Goal: Information Seeking & Learning: Learn about a topic

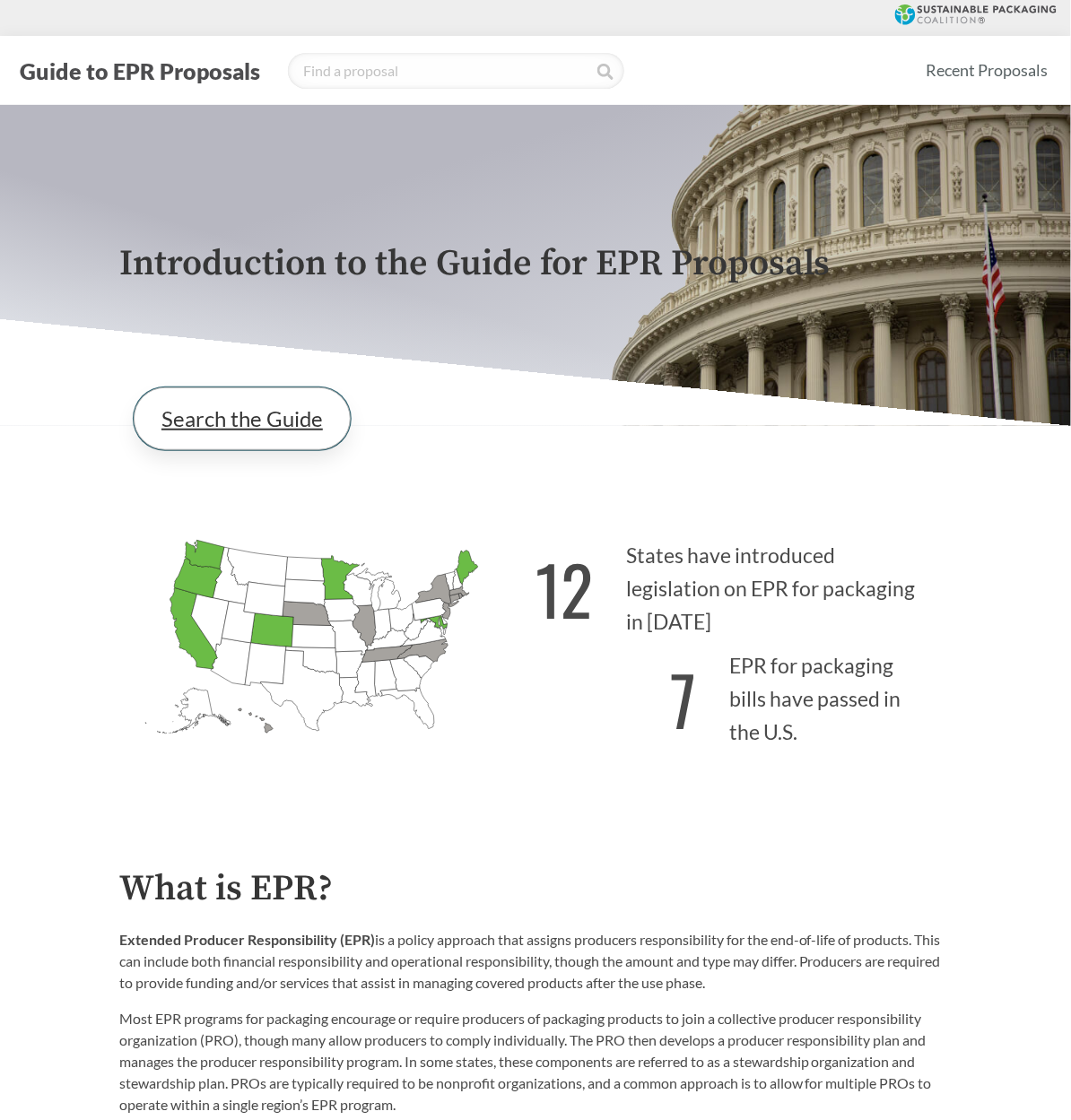
click at [231, 410] on link "Search the Guide" at bounding box center [242, 419] width 217 height 63
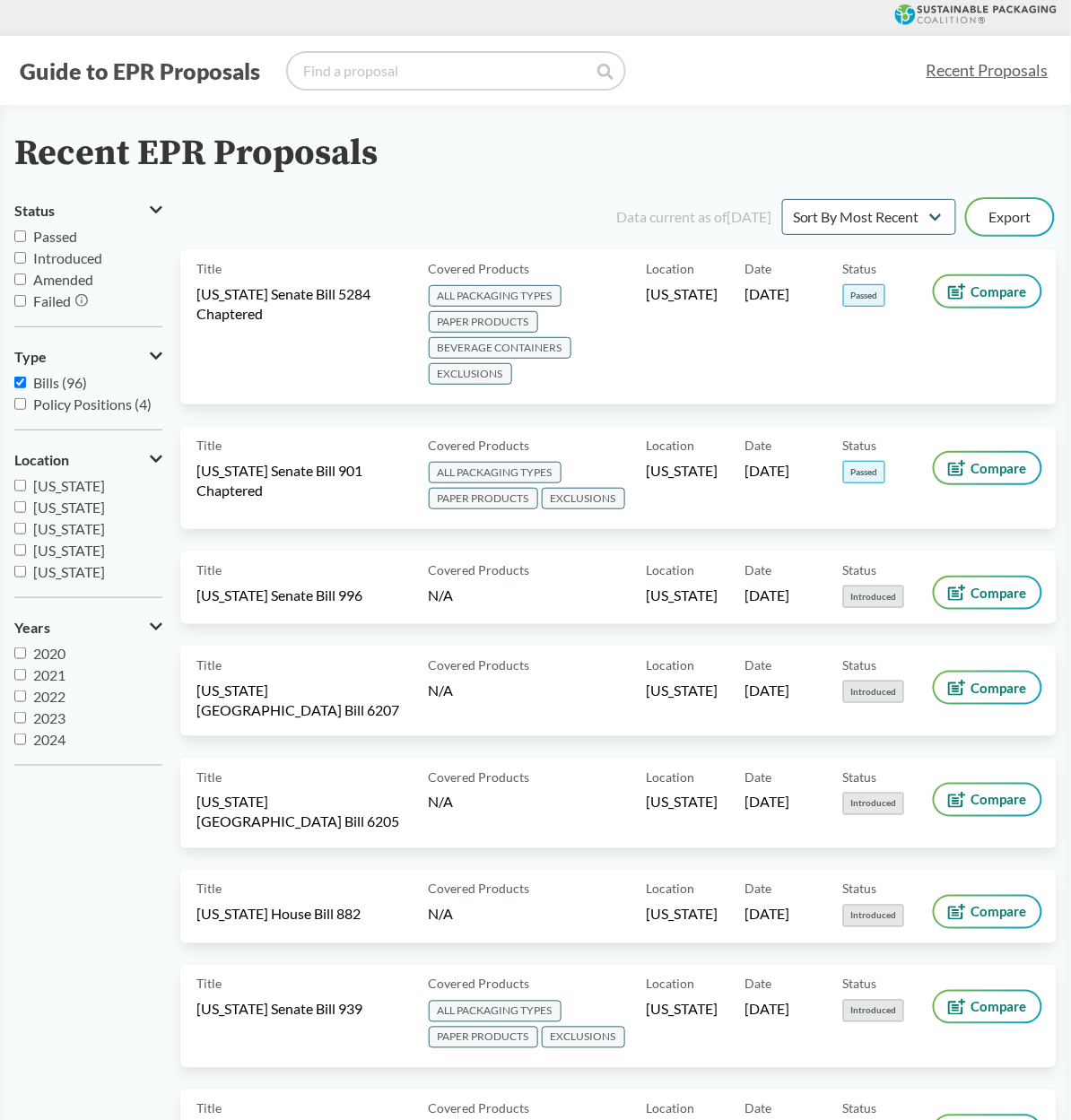
click at [473, 68] on input "search" at bounding box center [456, 71] width 337 height 36
type input "[US_STATE]"
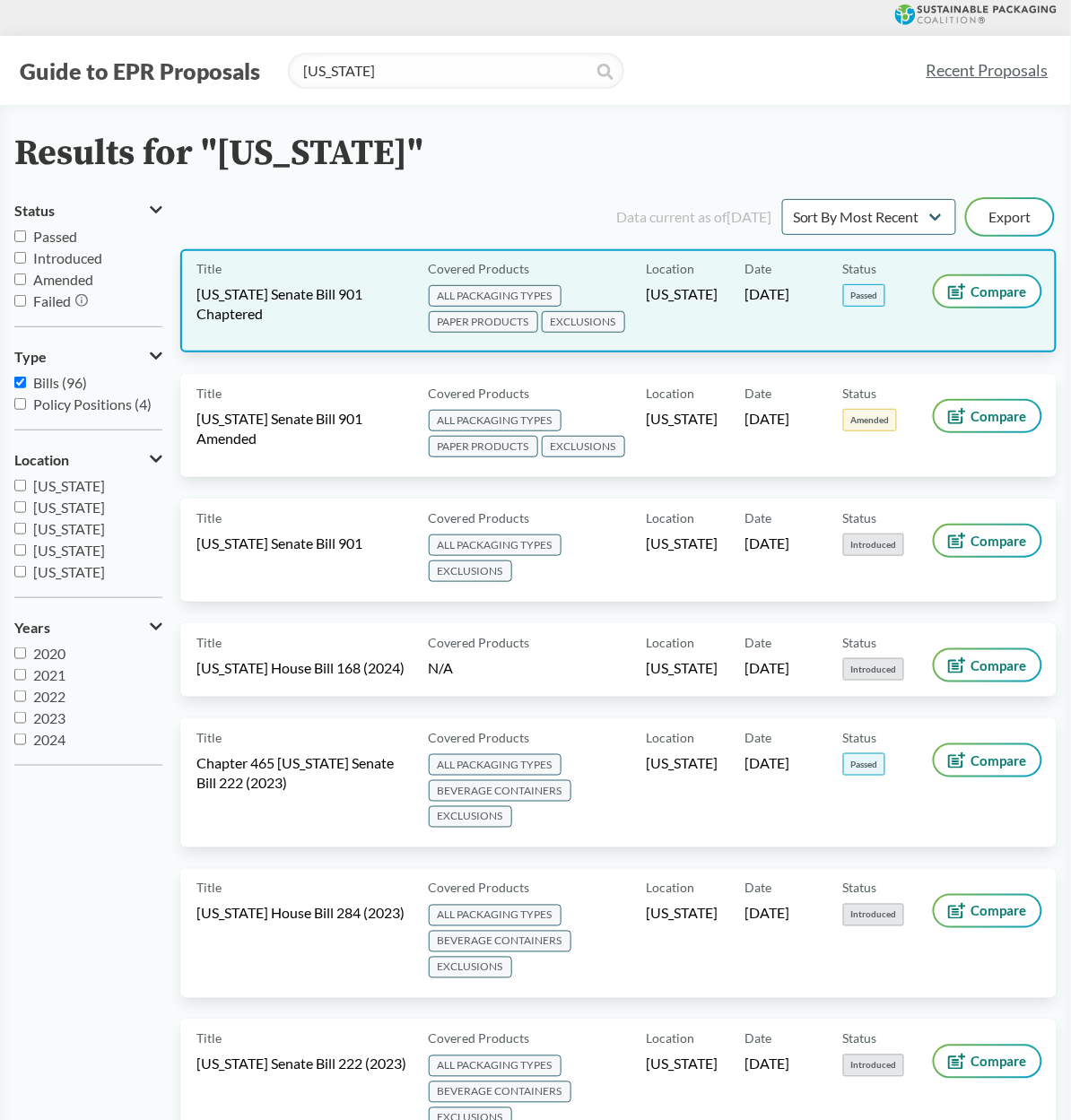
click at [845, 316] on div "Status Passed" at bounding box center [892, 301] width 99 height 71
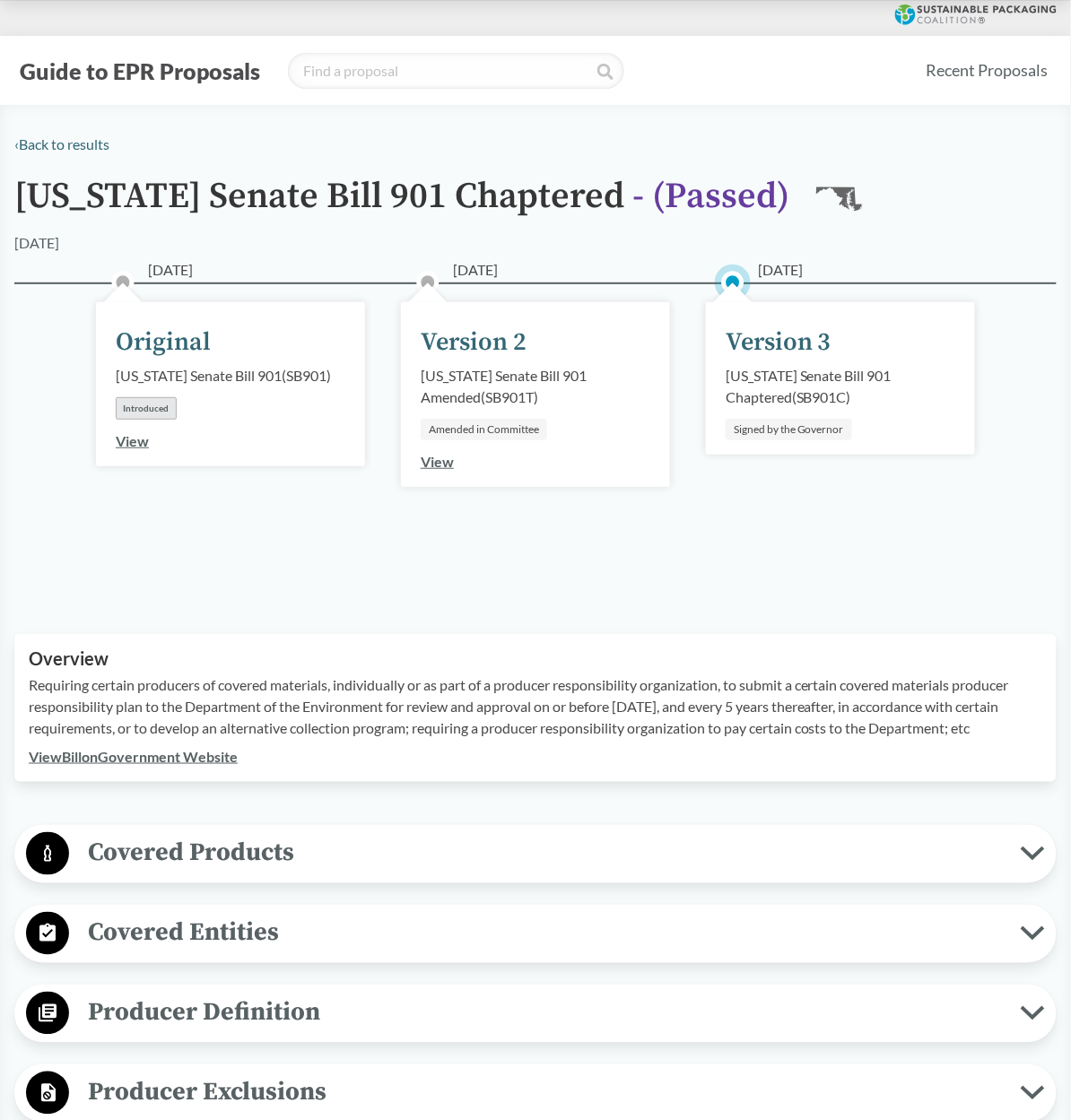
click at [771, 421] on div "Signed by the Governor" at bounding box center [788, 429] width 127 height 22
click at [777, 366] on div "[US_STATE] Senate Bill 901 Chaptered ( SB901C )" at bounding box center [840, 387] width 230 height 43
click at [775, 335] on div "Version 3" at bounding box center [778, 343] width 106 height 38
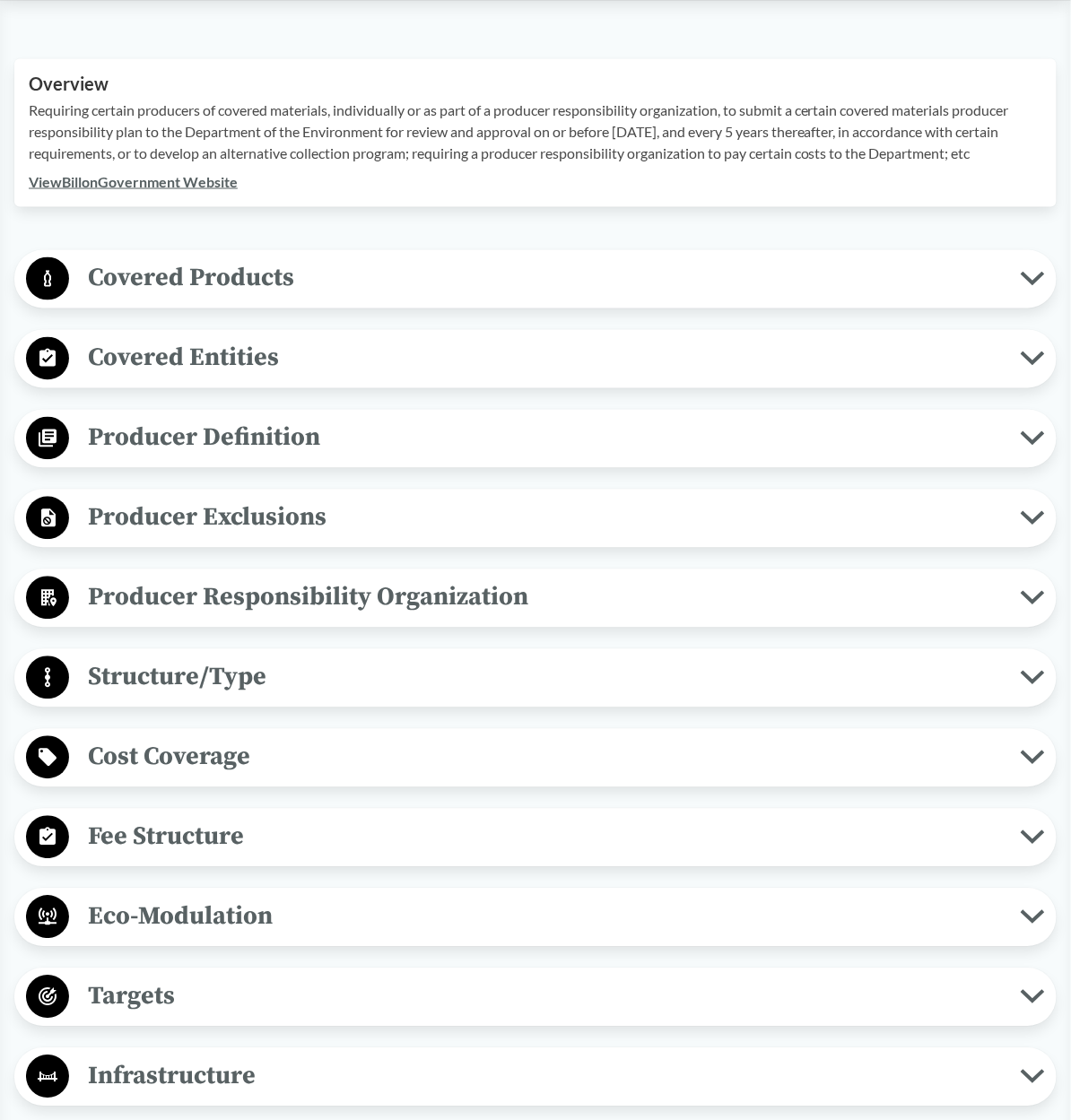
scroll to position [626, 0]
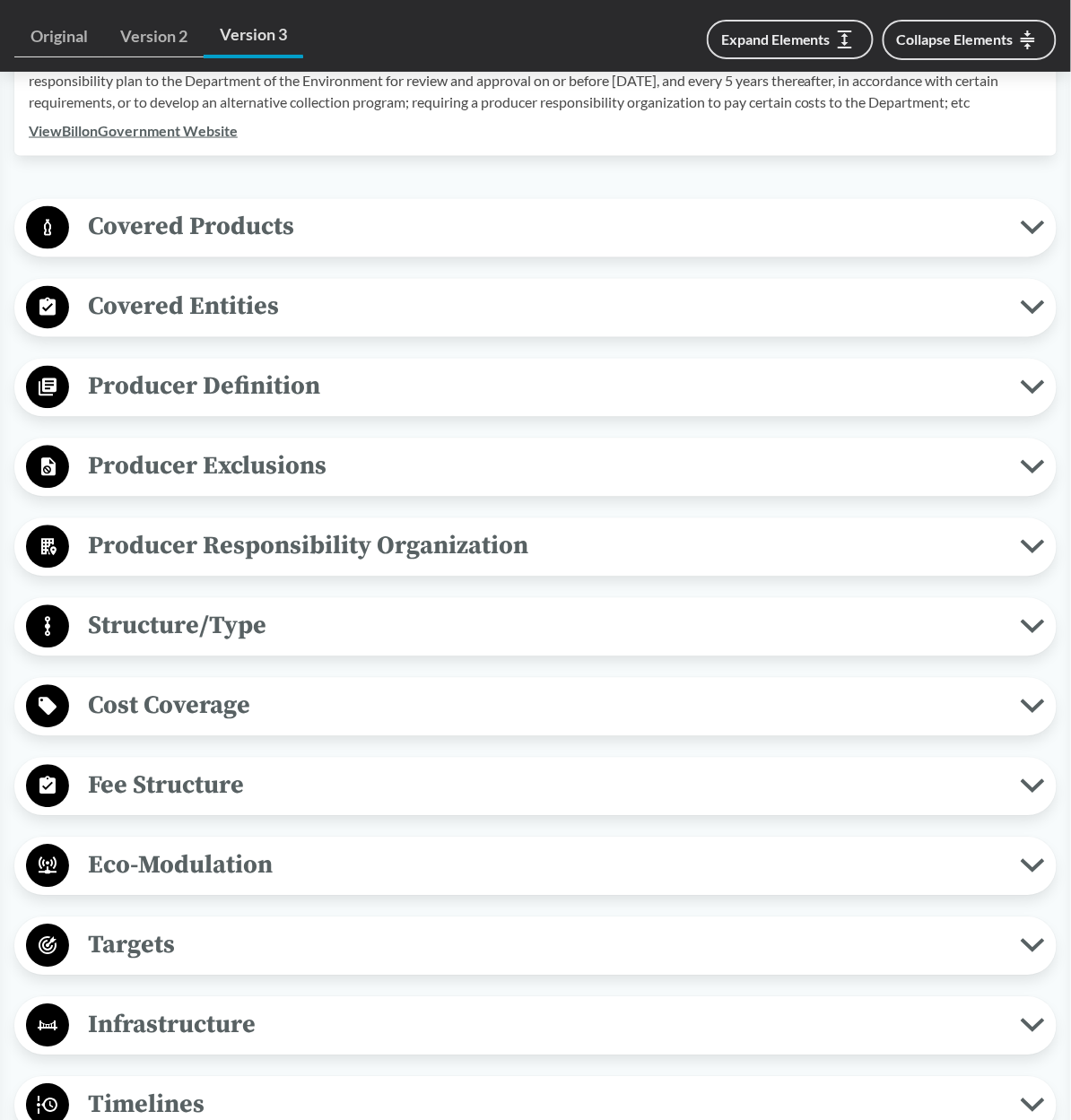
click at [194, 224] on span "Covered Products" at bounding box center [545, 227] width 952 height 40
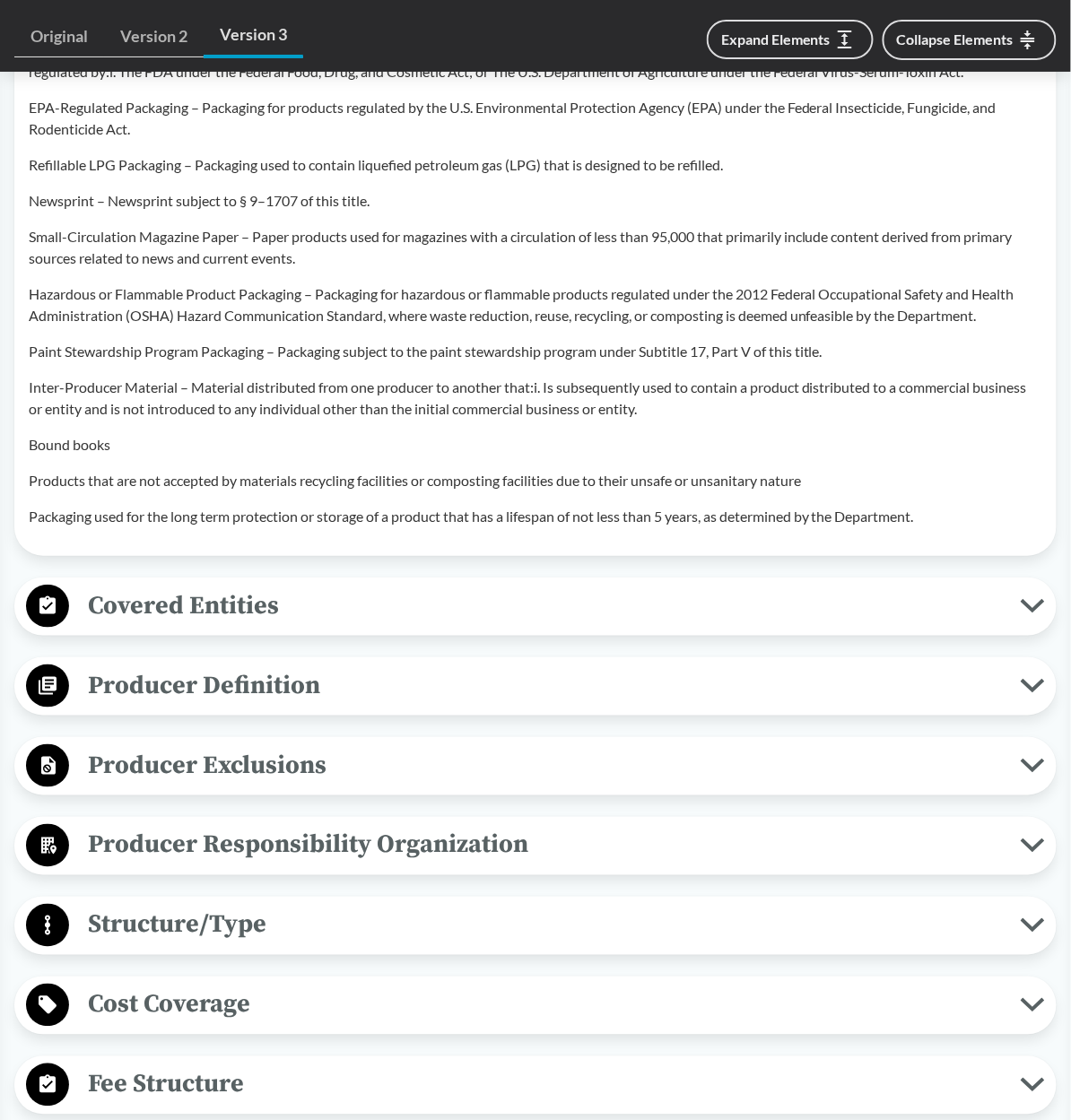
scroll to position [1624, 0]
click at [273, 597] on span "Covered Entities" at bounding box center [545, 605] width 952 height 40
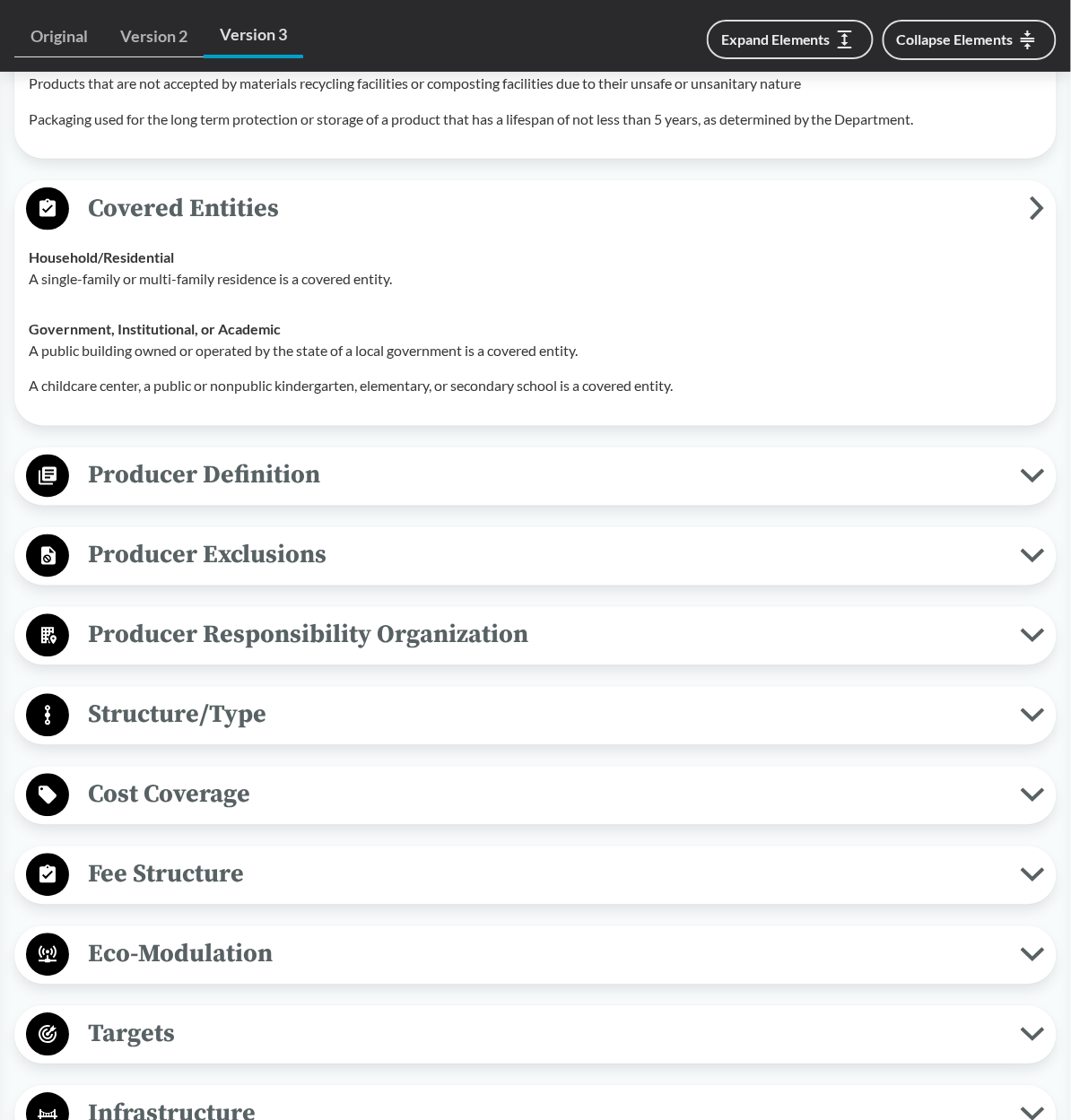
scroll to position [2024, 0]
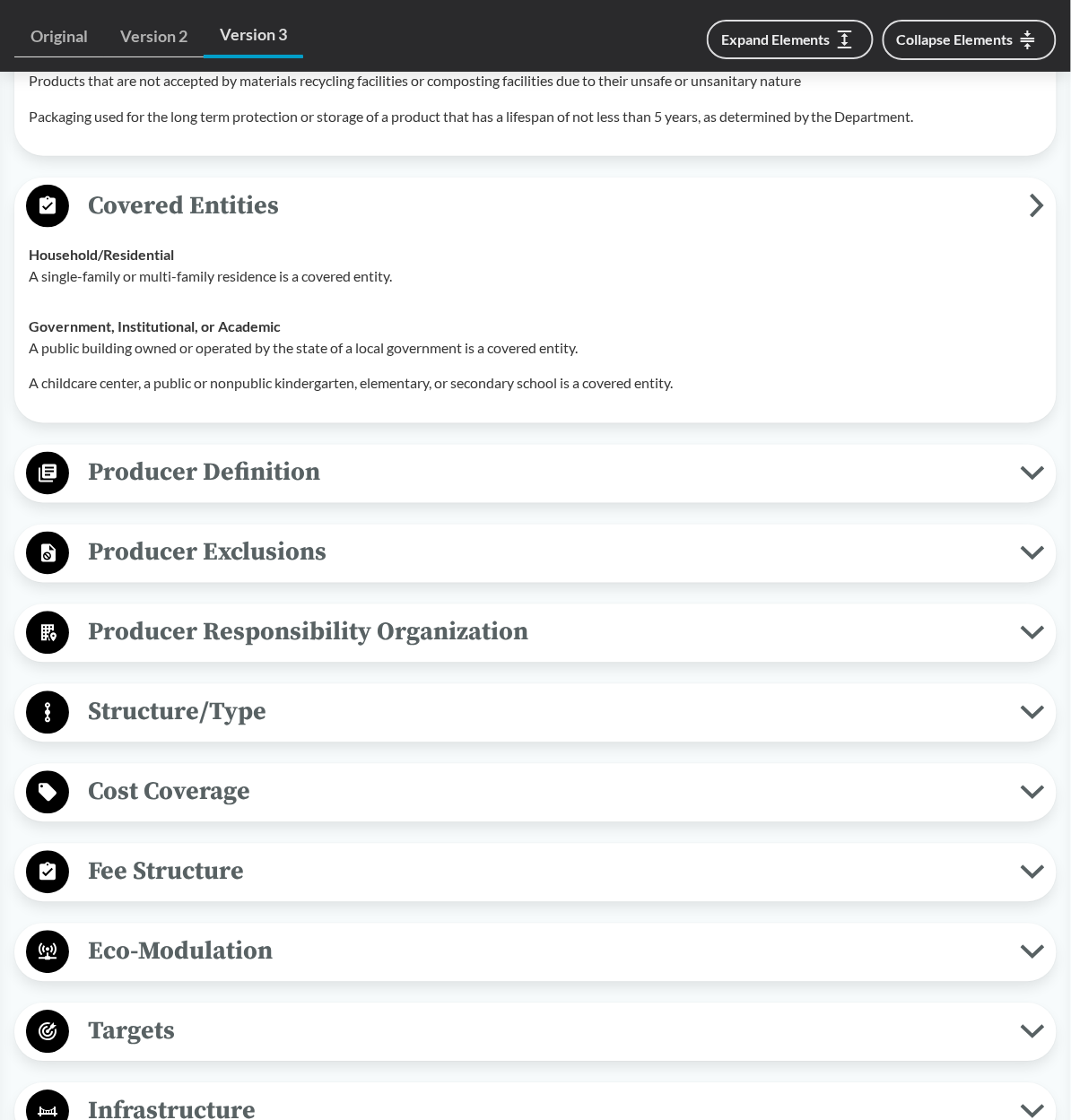
click at [250, 477] on span "Producer Definition" at bounding box center [545, 472] width 952 height 40
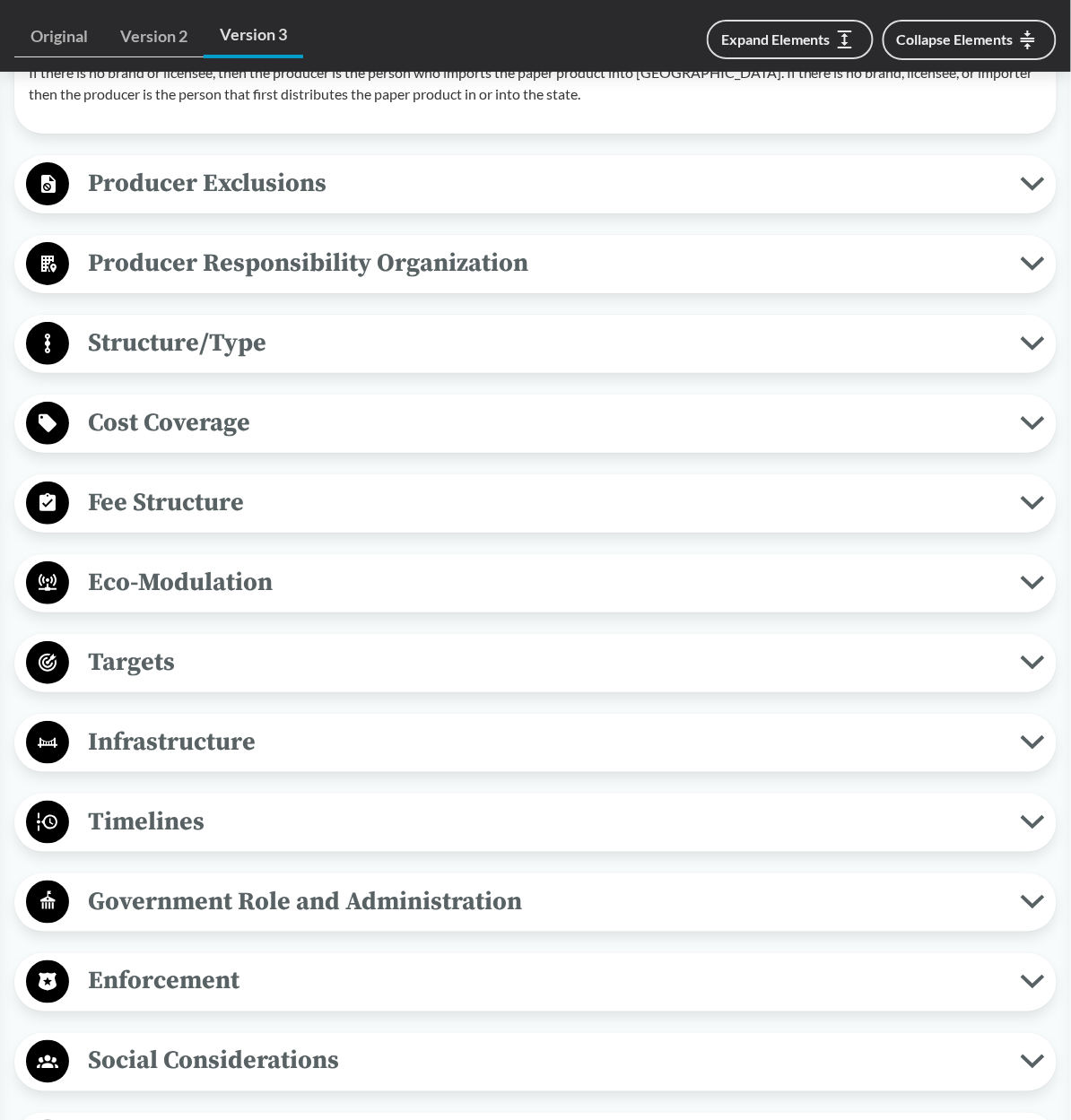
scroll to position [3048, 0]
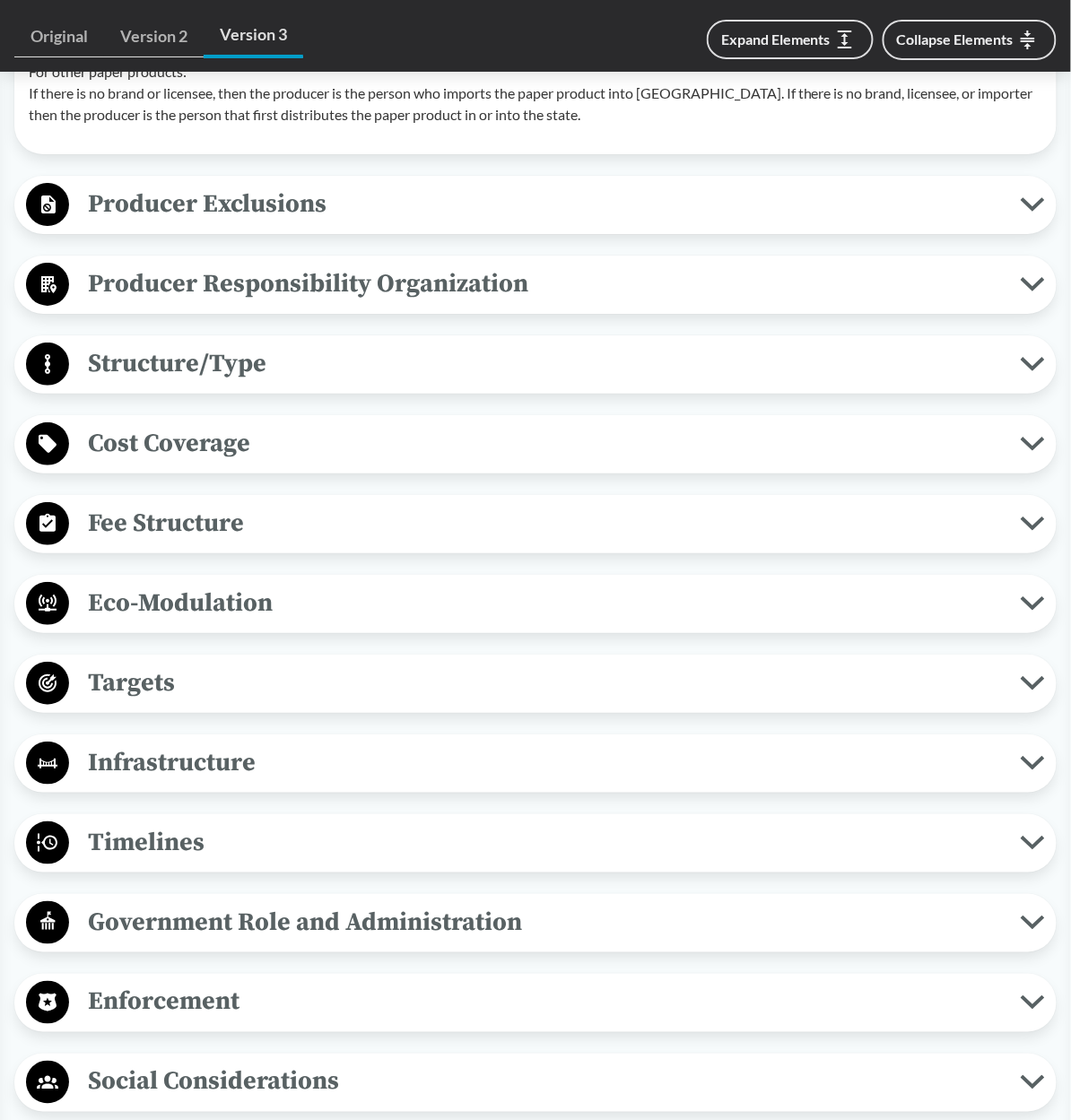
click at [206, 211] on span "Producer Exclusions" at bounding box center [545, 204] width 952 height 40
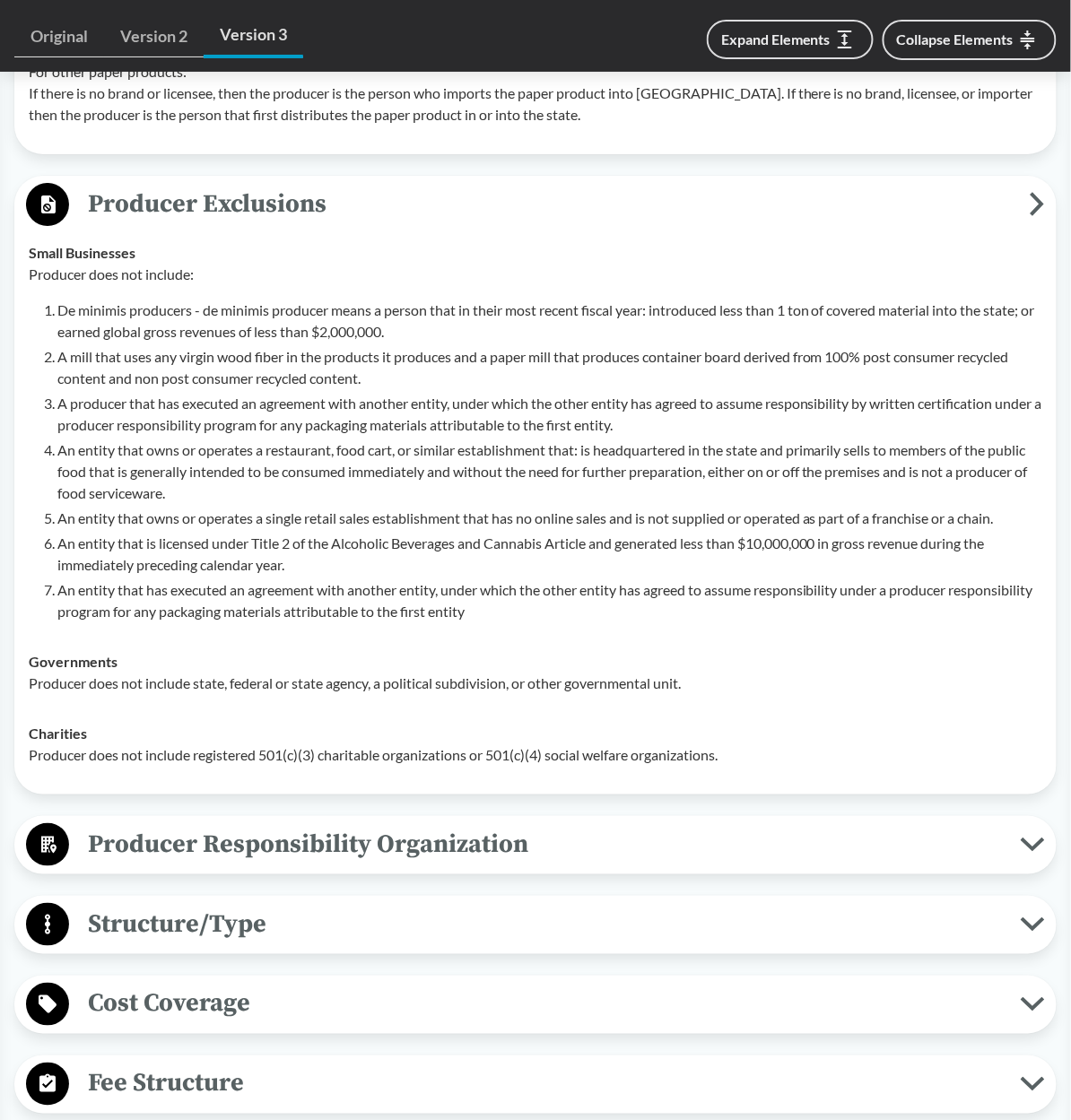
click at [199, 856] on span "Producer Responsibility Organization" at bounding box center [545, 844] width 952 height 40
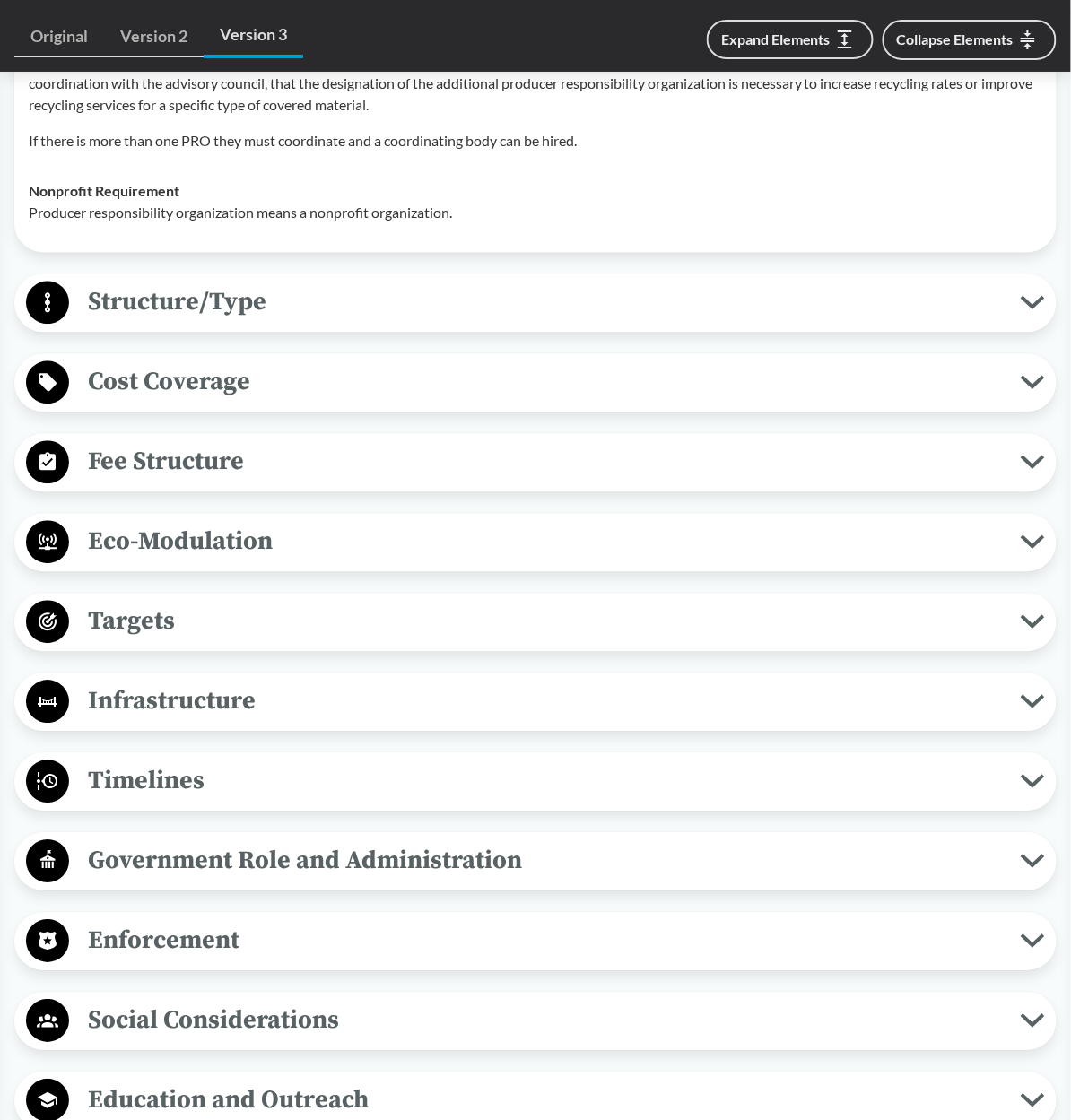
scroll to position [3962, 0]
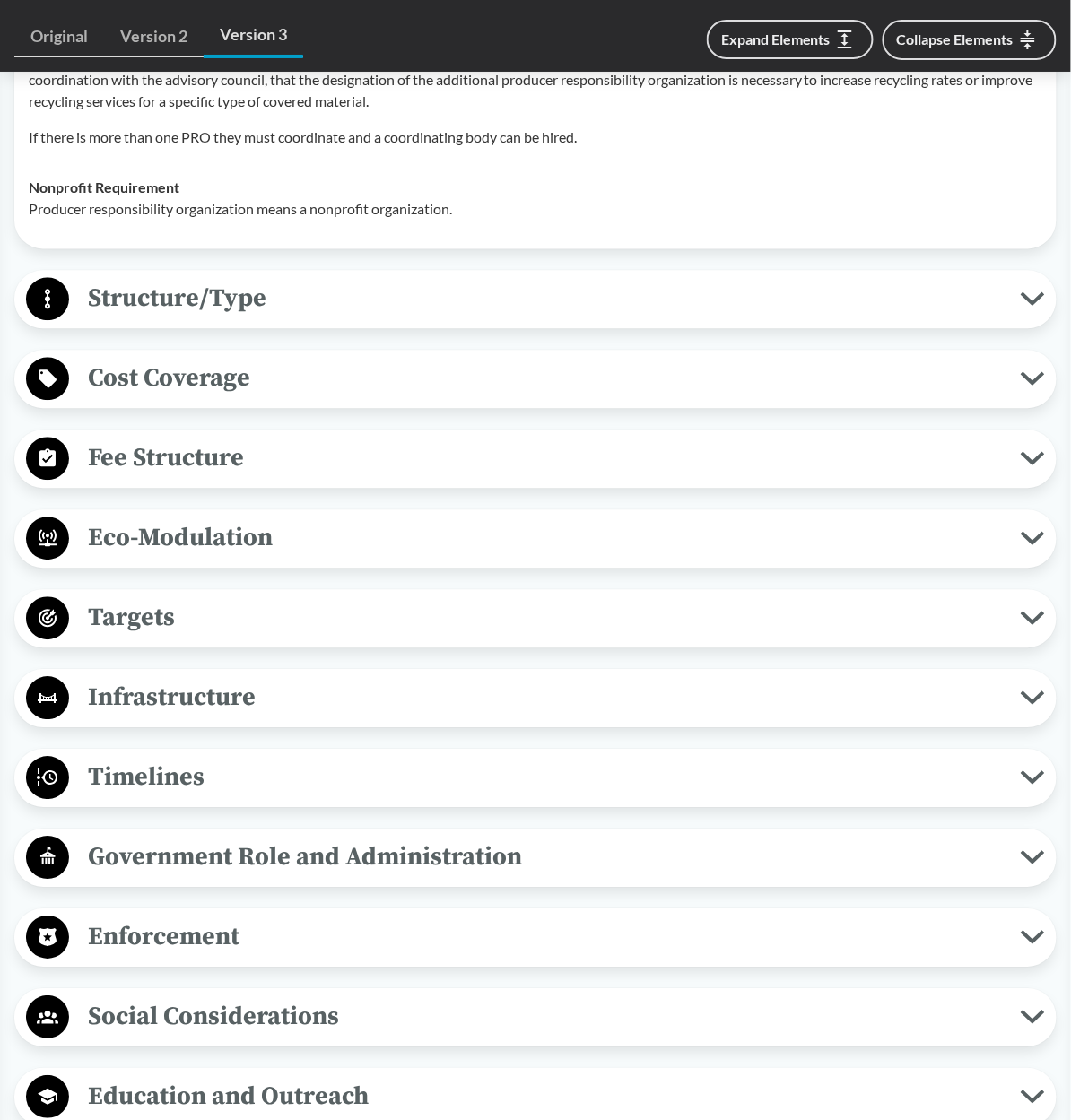
click at [104, 307] on span "Structure/Type" at bounding box center [545, 299] width 952 height 40
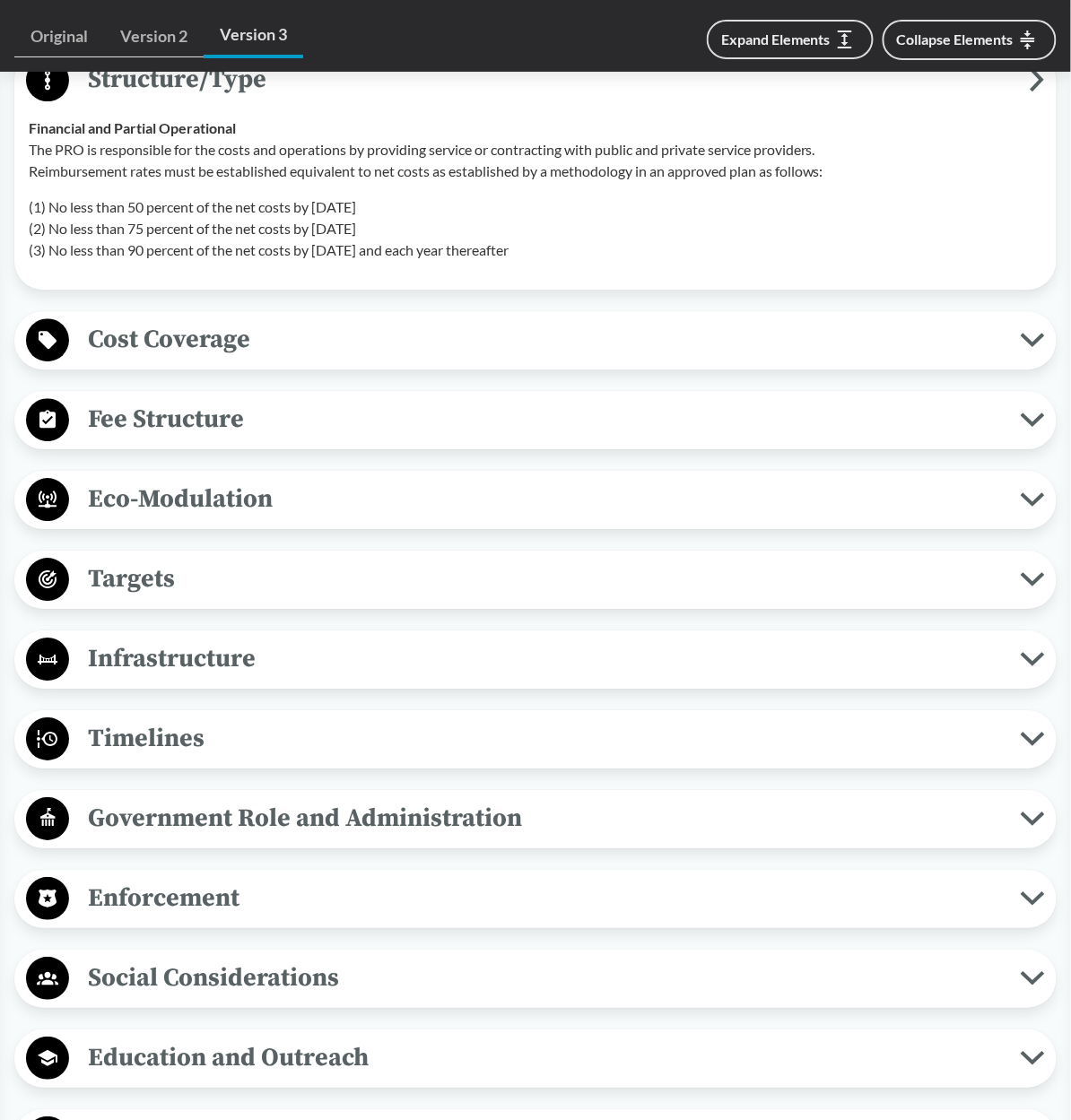
scroll to position [4182, 0]
click at [101, 359] on span "Cost Coverage" at bounding box center [545, 339] width 952 height 40
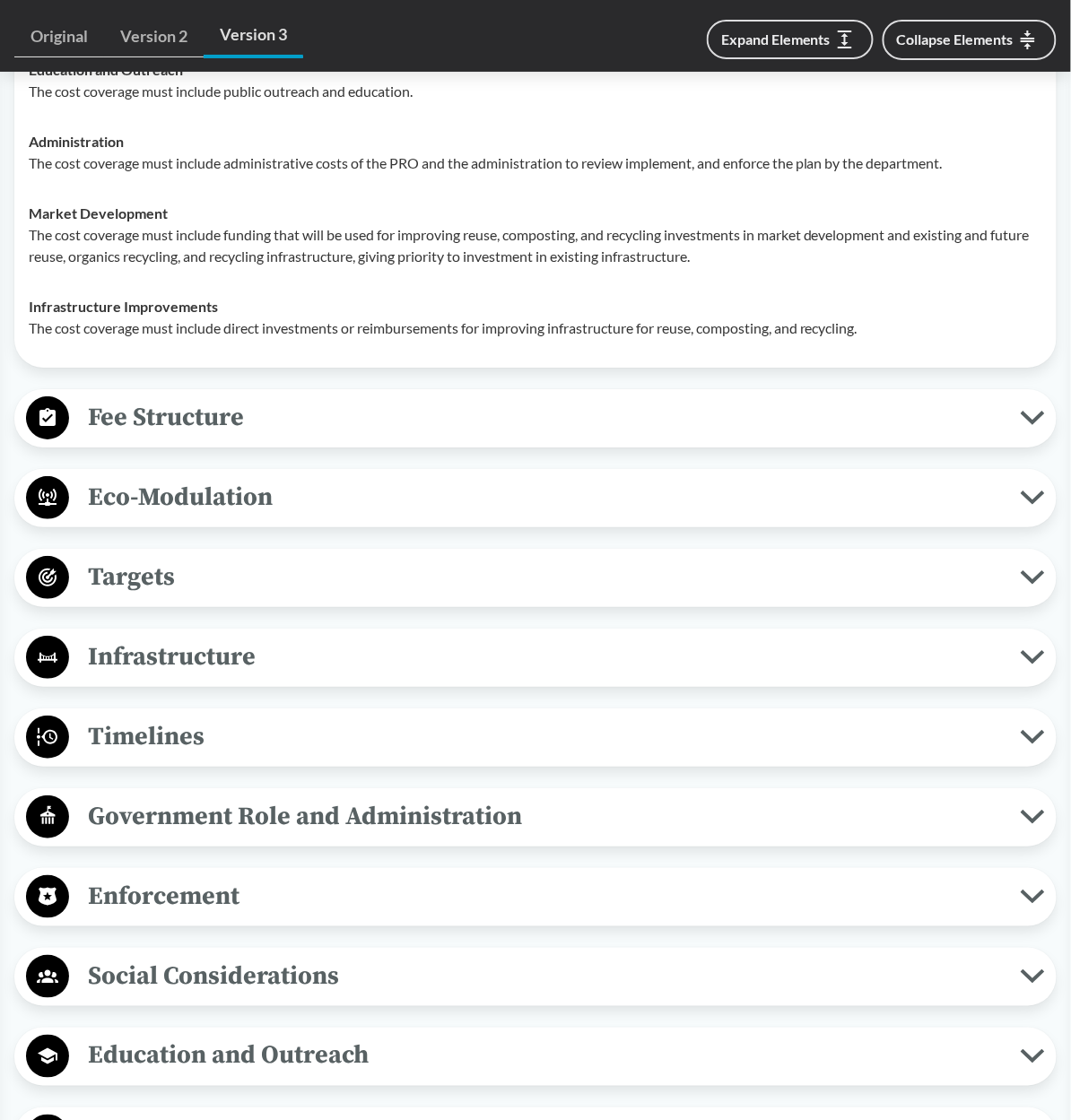
scroll to position [4573, 0]
click at [109, 425] on span "Fee Structure" at bounding box center [545, 416] width 952 height 40
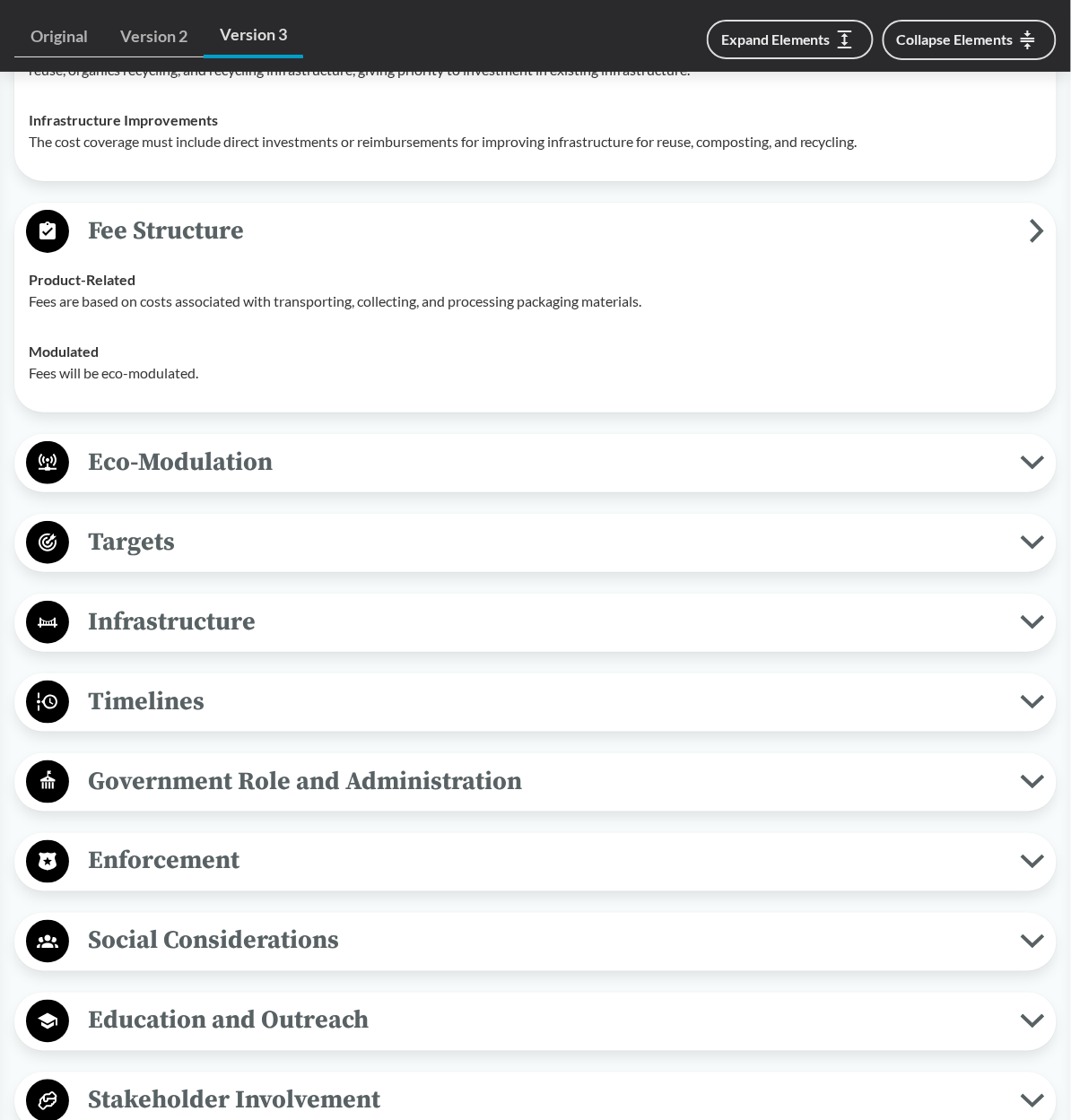
scroll to position [4759, 0]
click at [115, 481] on span "Eco-Modulation" at bounding box center [545, 461] width 952 height 40
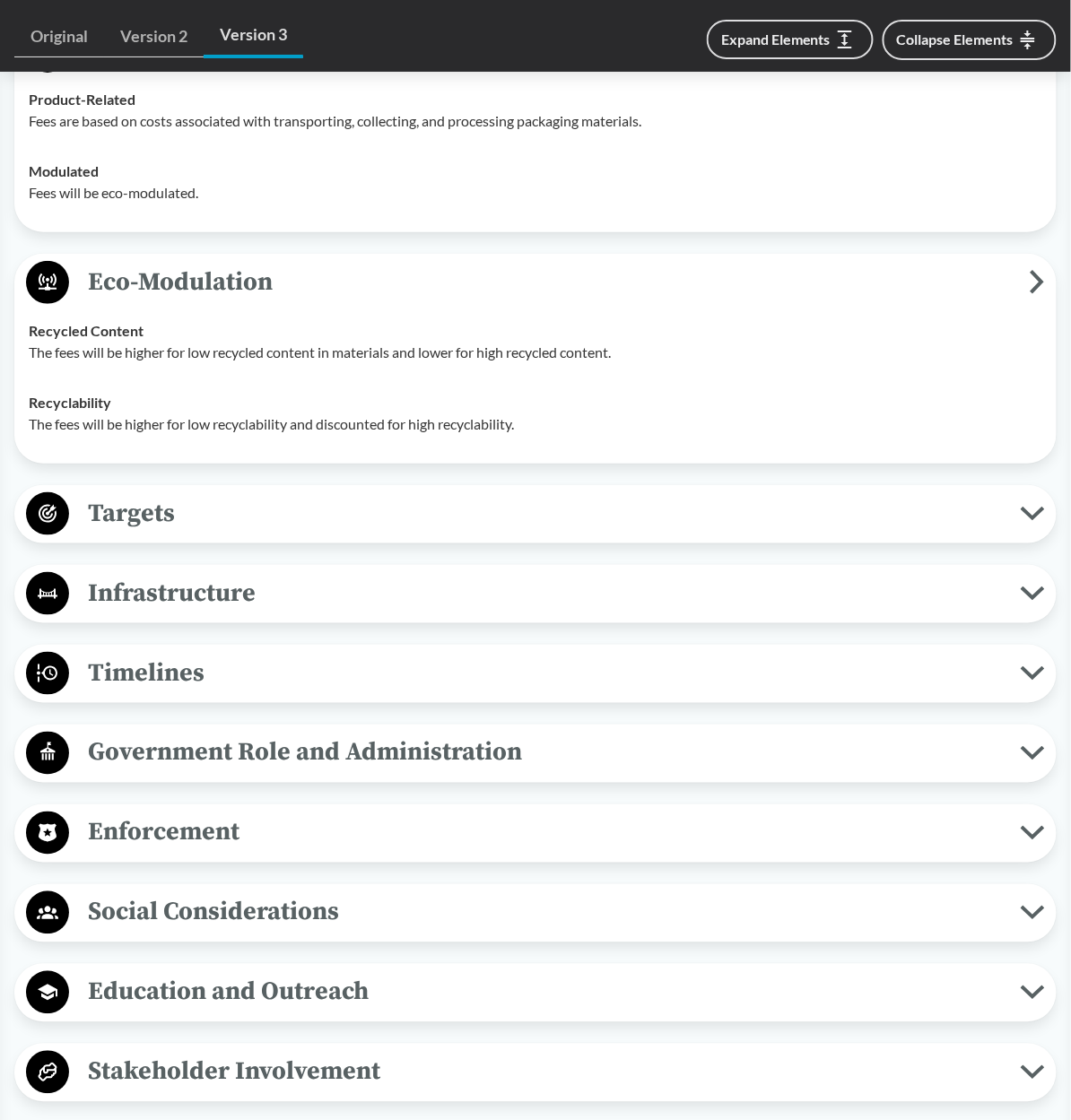
scroll to position [4942, 0]
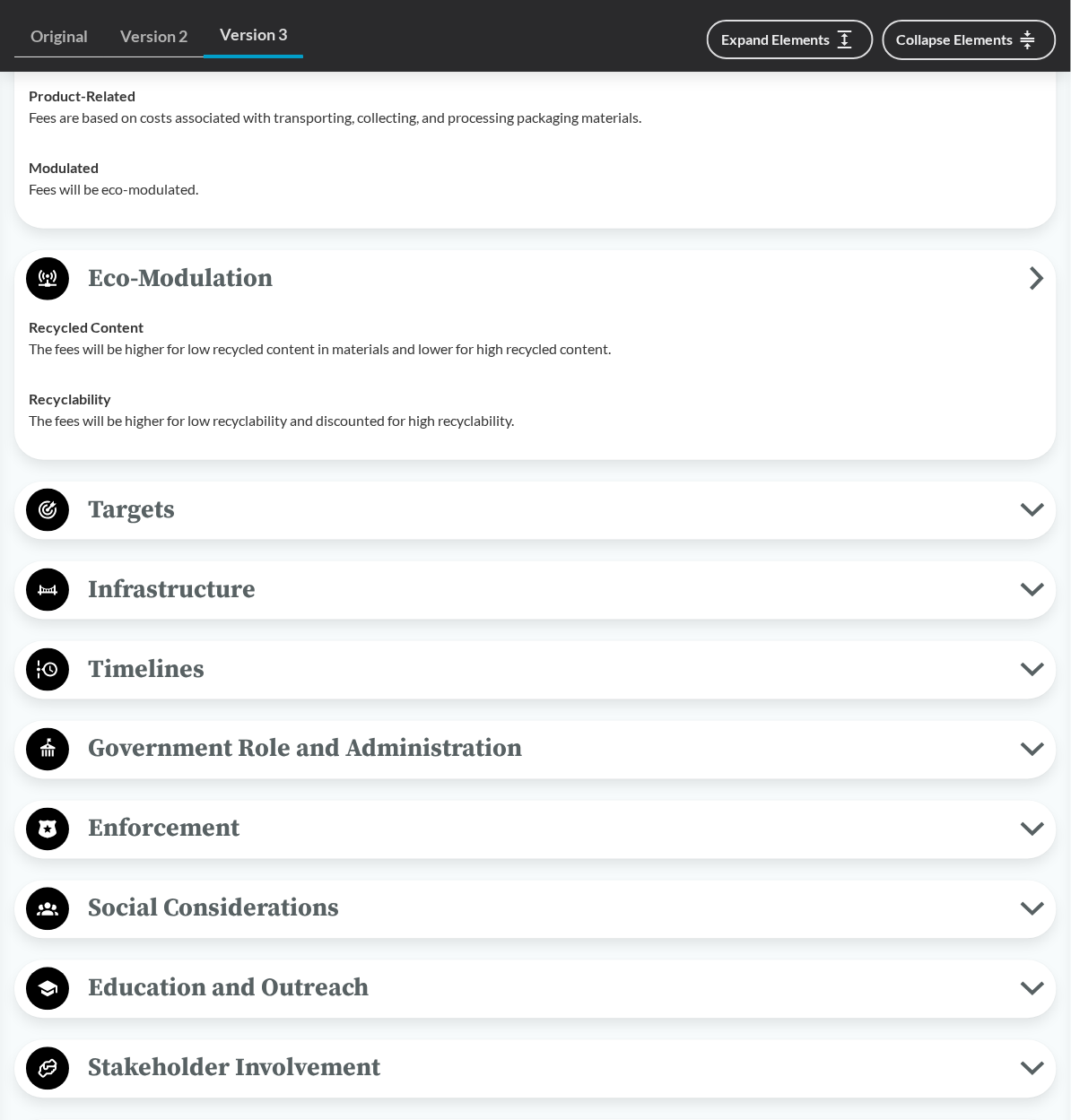
click at [108, 530] on span "Targets" at bounding box center [545, 509] width 952 height 40
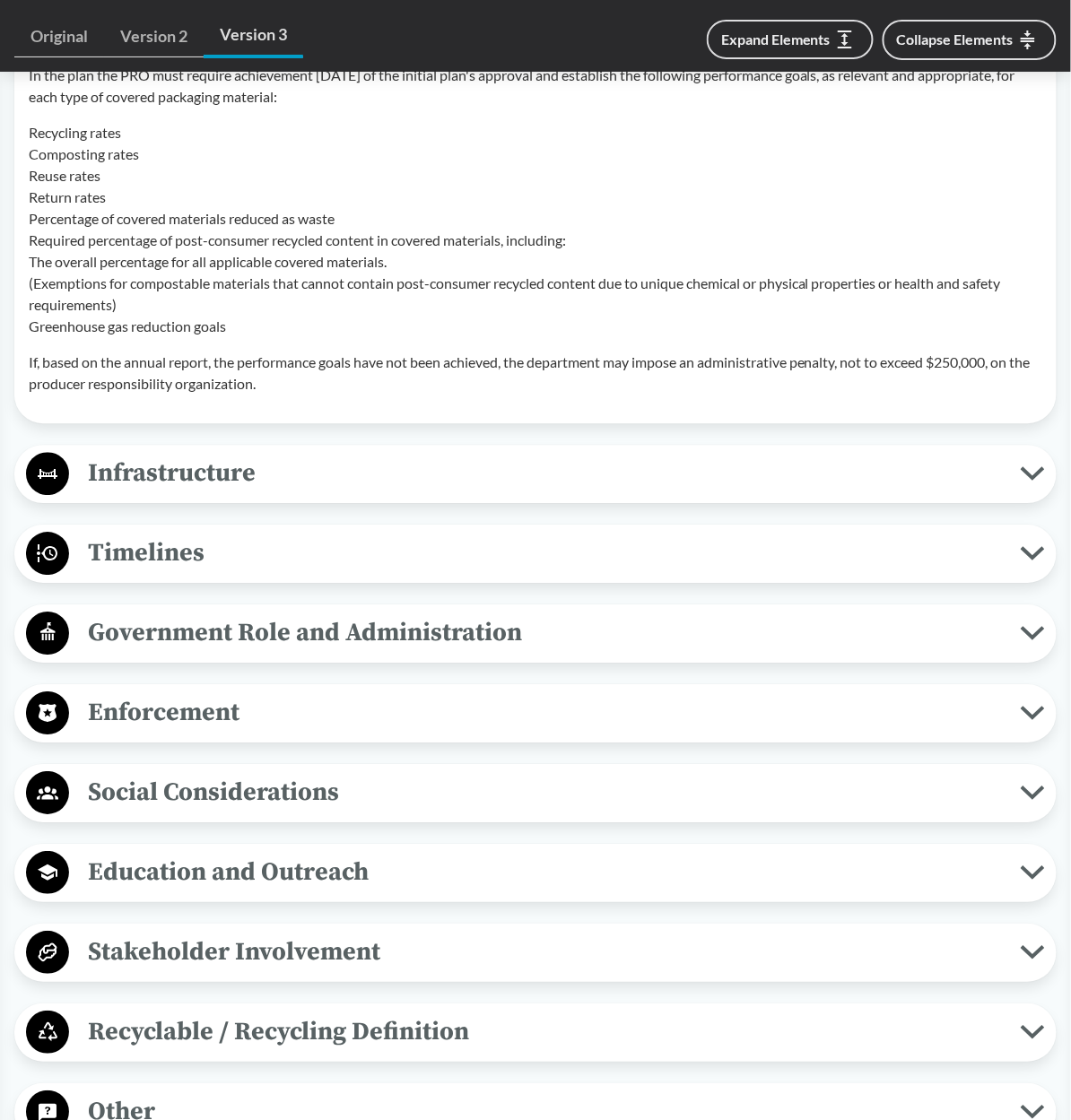
scroll to position [5772, 0]
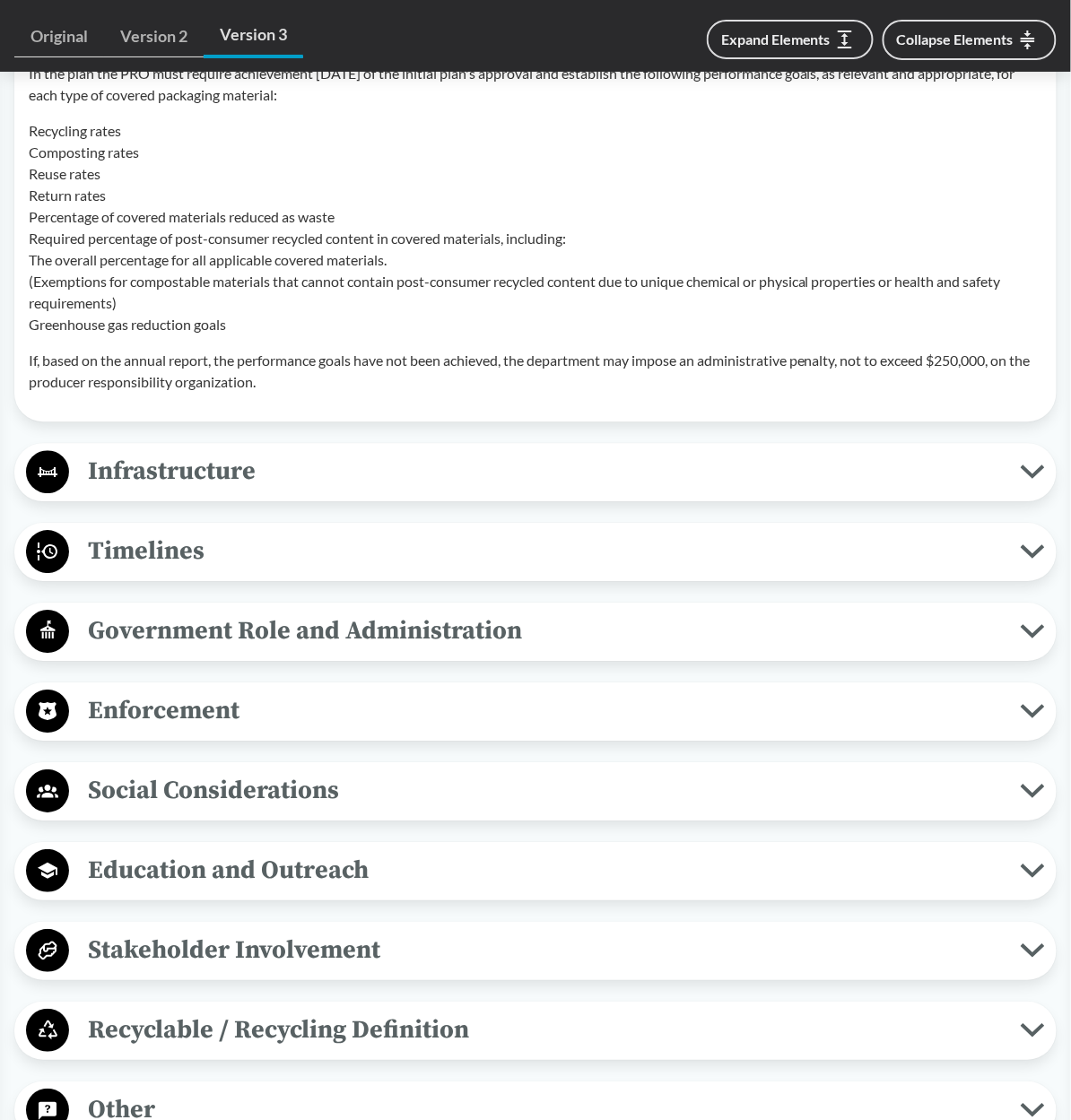
click at [119, 491] on span "Infrastructure" at bounding box center [545, 471] width 952 height 40
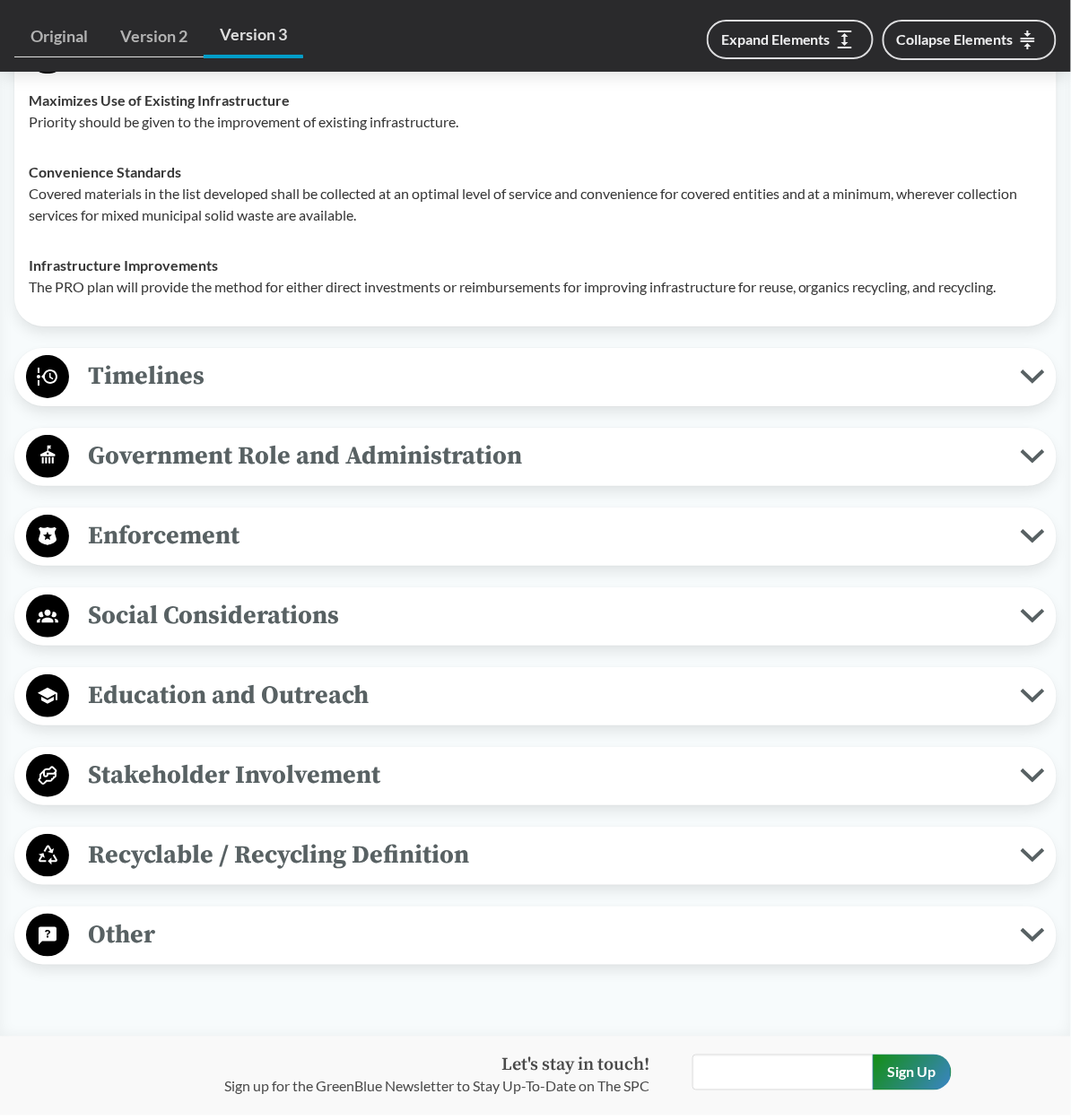
scroll to position [6194, 0]
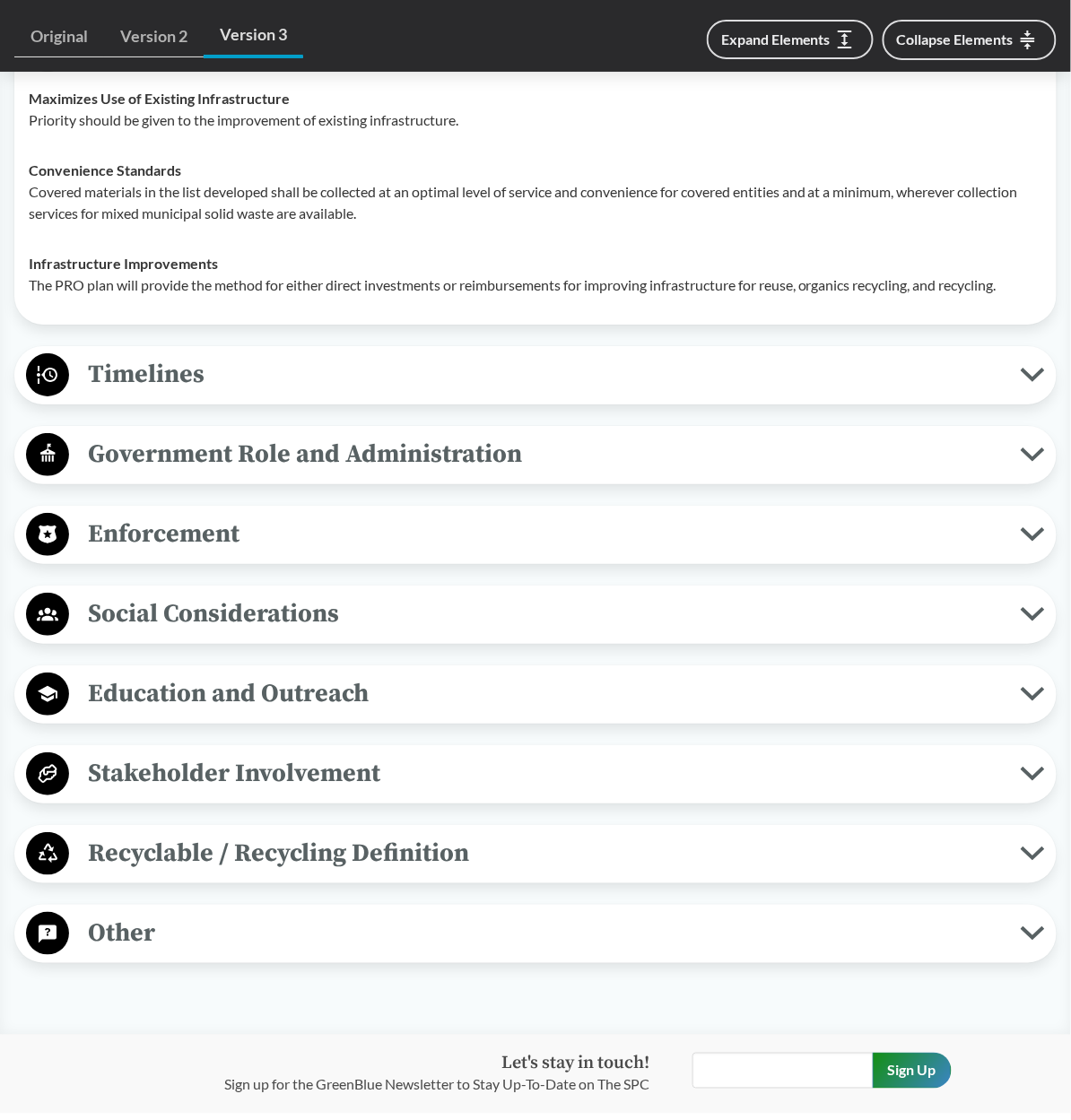
click at [126, 394] on span "Timelines" at bounding box center [545, 375] width 952 height 40
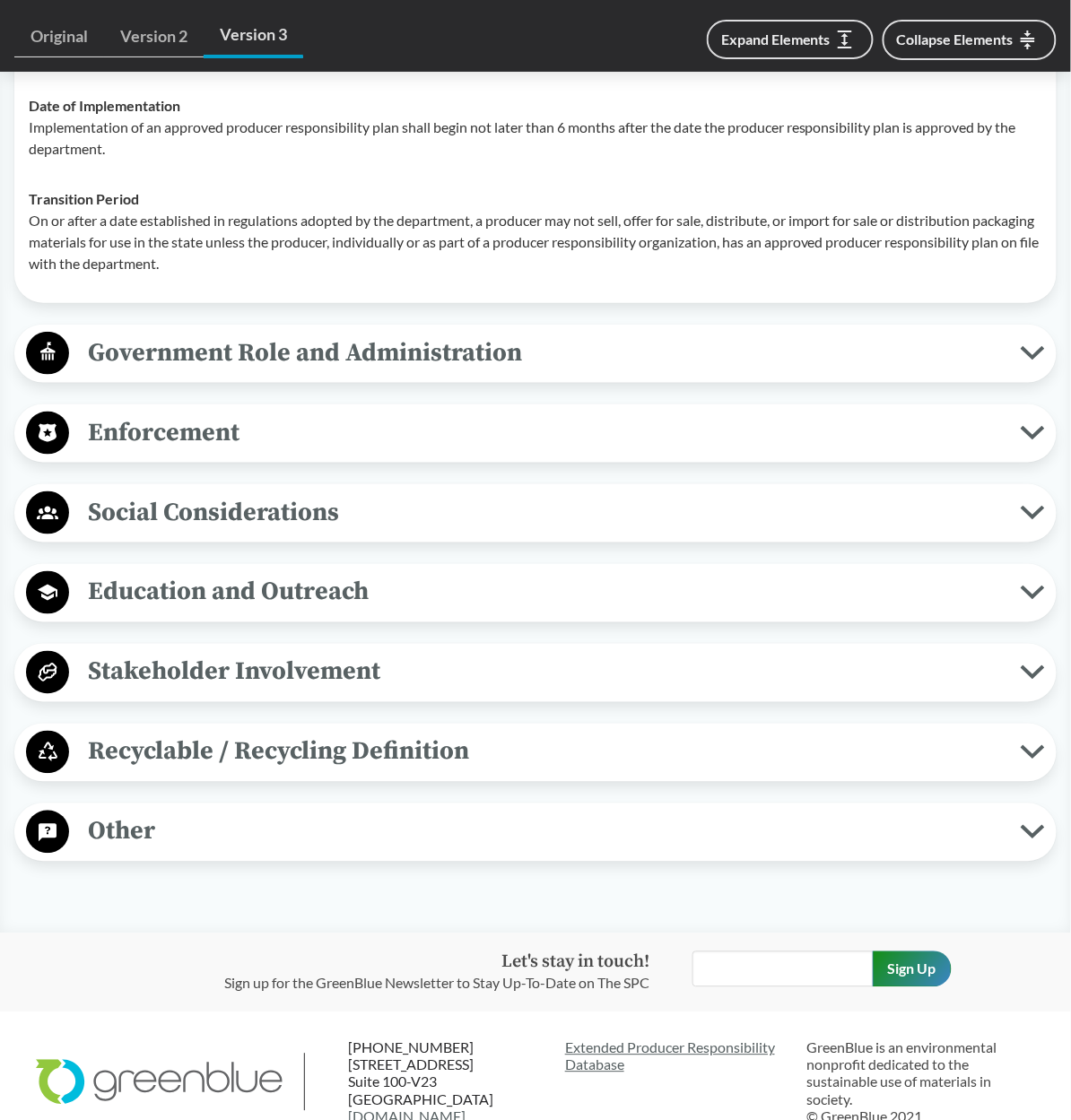
scroll to position [6586, 0]
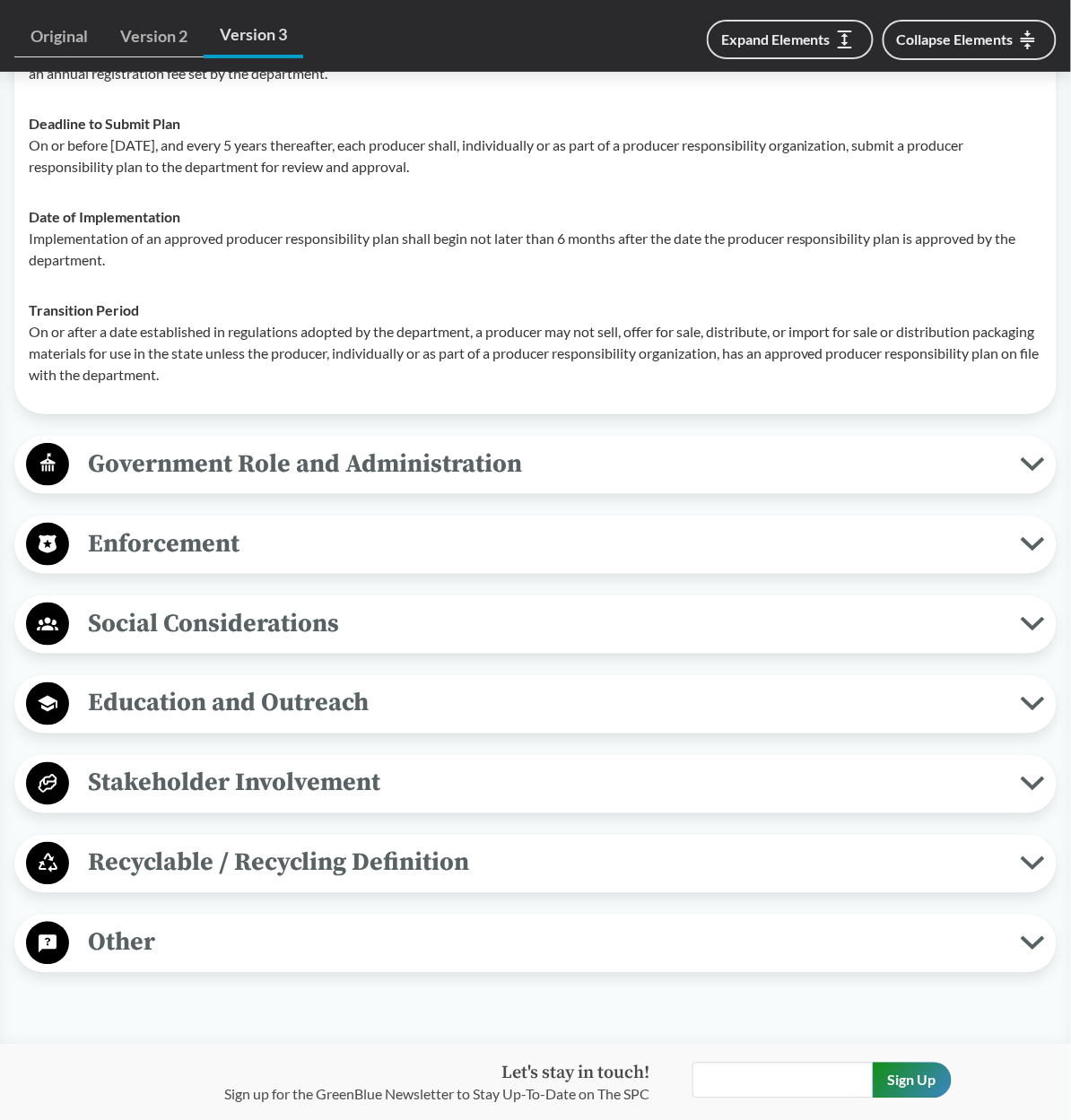
click at [142, 484] on span "Government Role and Administration" at bounding box center [545, 463] width 952 height 40
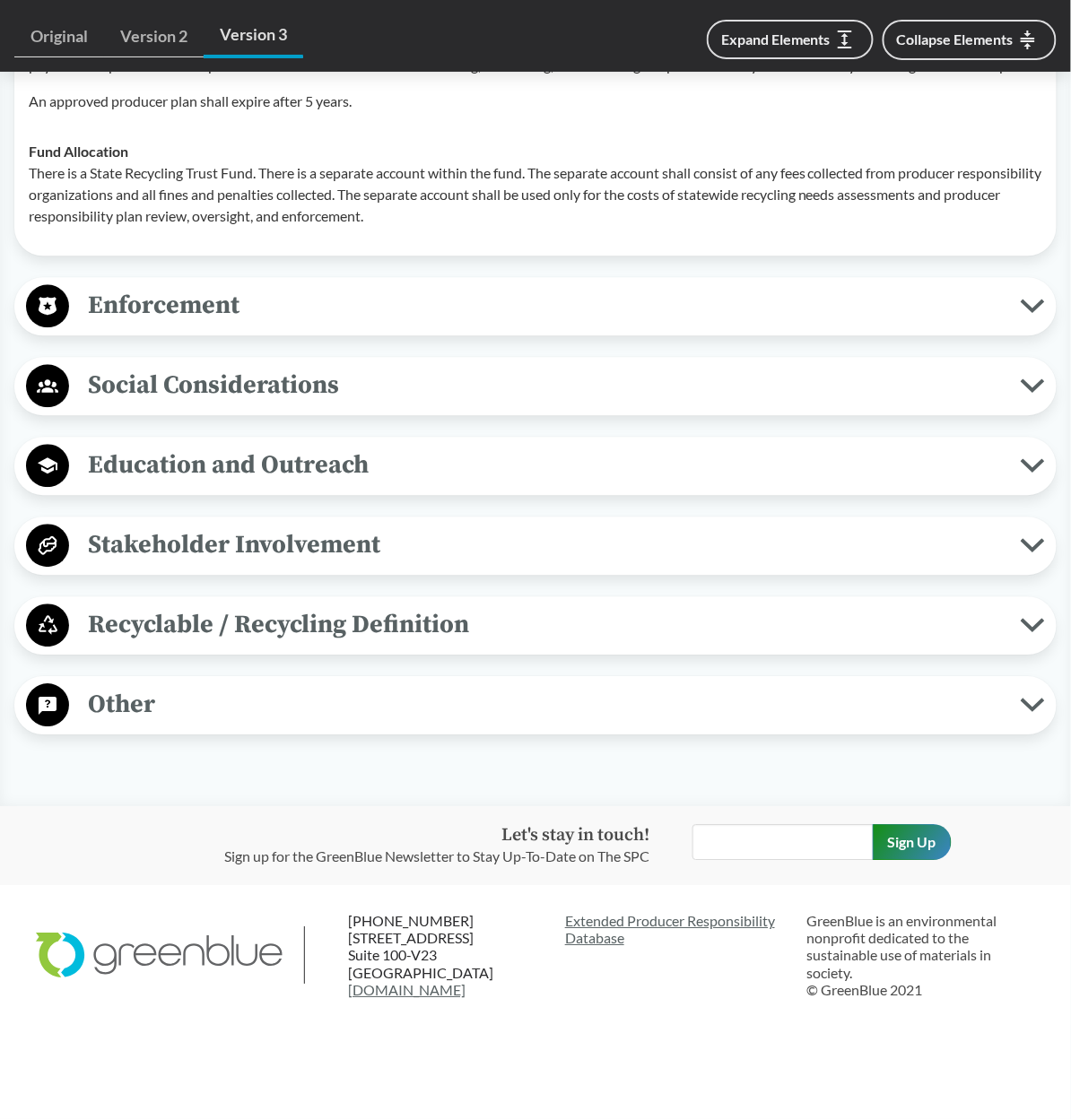
scroll to position [7199, 0]
click at [167, 327] on span "Enforcement" at bounding box center [545, 306] width 952 height 40
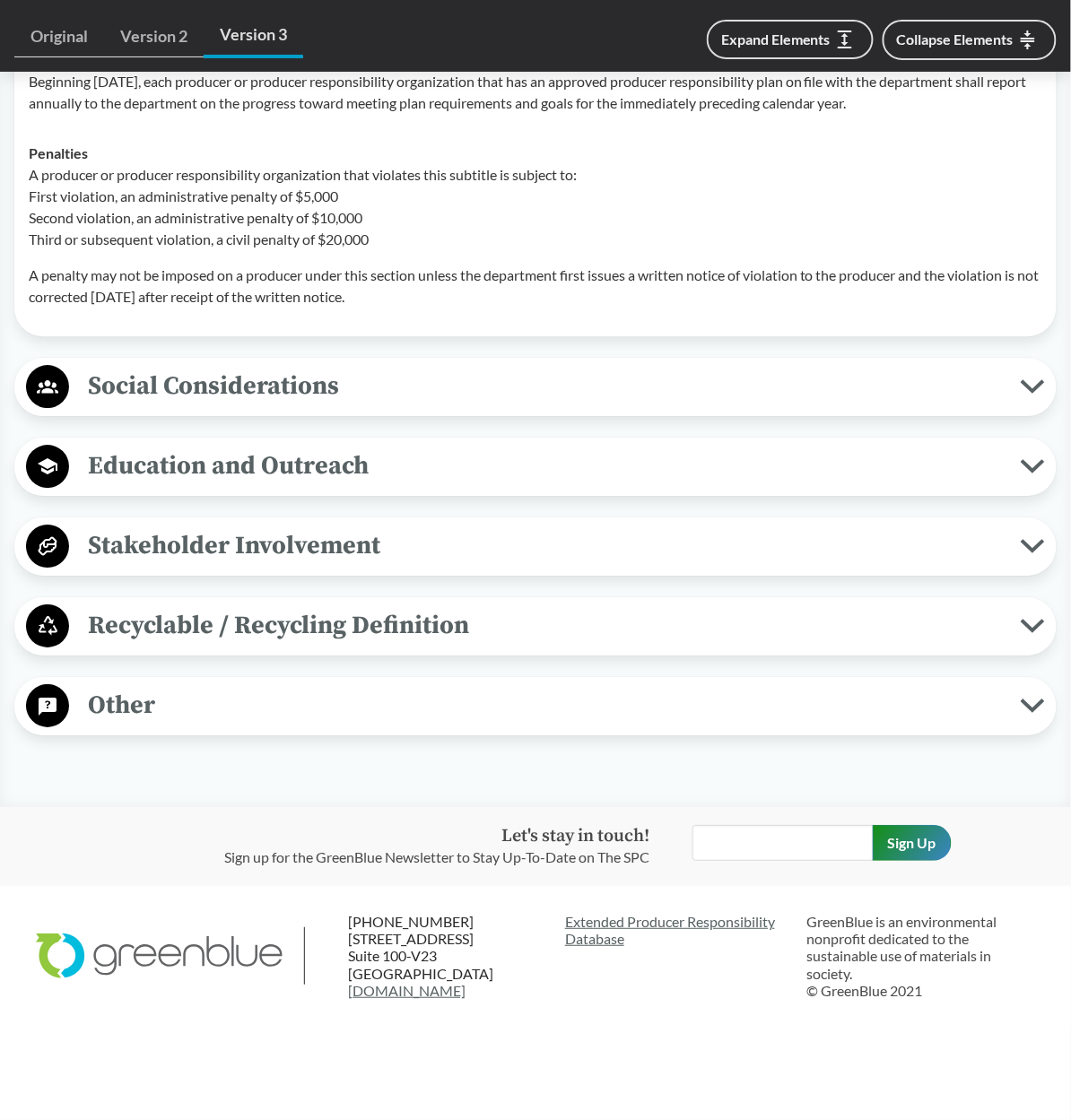
scroll to position [7561, 0]
click at [170, 372] on span "Social Considerations" at bounding box center [545, 386] width 952 height 40
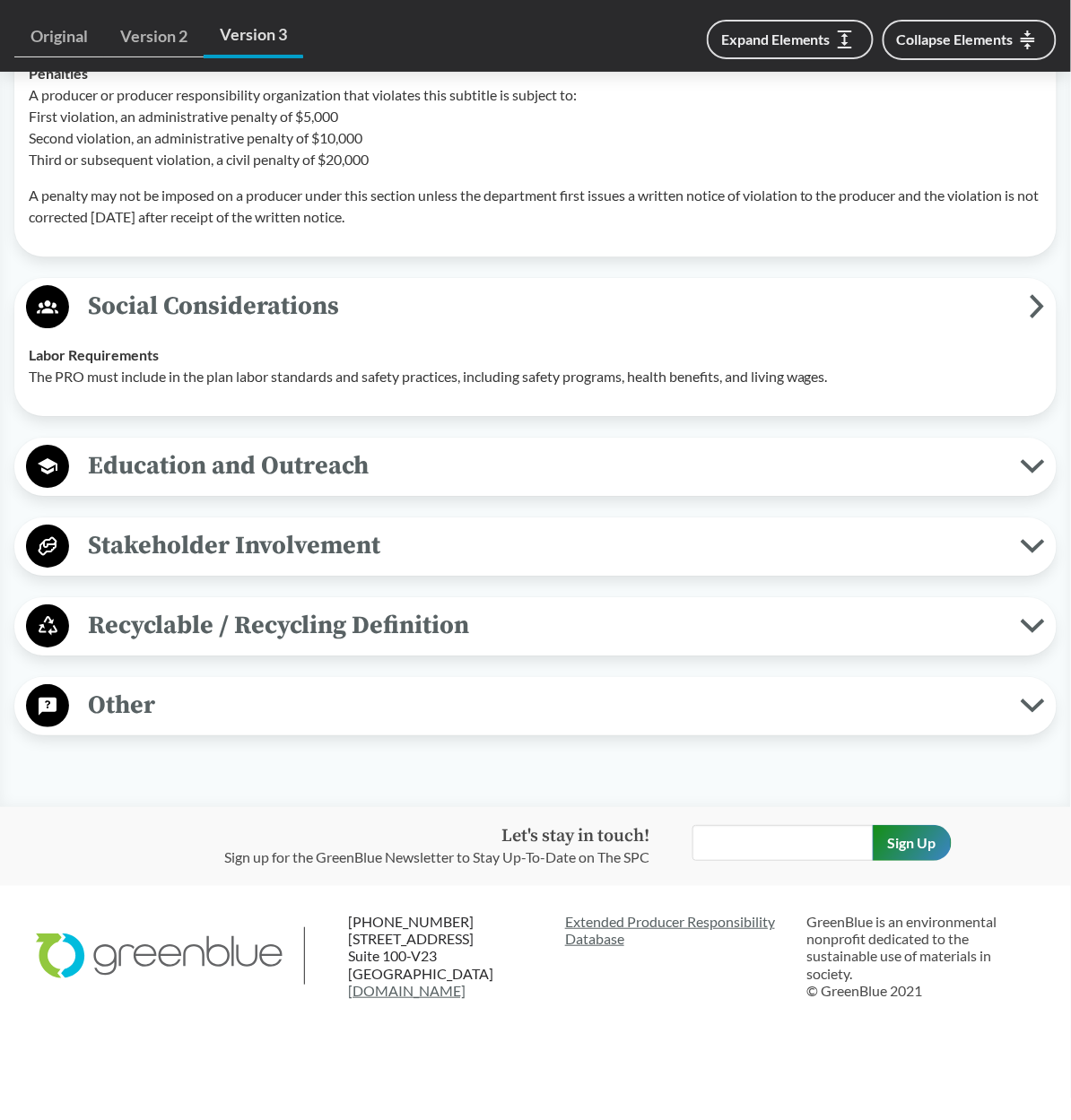
scroll to position [7634, 0]
click at [165, 472] on span "Education and Outreach" at bounding box center [545, 465] width 952 height 40
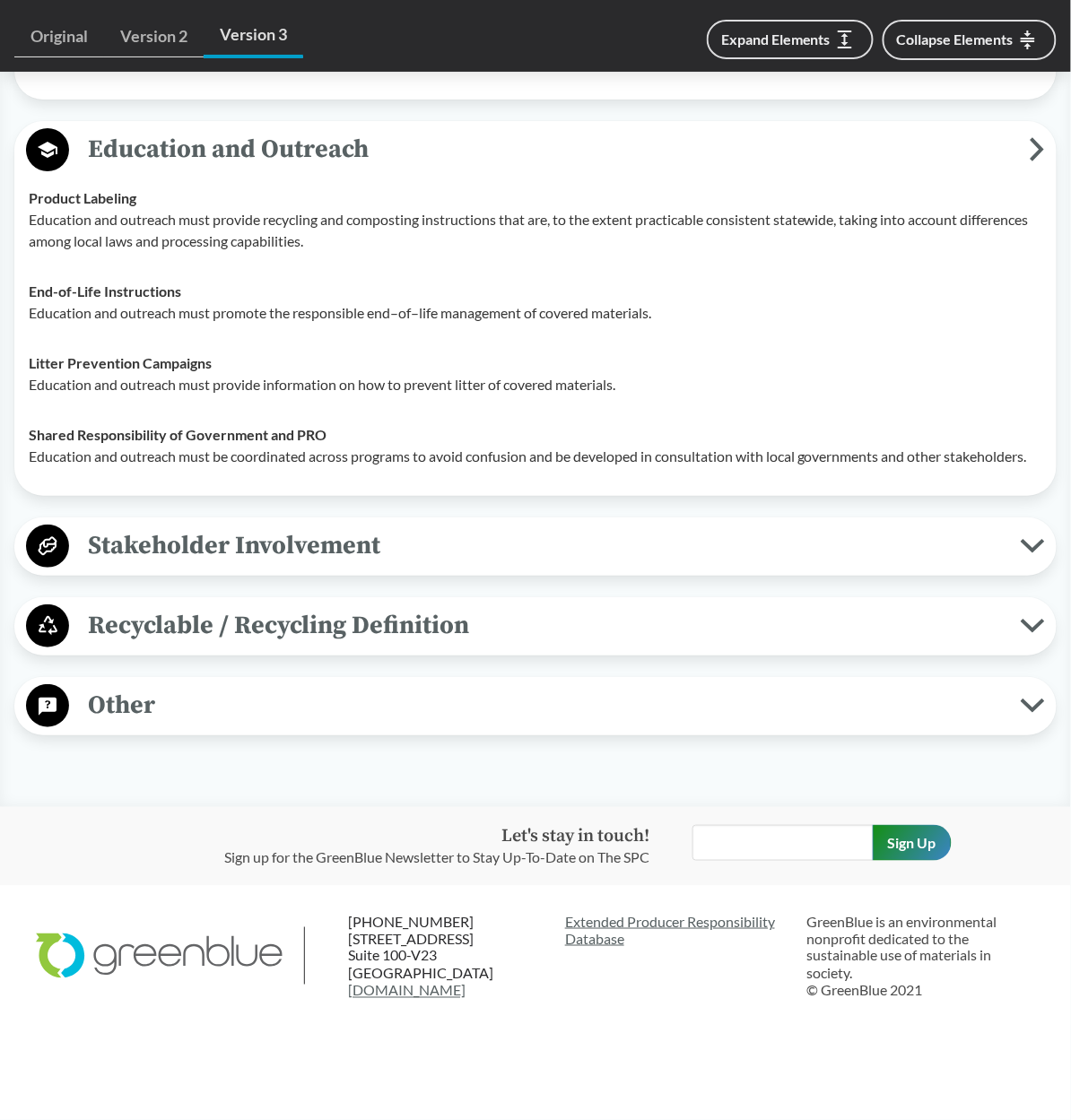
scroll to position [7956, 0]
click at [145, 540] on span "Stakeholder Involvement" at bounding box center [545, 545] width 952 height 40
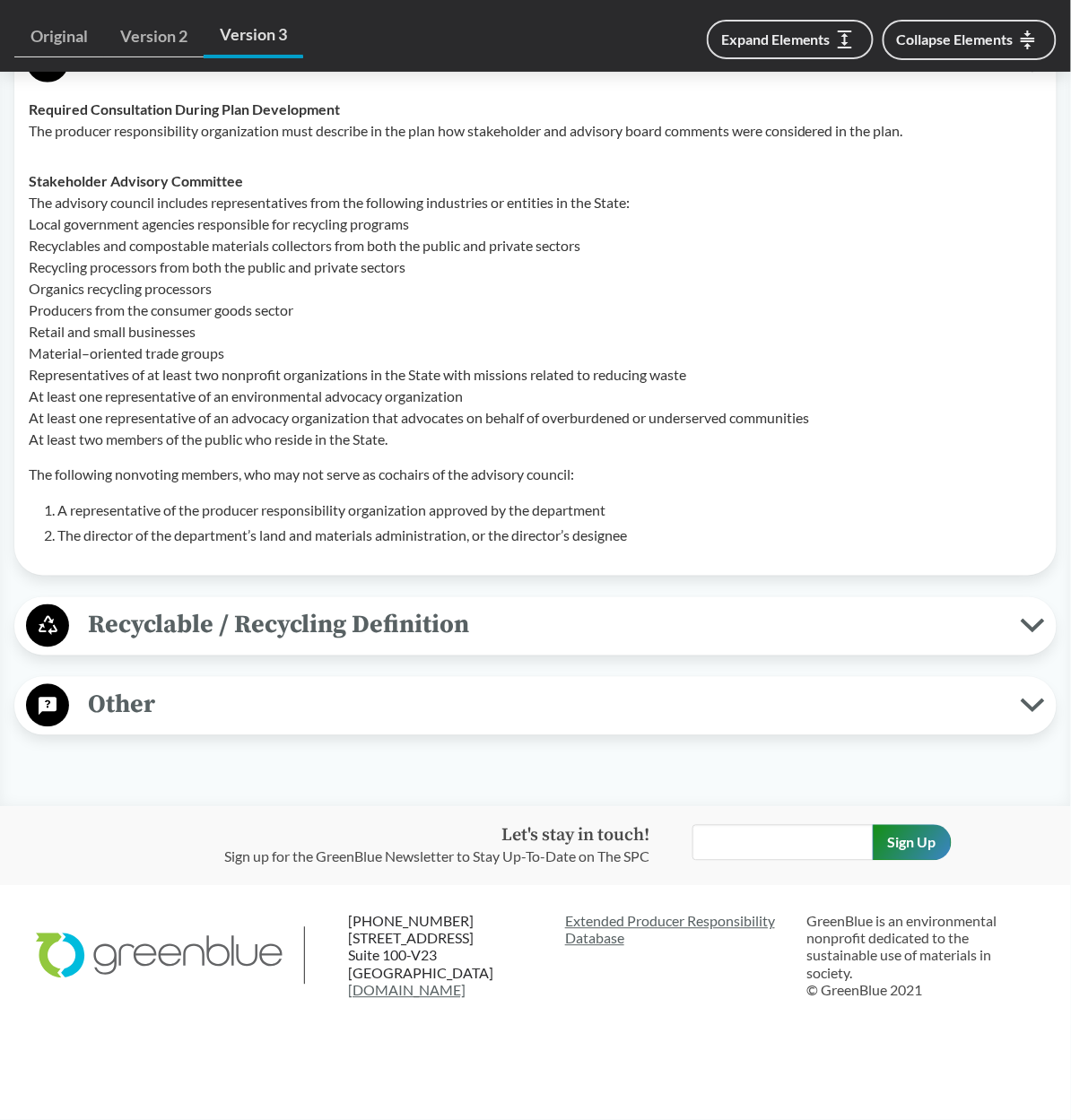
scroll to position [8442, 0]
click at [145, 627] on span "Recyclable / Recycling Definition" at bounding box center [545, 625] width 952 height 40
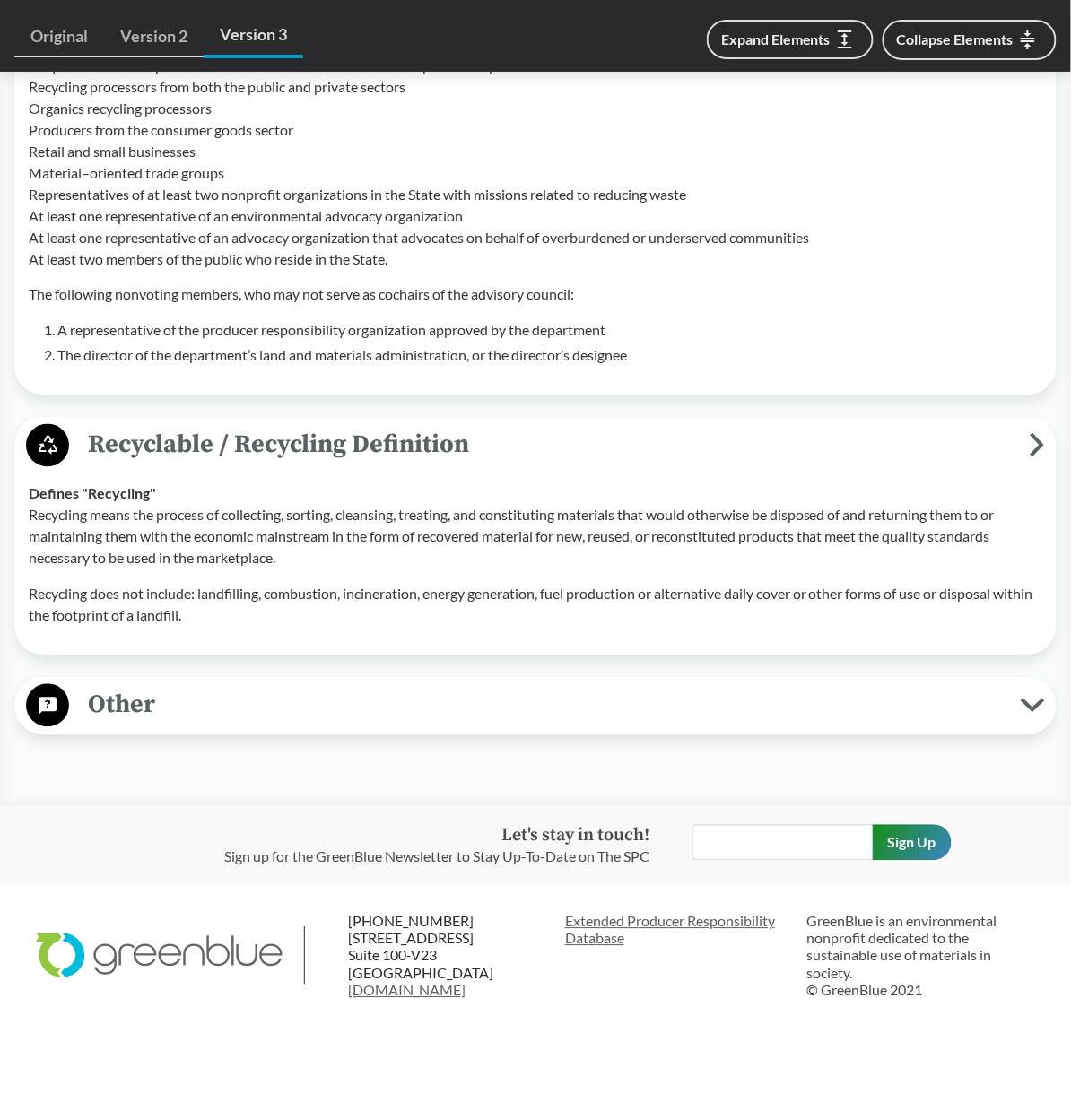
scroll to position [8622, 0]
click at [113, 708] on span "Other" at bounding box center [545, 705] width 952 height 40
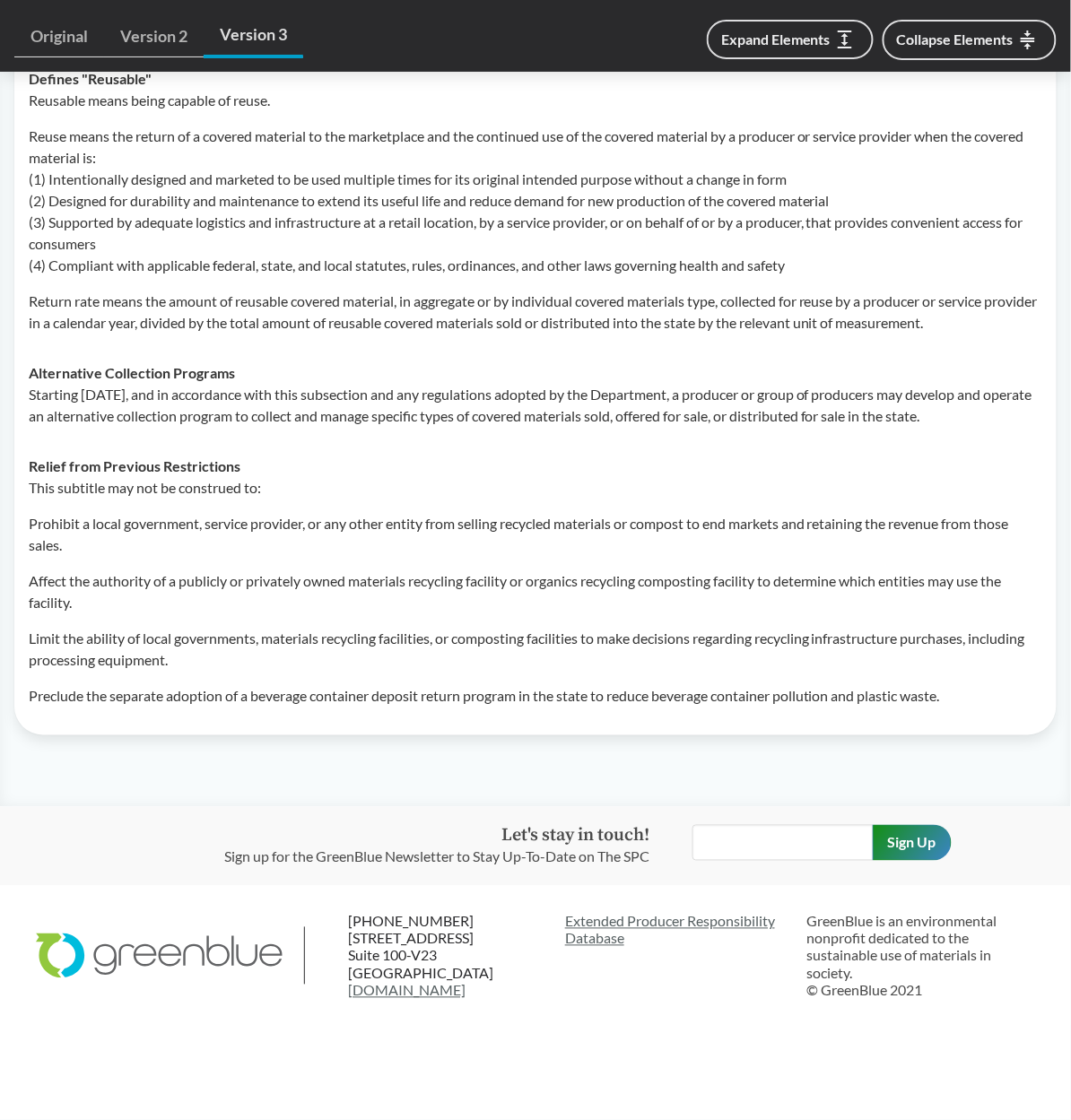
scroll to position [9754, 0]
click at [917, 35] on button "Collapse Elements" at bounding box center [970, 40] width 174 height 40
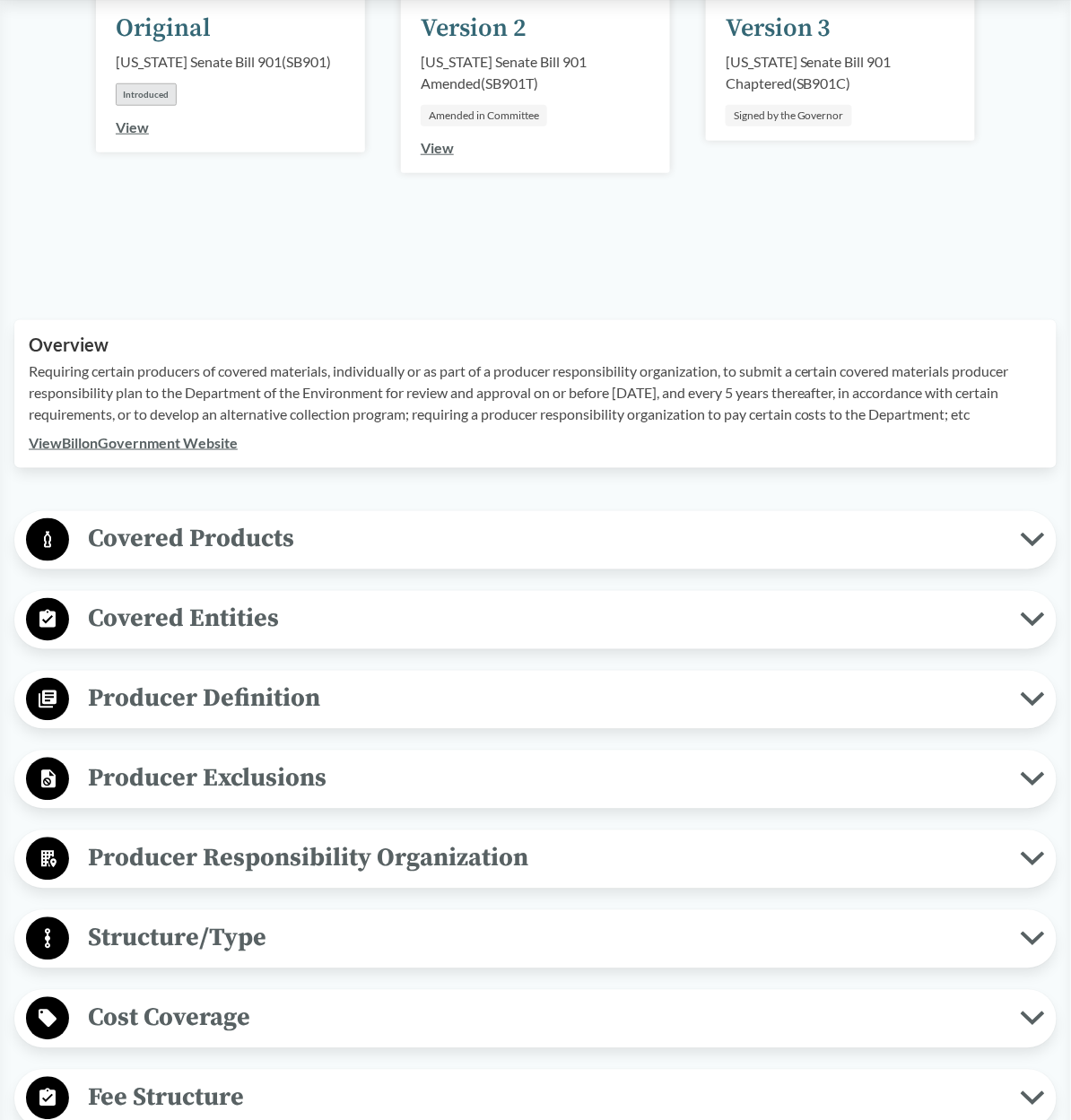
scroll to position [320, 0]
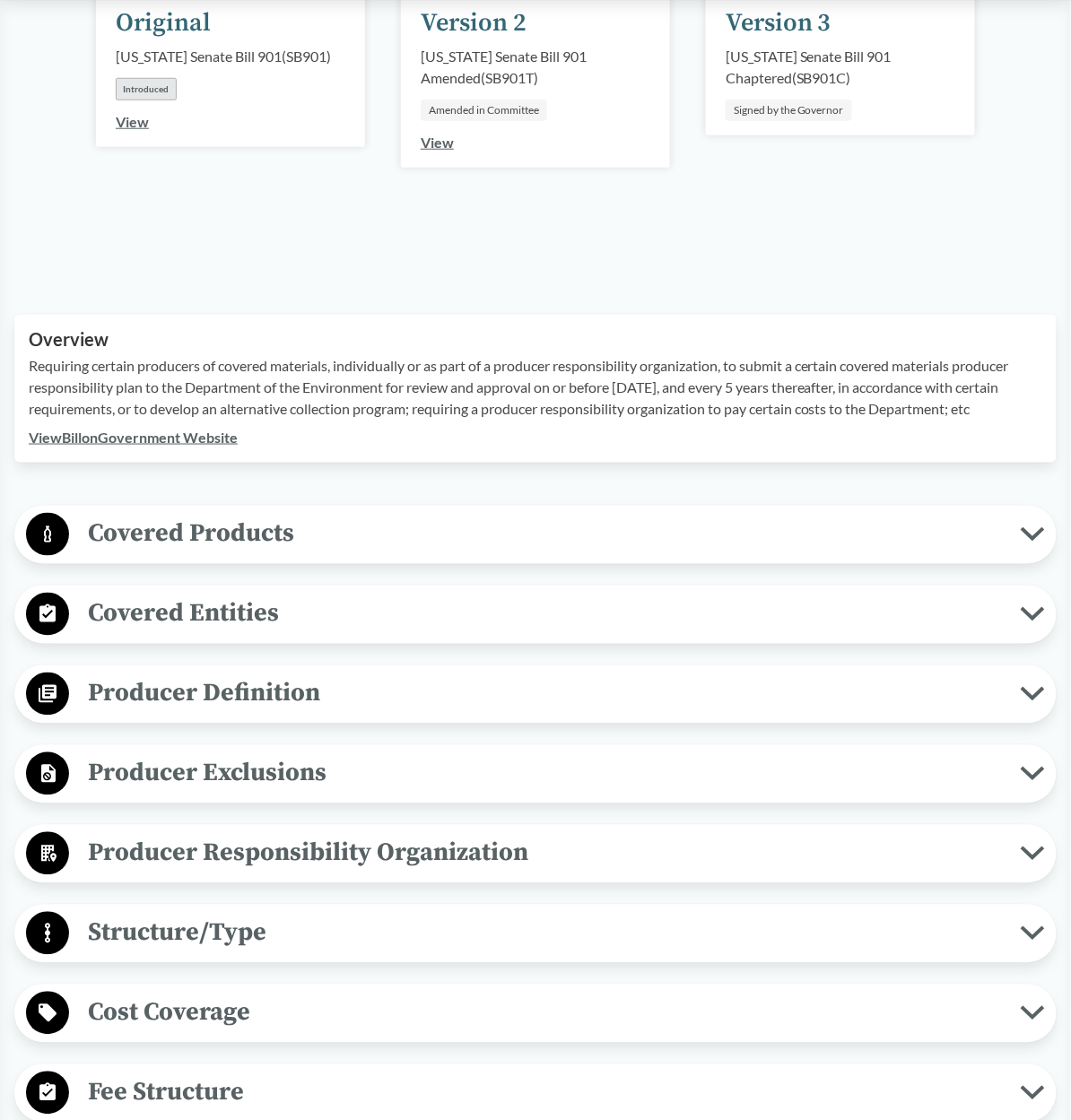
click at [95, 434] on link "View Bill on Government Website" at bounding box center [133, 437] width 209 height 17
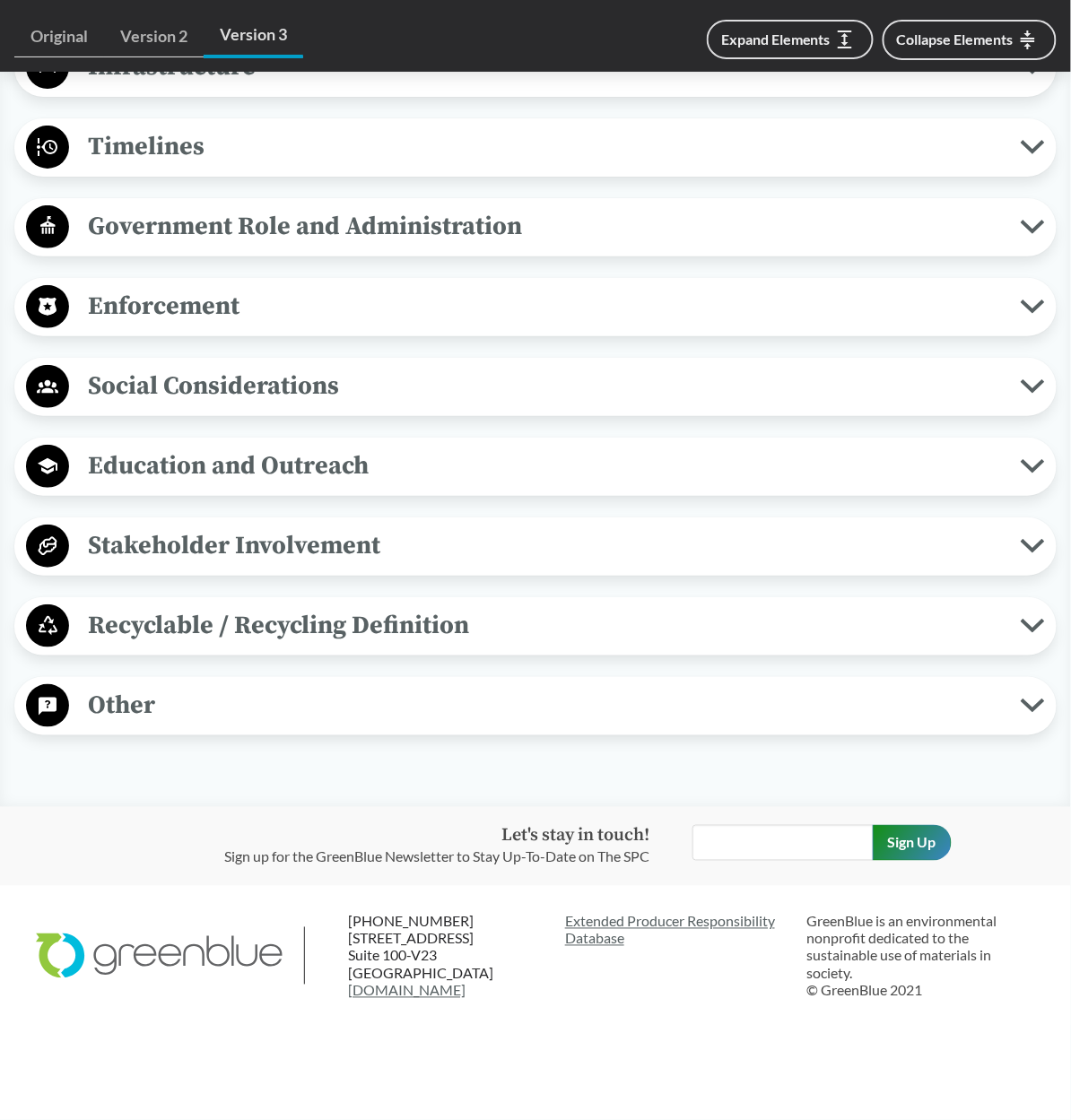
scroll to position [1637, 0]
drag, startPoint x: 230, startPoint y: 715, endPoint x: 212, endPoint y: 713, distance: 18.1
click at [230, 715] on span "Other" at bounding box center [545, 705] width 952 height 40
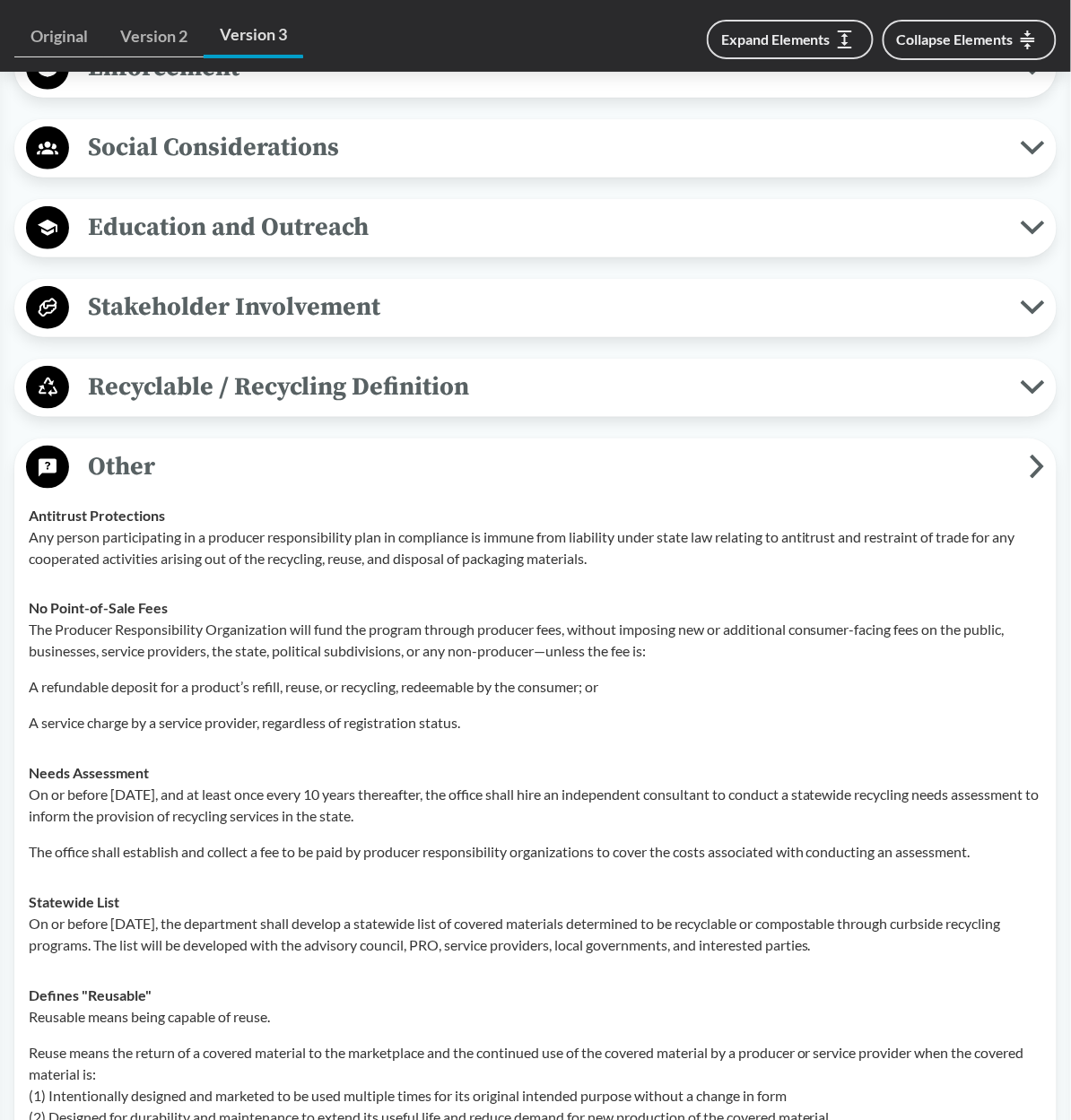
scroll to position [1548, 0]
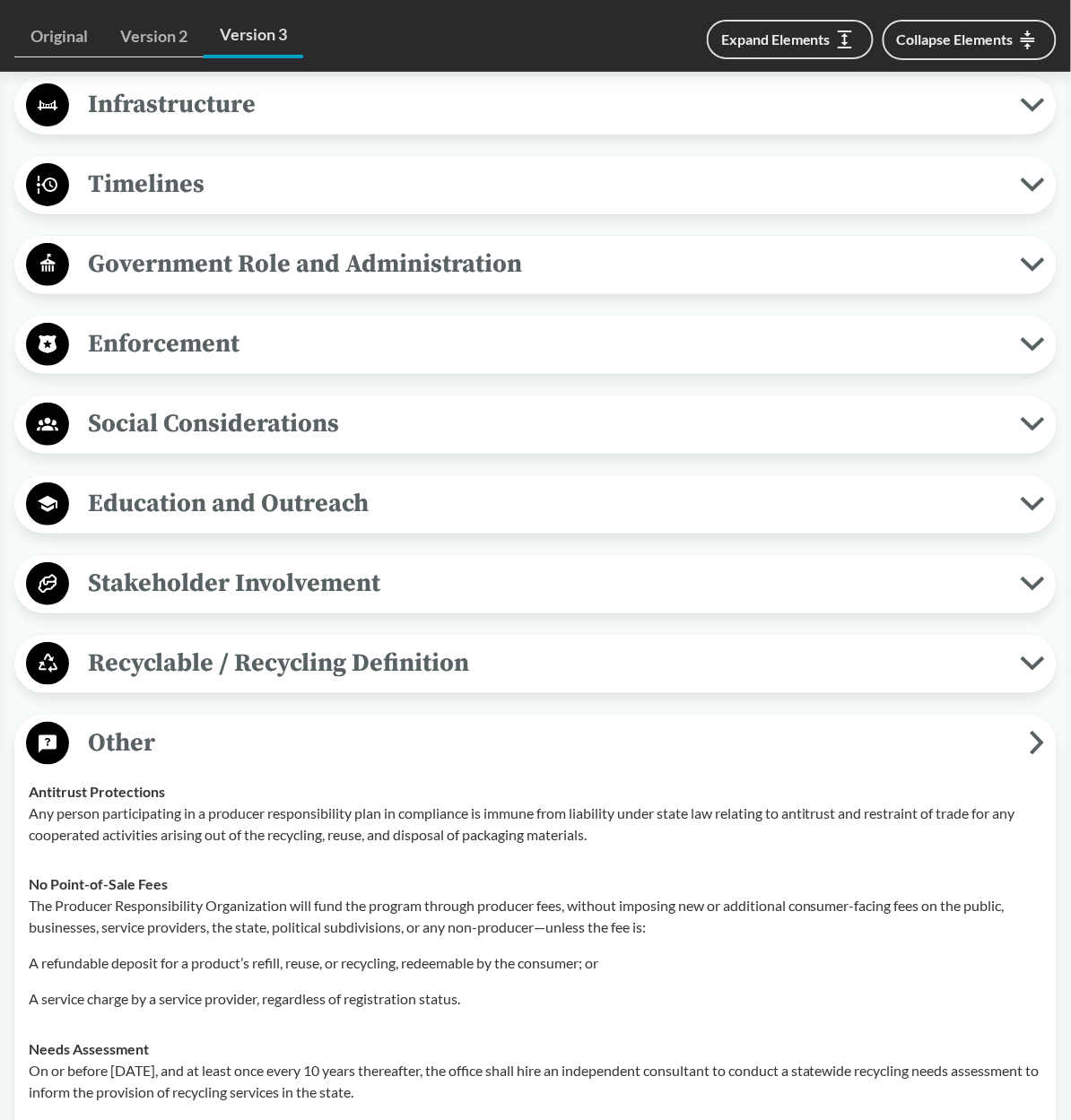
click at [226, 604] on span "Stakeholder Involvement" at bounding box center [545, 583] width 952 height 40
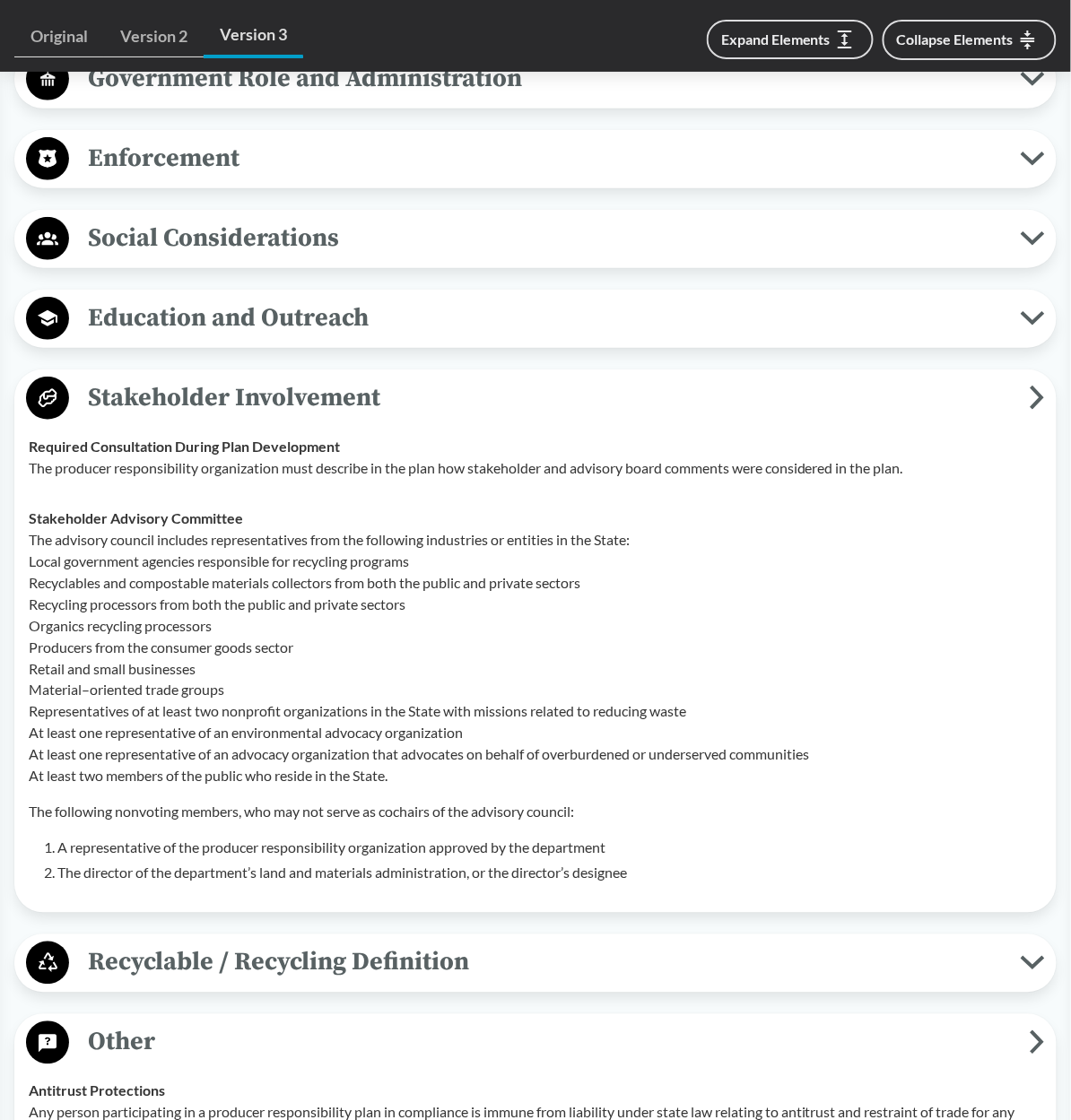
scroll to position [1322, 0]
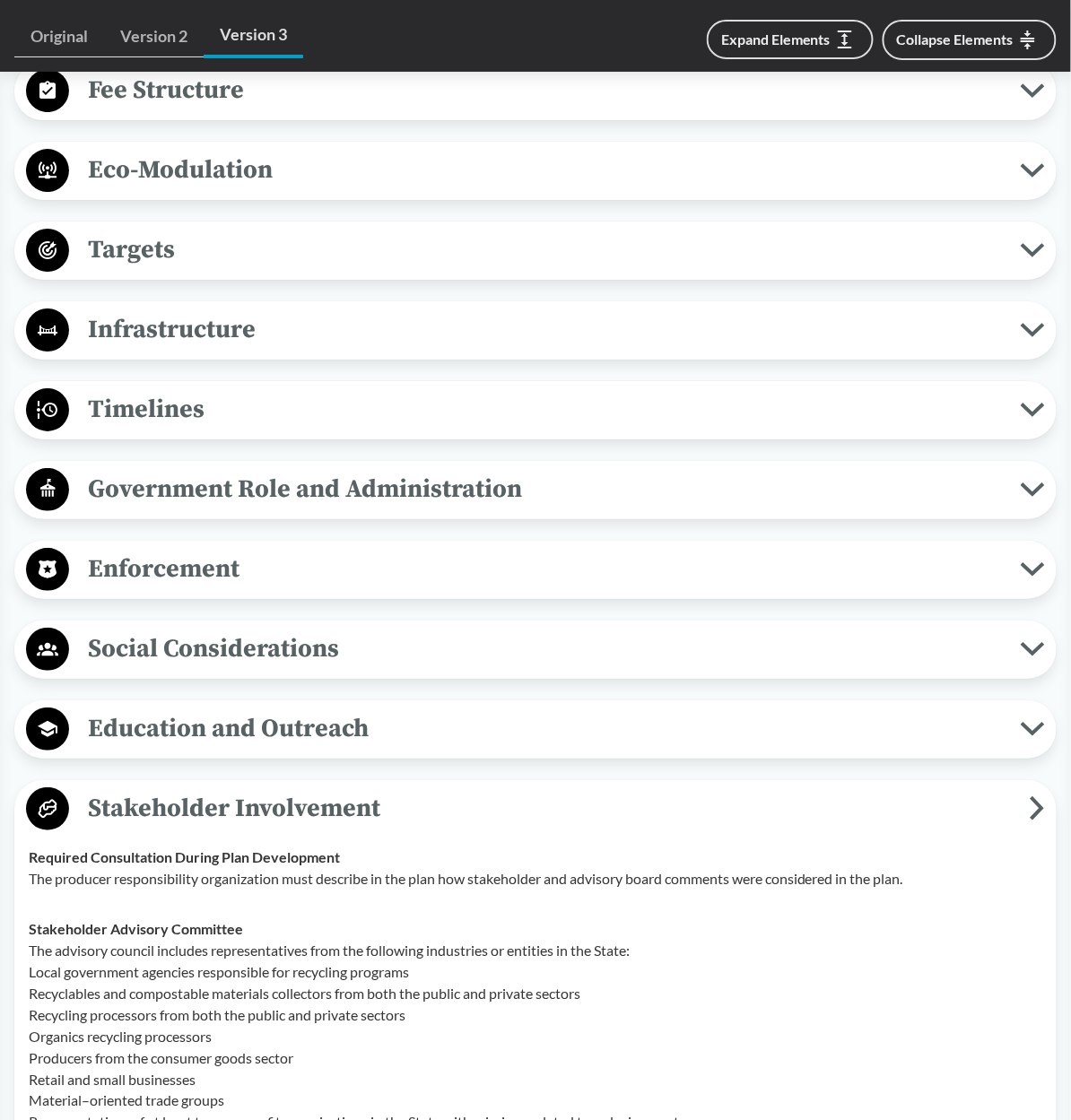
click at [382, 509] on span "Government Role and Administration" at bounding box center [545, 489] width 952 height 40
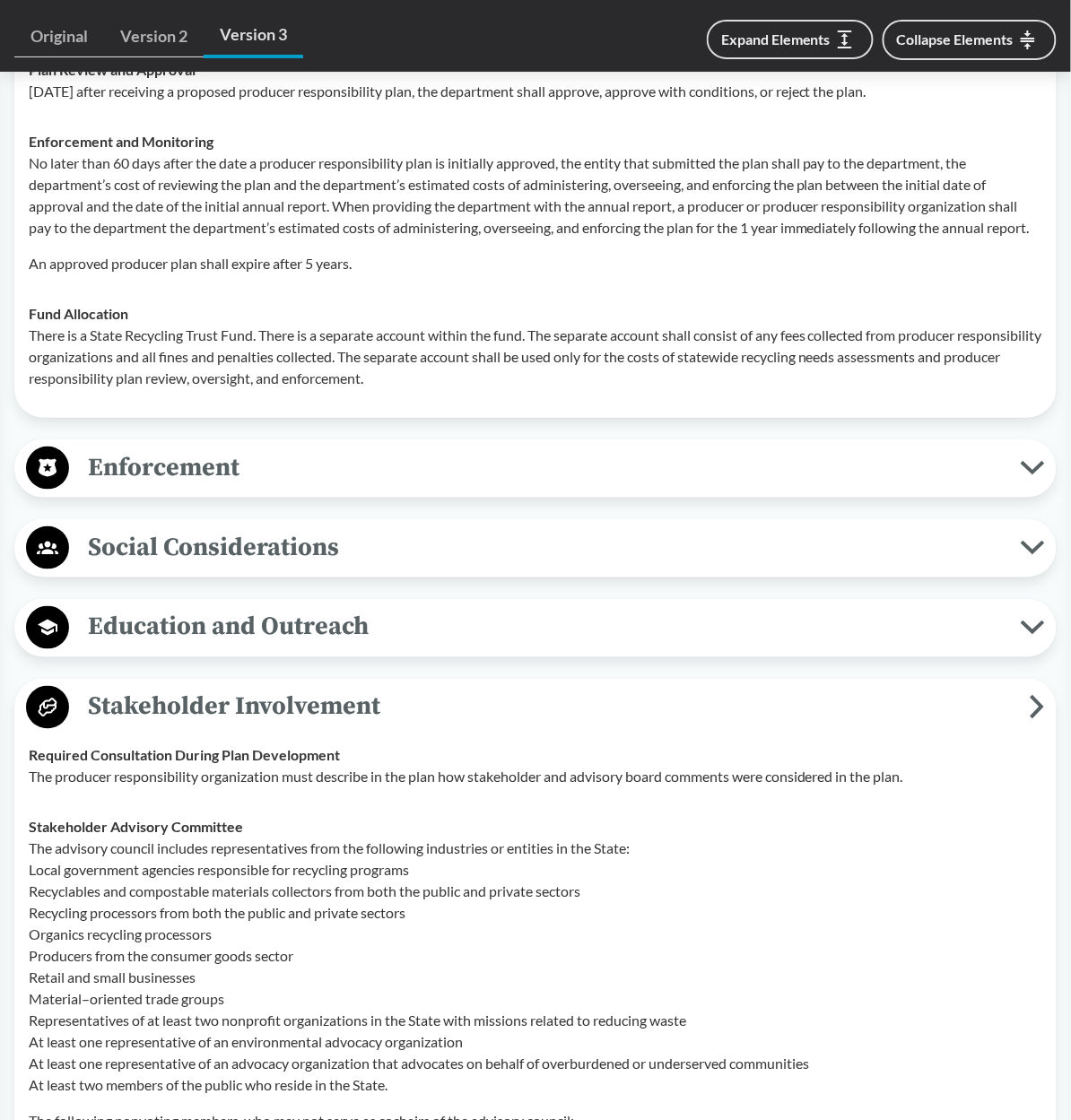
scroll to position [1798, 0]
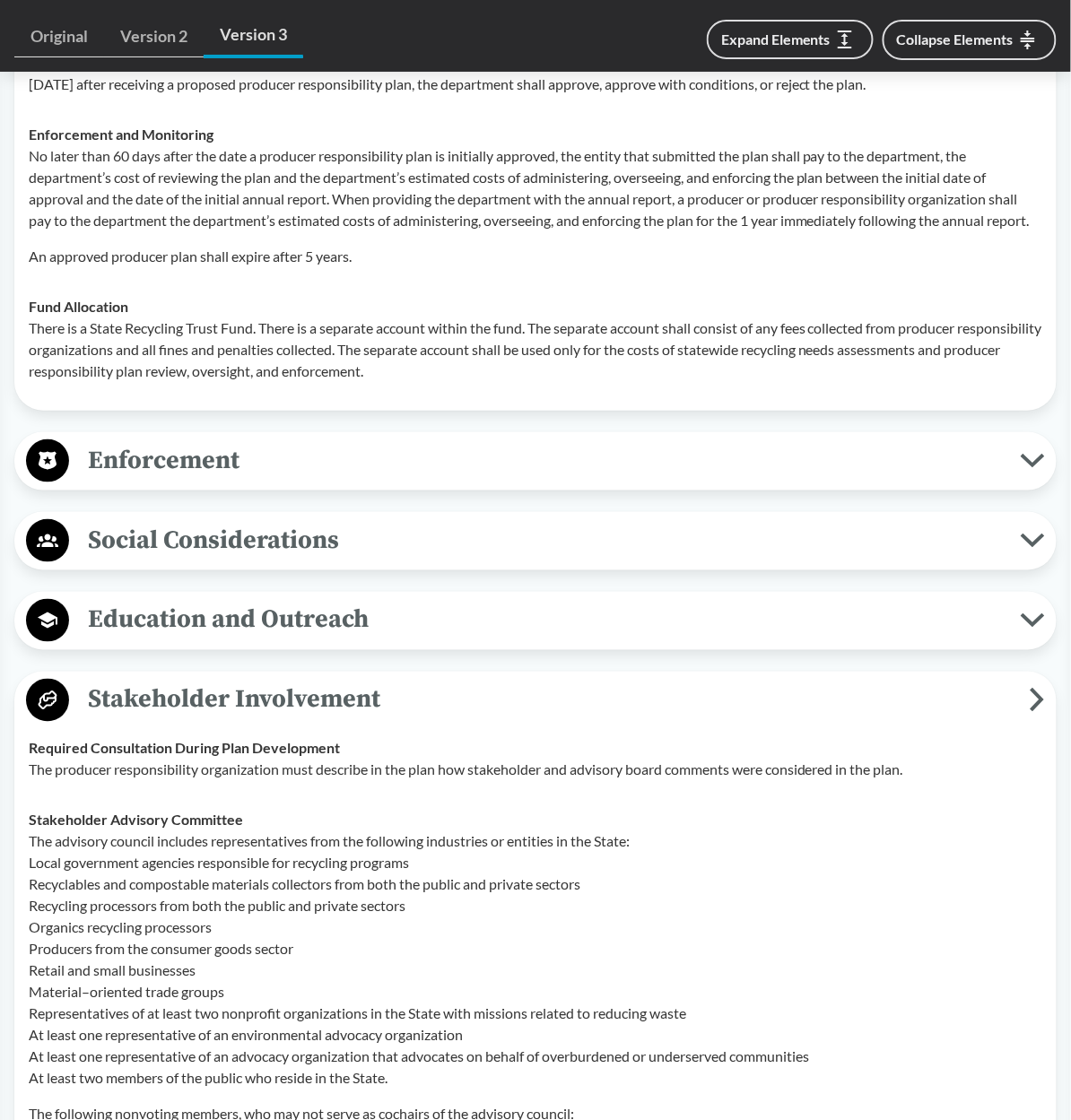
click at [366, 640] on span "Education and Outreach" at bounding box center [545, 620] width 952 height 40
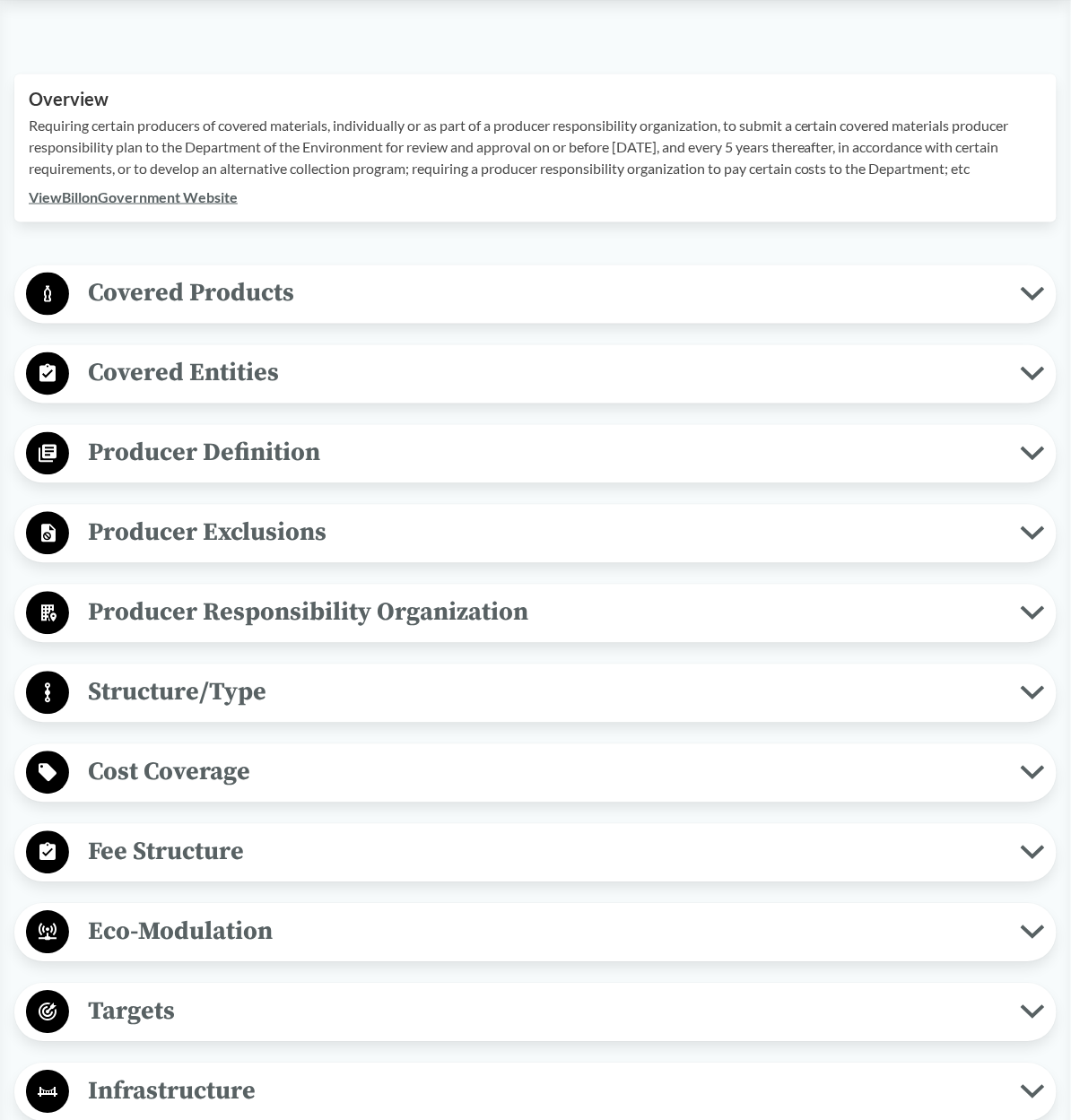
scroll to position [560, 0]
click at [162, 374] on span "Covered Entities" at bounding box center [545, 373] width 952 height 40
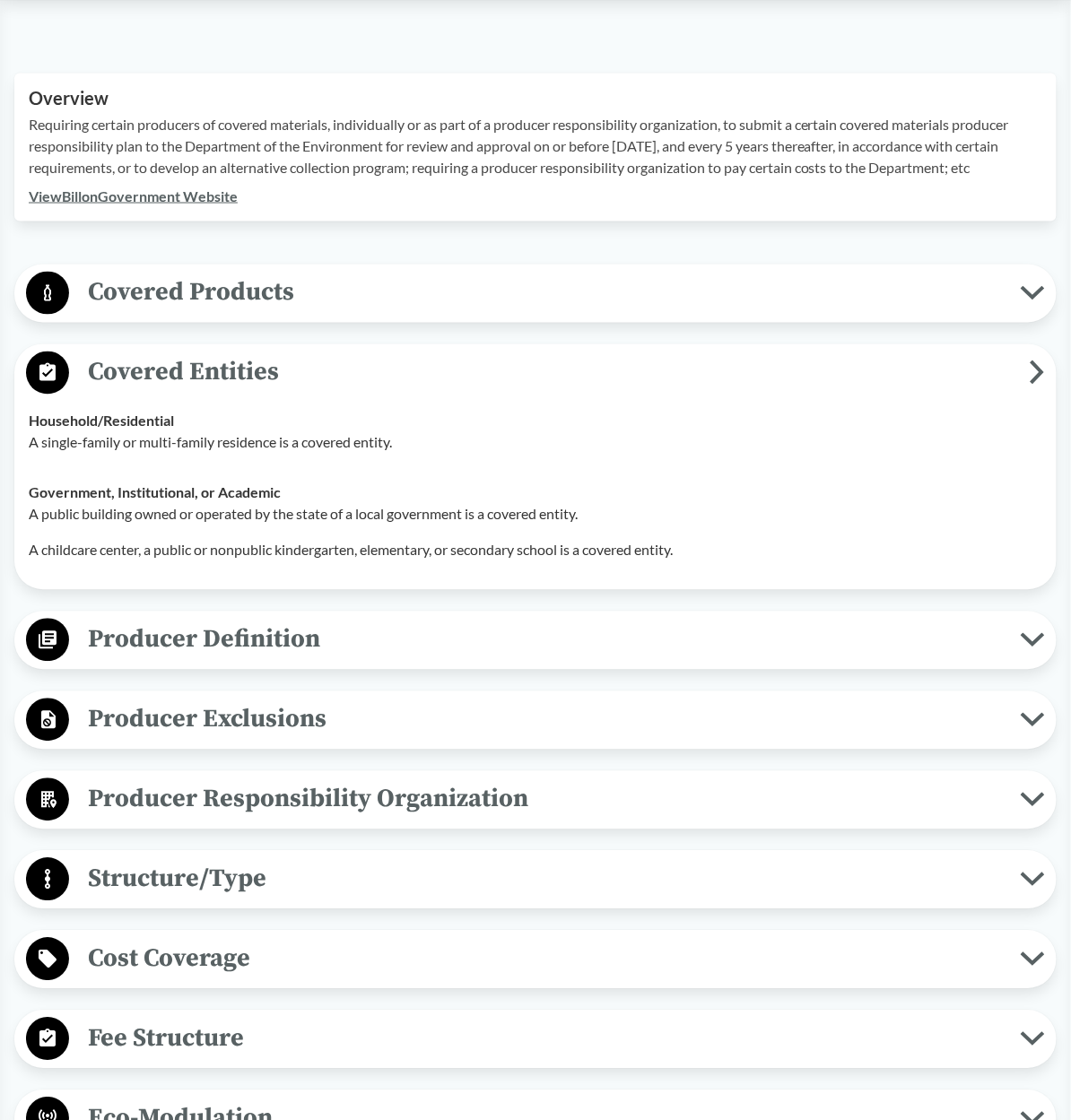
click at [142, 281] on span "Covered Products" at bounding box center [545, 293] width 952 height 40
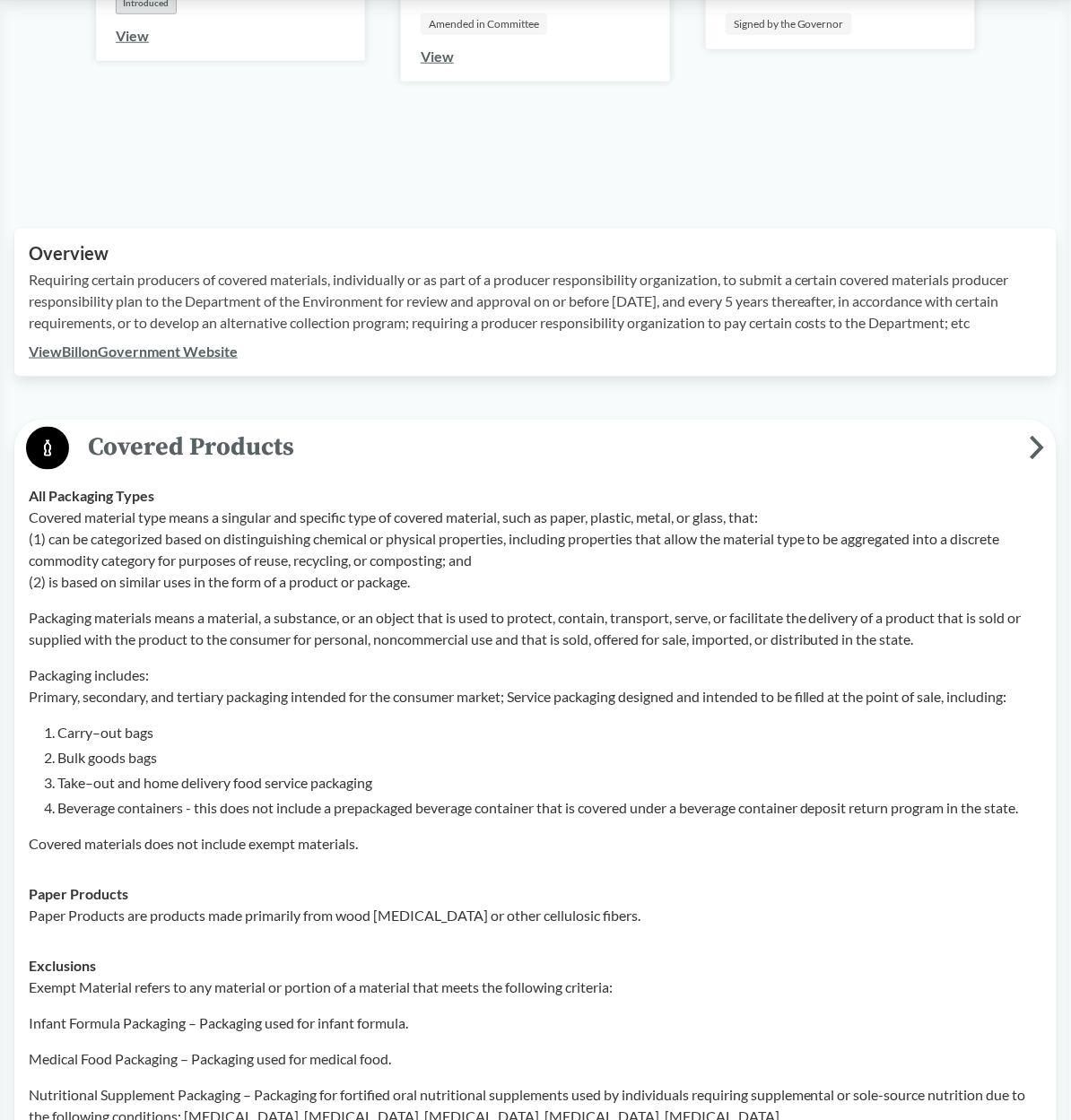
scroll to position [409, 0]
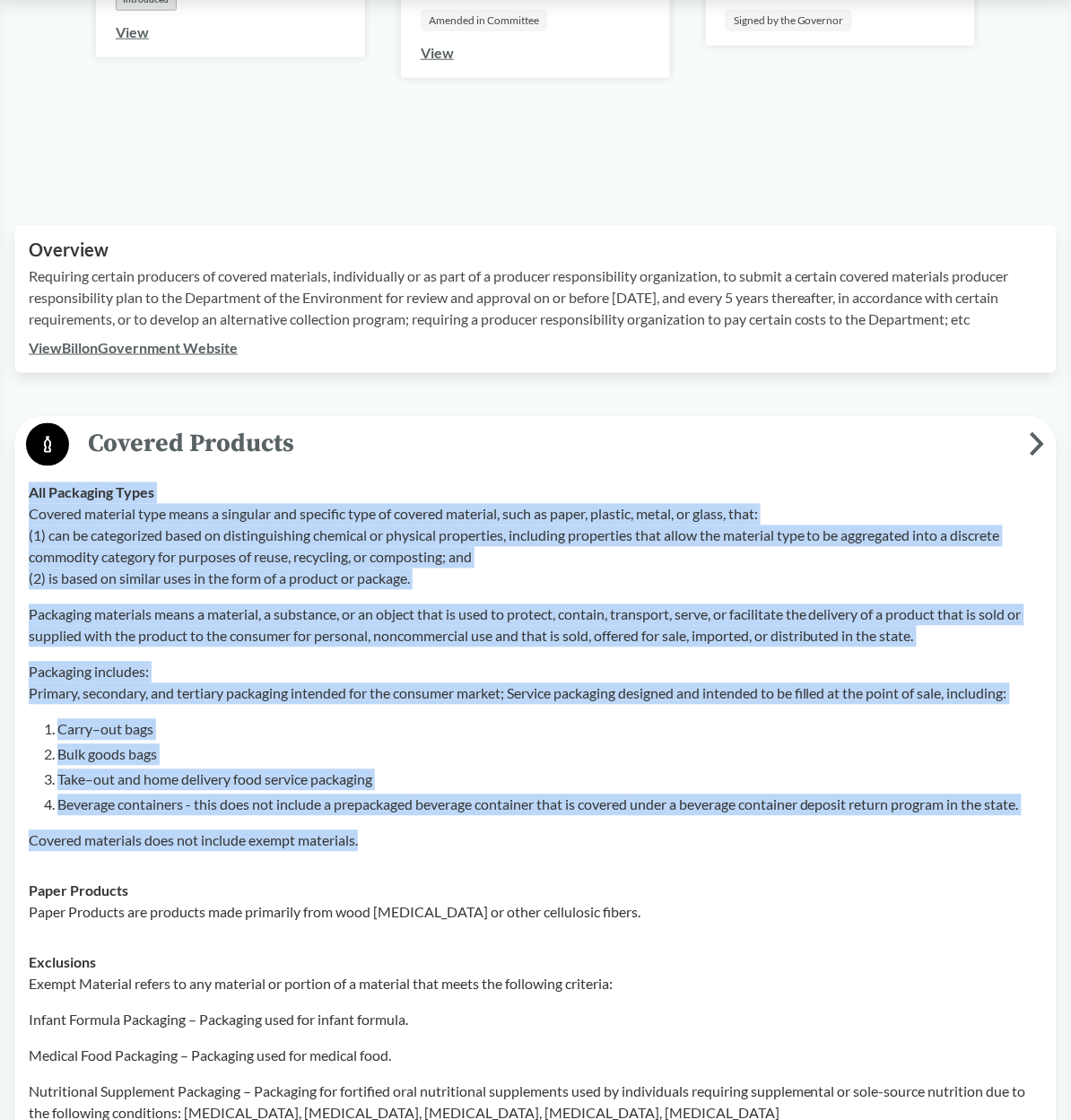
drag, startPoint x: 31, startPoint y: 491, endPoint x: 338, endPoint y: 867, distance: 485.4
click at [338, 867] on td "All Packaging Types Covered material type means a singular and specific type of…" at bounding box center [535, 666] width 1030 height 398
copy div "Lor Ipsumdolo Sitam Consect adipisci elit seddo e temporin utl etdolore magn al…"
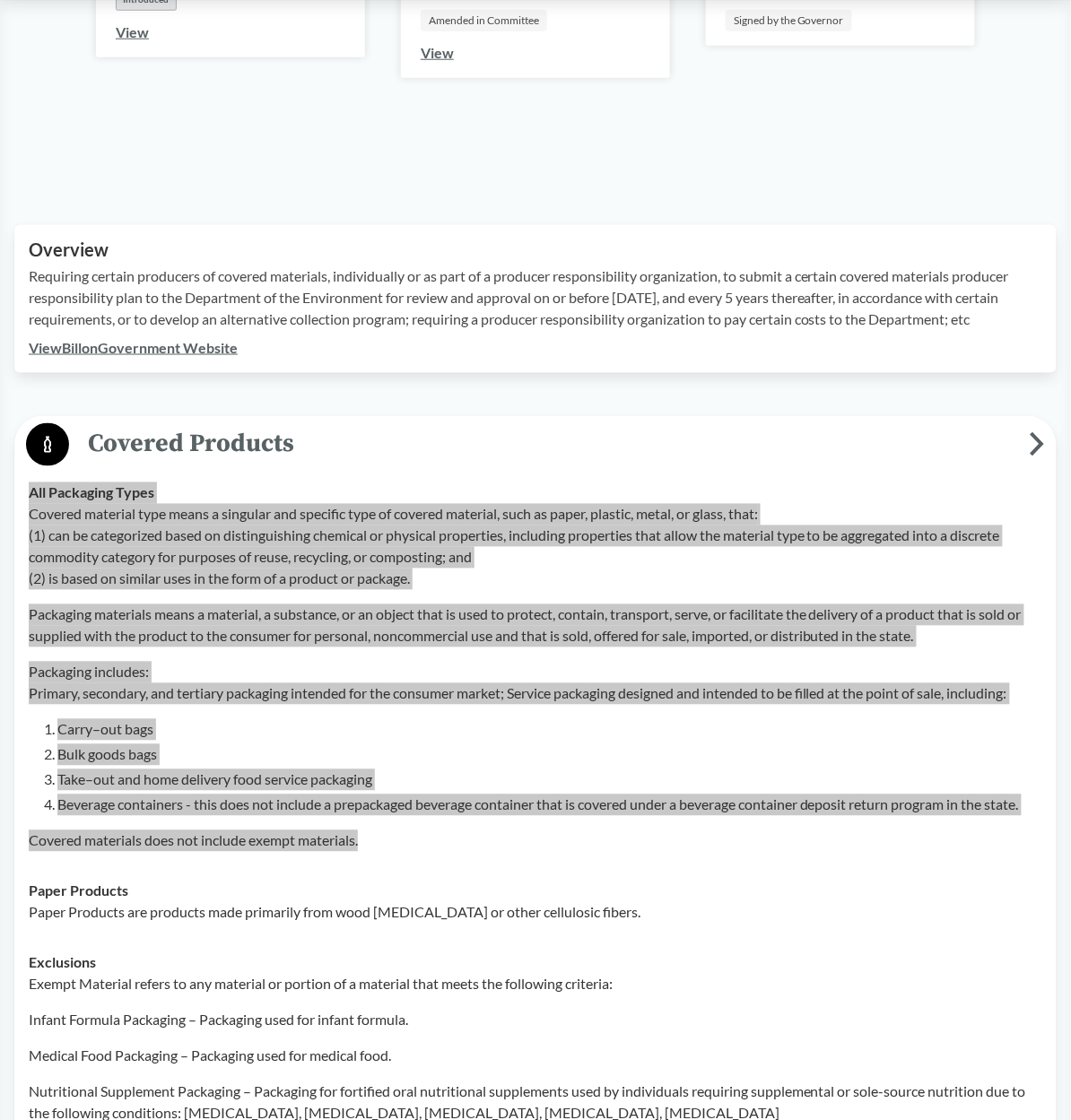
click at [237, 486] on div "All Packaging Types Covered material type means a singular and specific type of…" at bounding box center [535, 667] width 1014 height 370
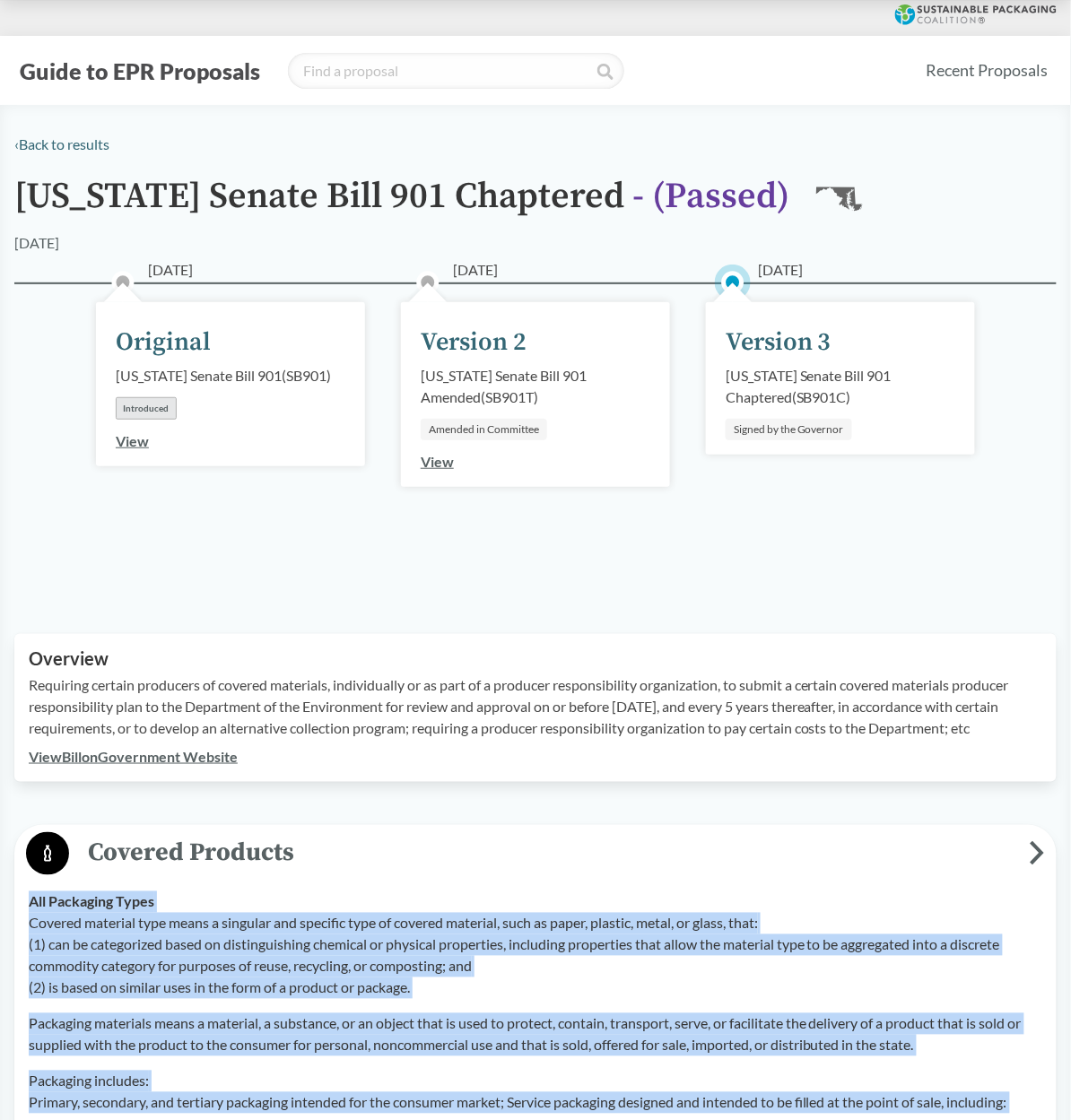
scroll to position [0, 0]
click at [1034, 849] on icon at bounding box center [1037, 853] width 15 height 24
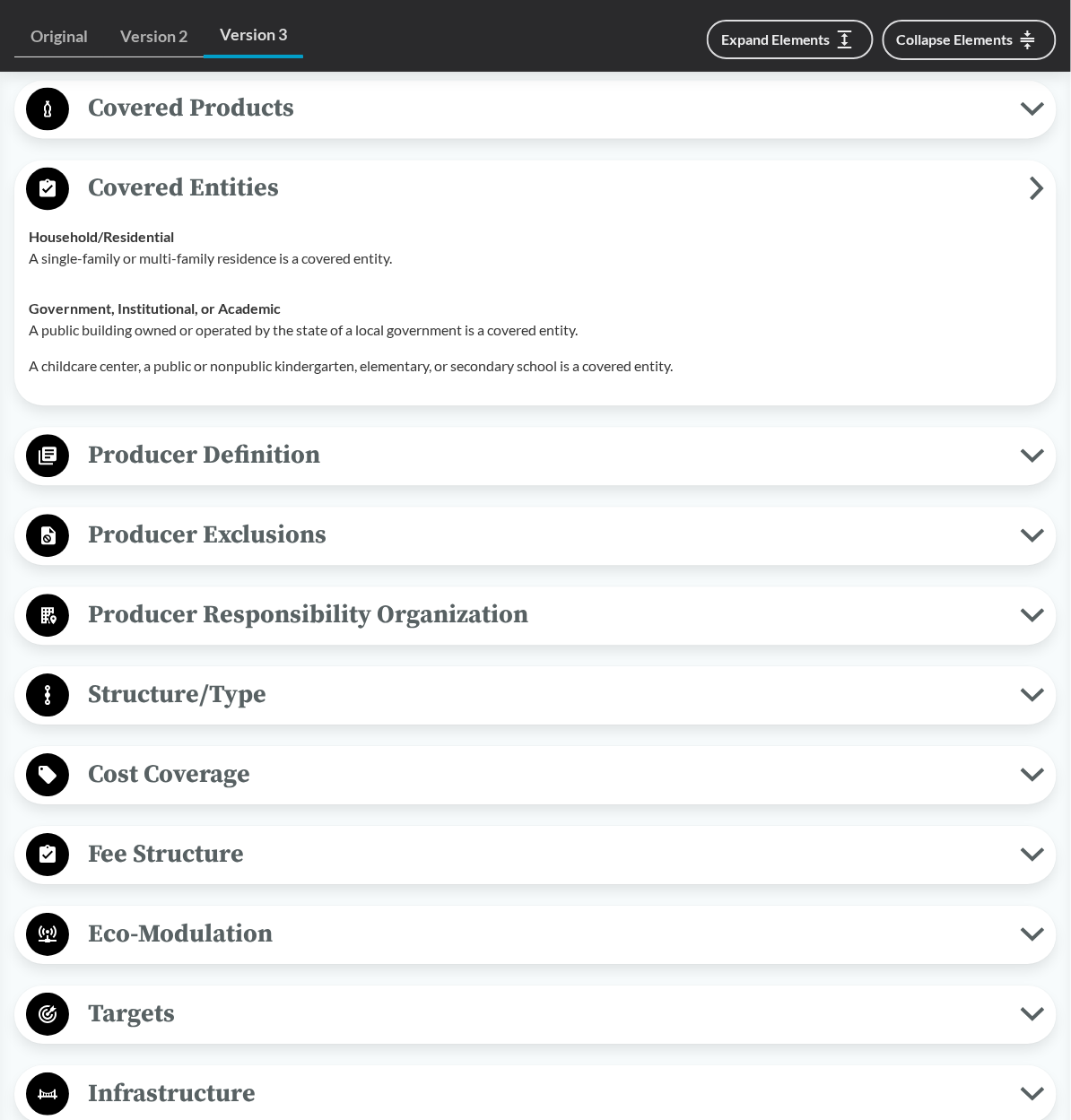
scroll to position [748, 0]
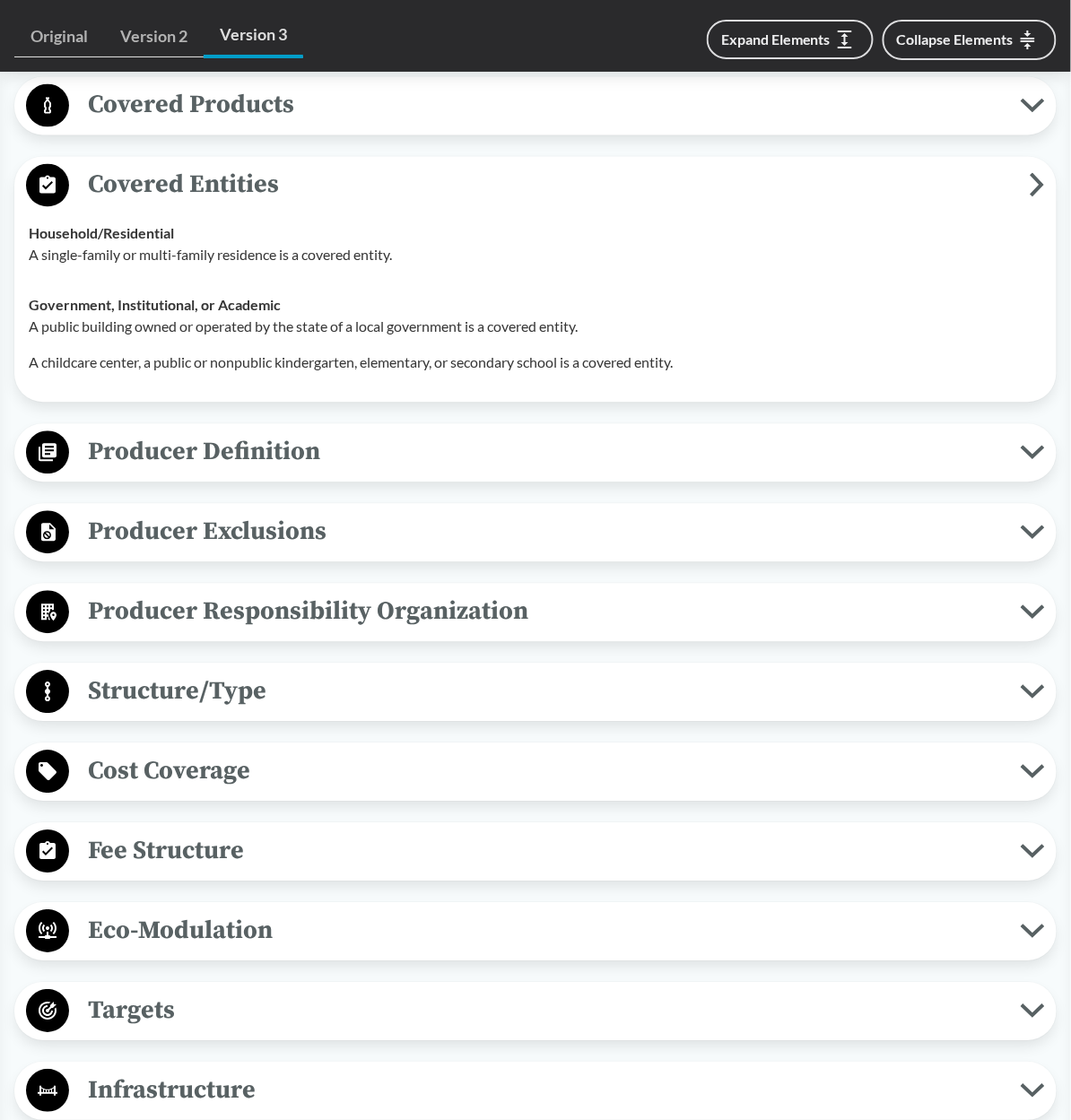
click at [449, 472] on span "Producer Definition" at bounding box center [545, 452] width 952 height 40
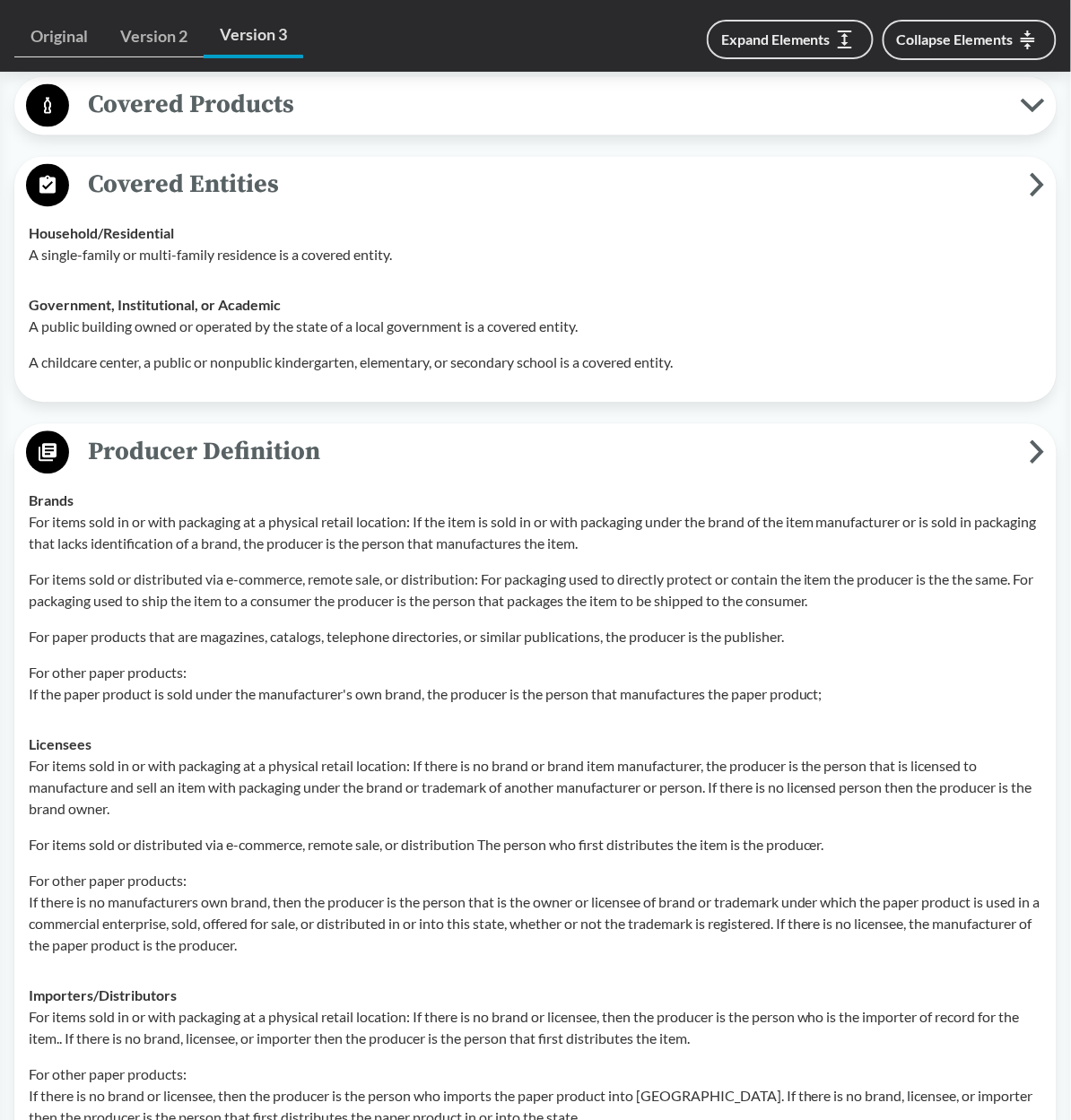
click at [253, 553] on p "For items sold in or with packaging at a physical retail location: If the item …" at bounding box center [535, 534] width 1014 height 43
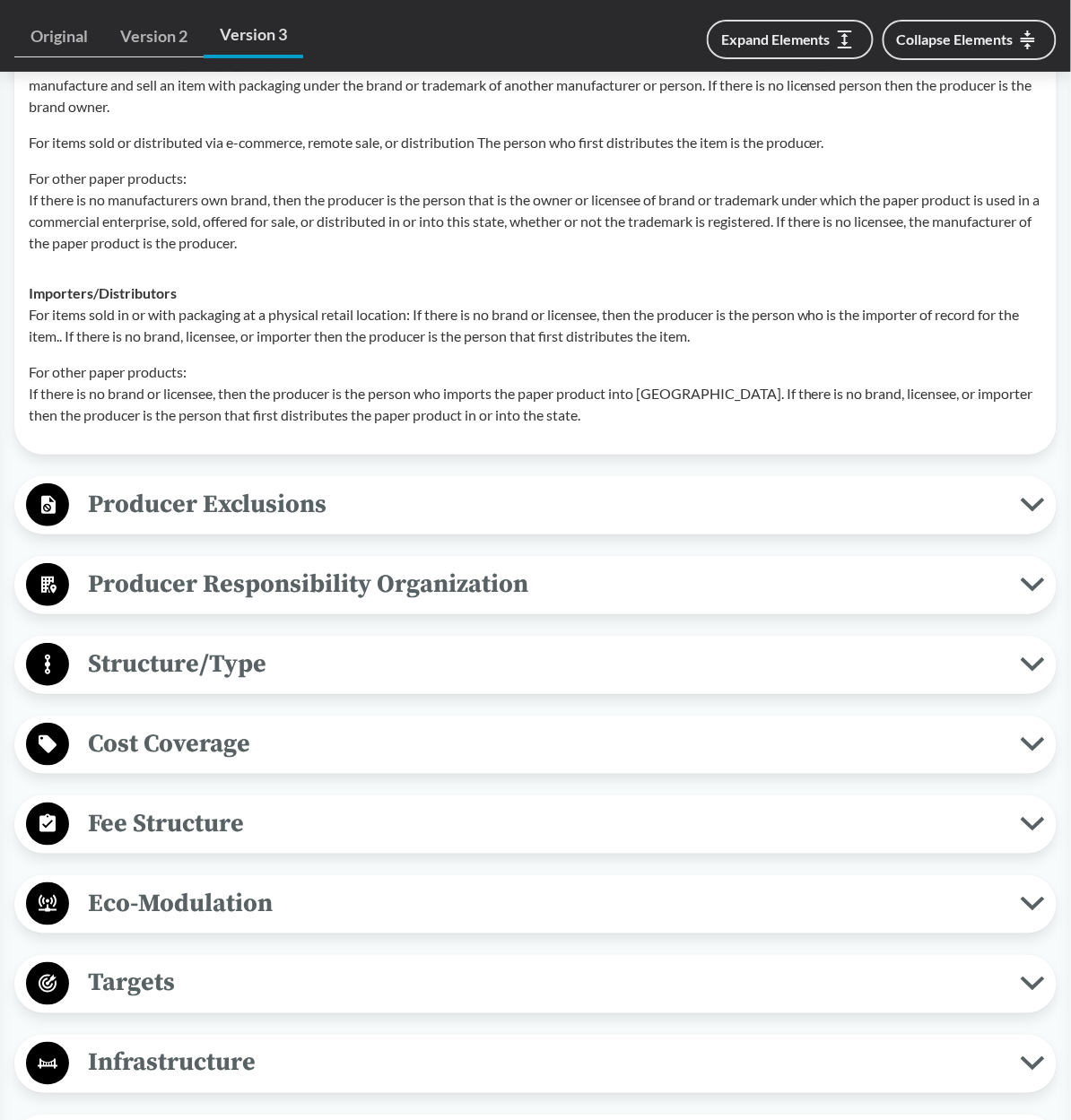
scroll to position [1653, 0]
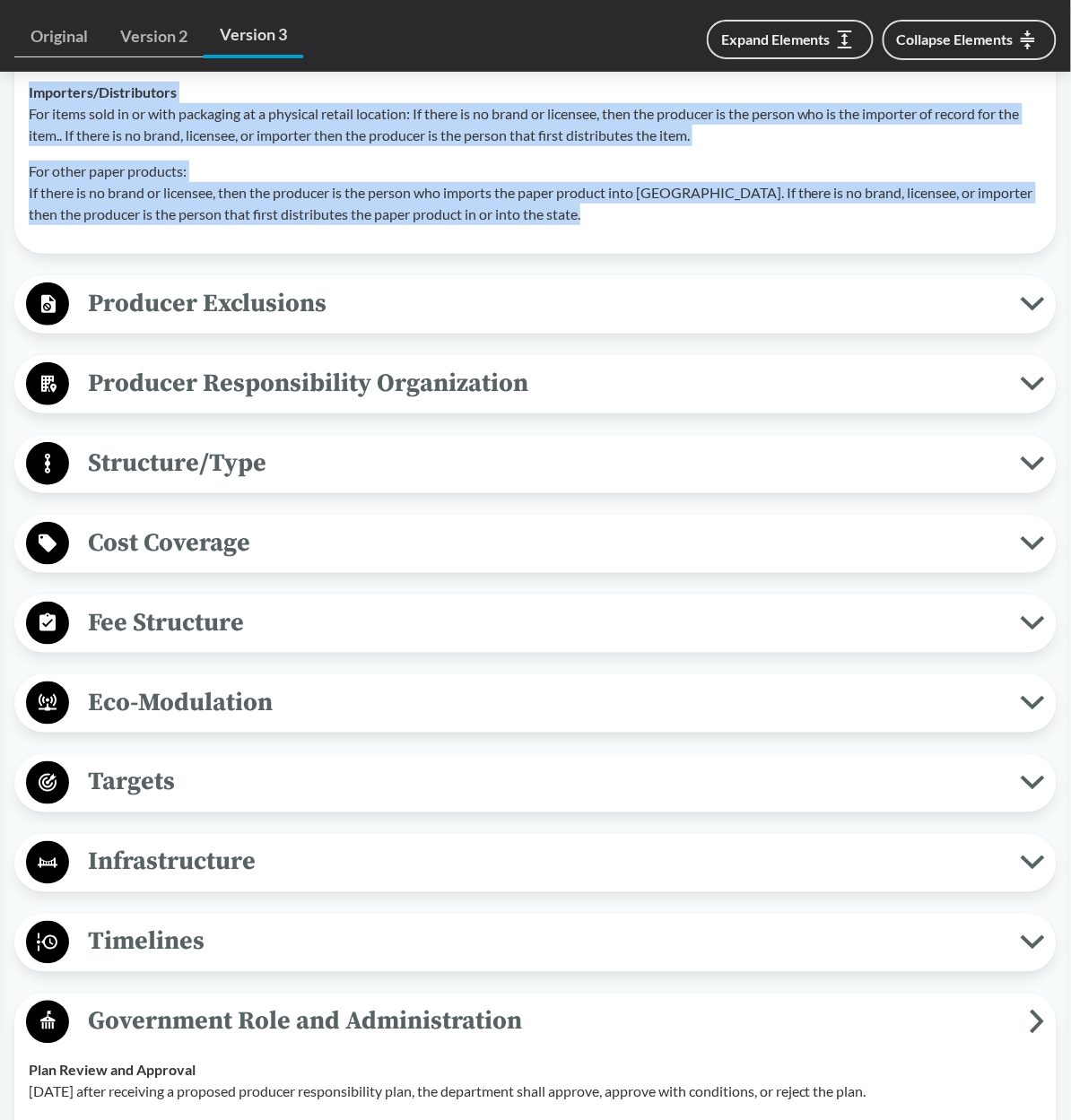
drag, startPoint x: 30, startPoint y: 510, endPoint x: 575, endPoint y: 207, distance: 623.6
copy tbody "Brands For items sold in or with packaging at a physical retail location: If th…"
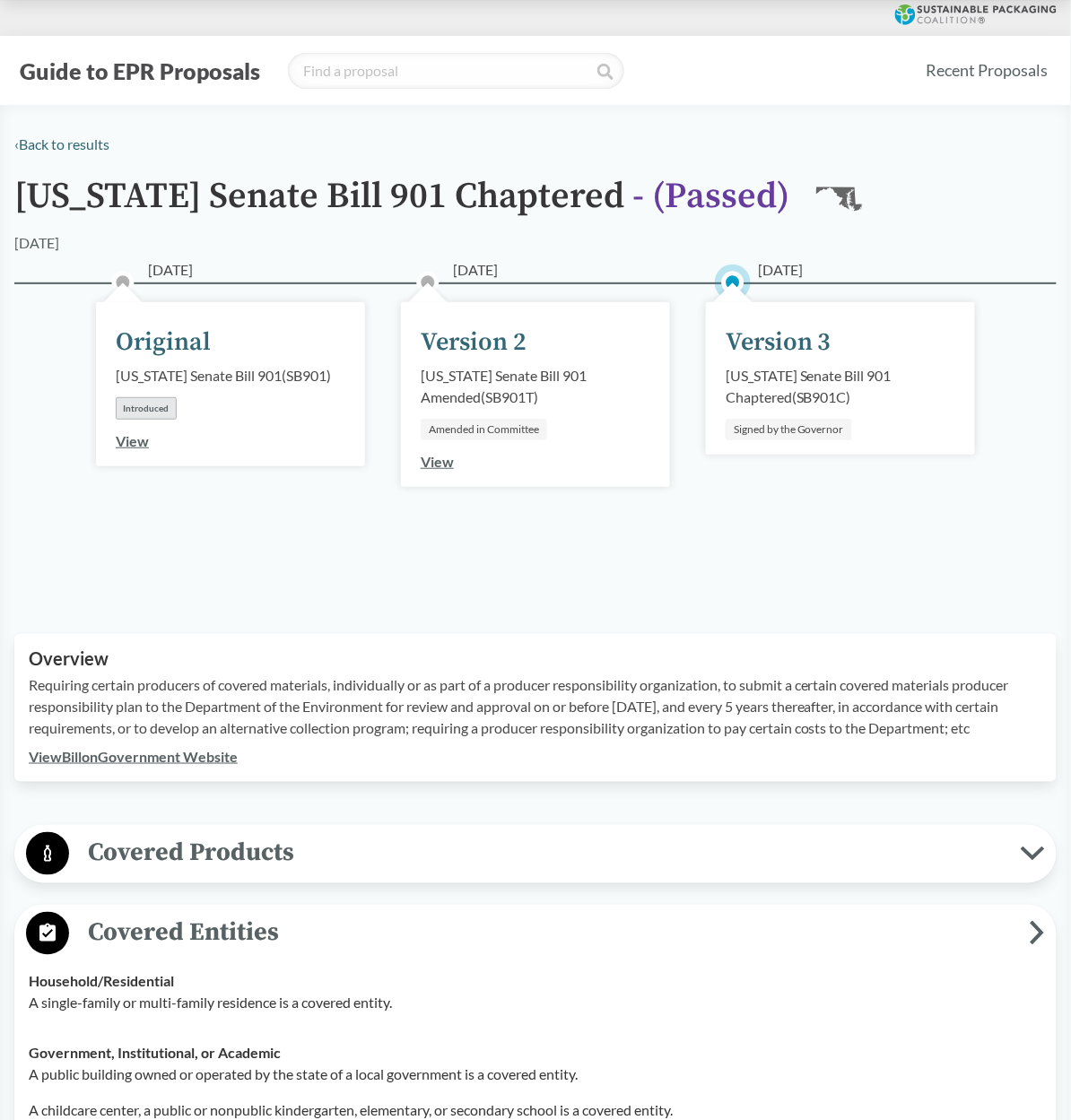
scroll to position [0, 0]
click at [406, 72] on input "search" at bounding box center [456, 71] width 337 height 36
type input "[US_STATE]"
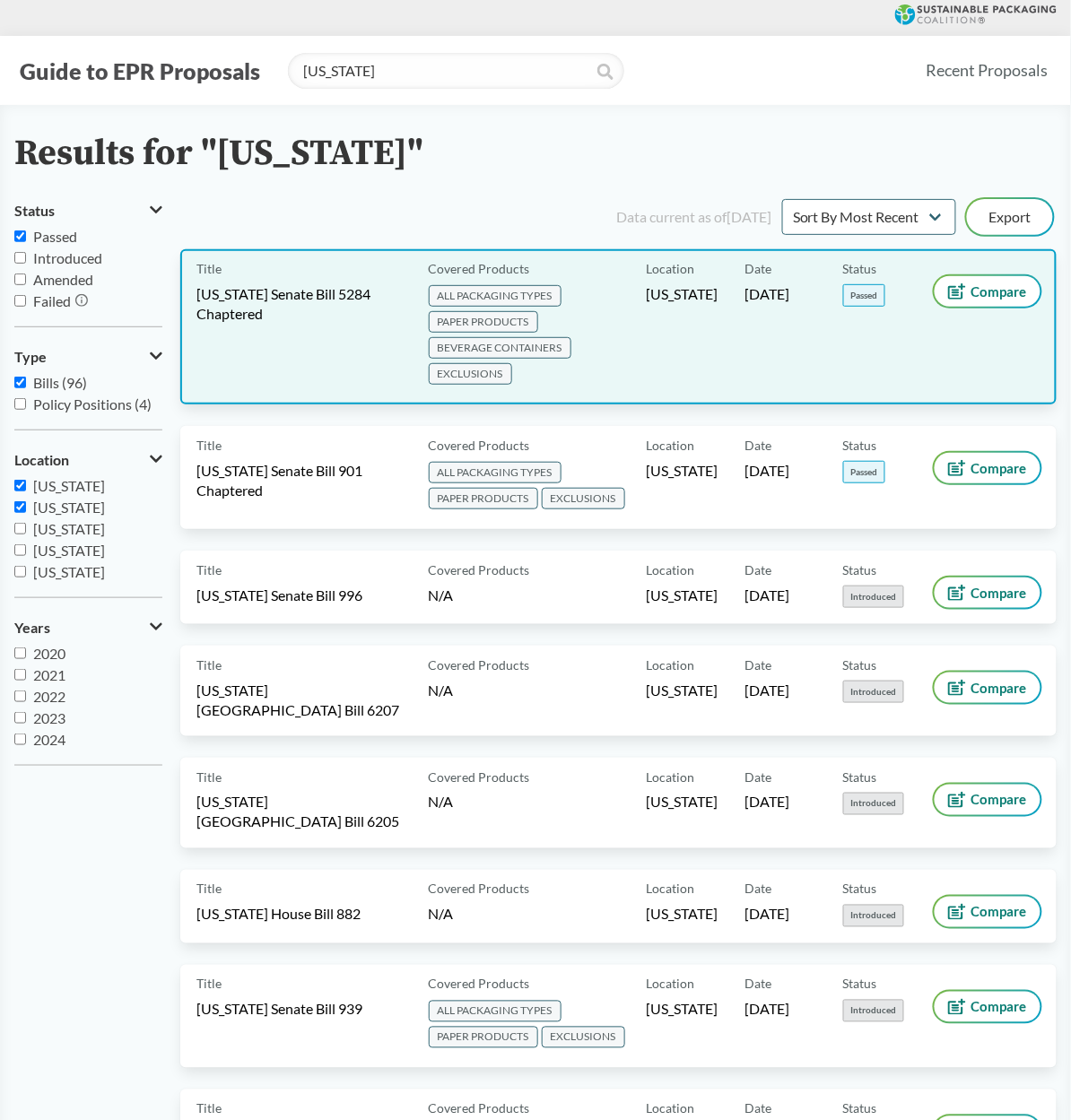
click at [468, 295] on span "ALL PACKAGING TYPES" at bounding box center [495, 296] width 133 height 22
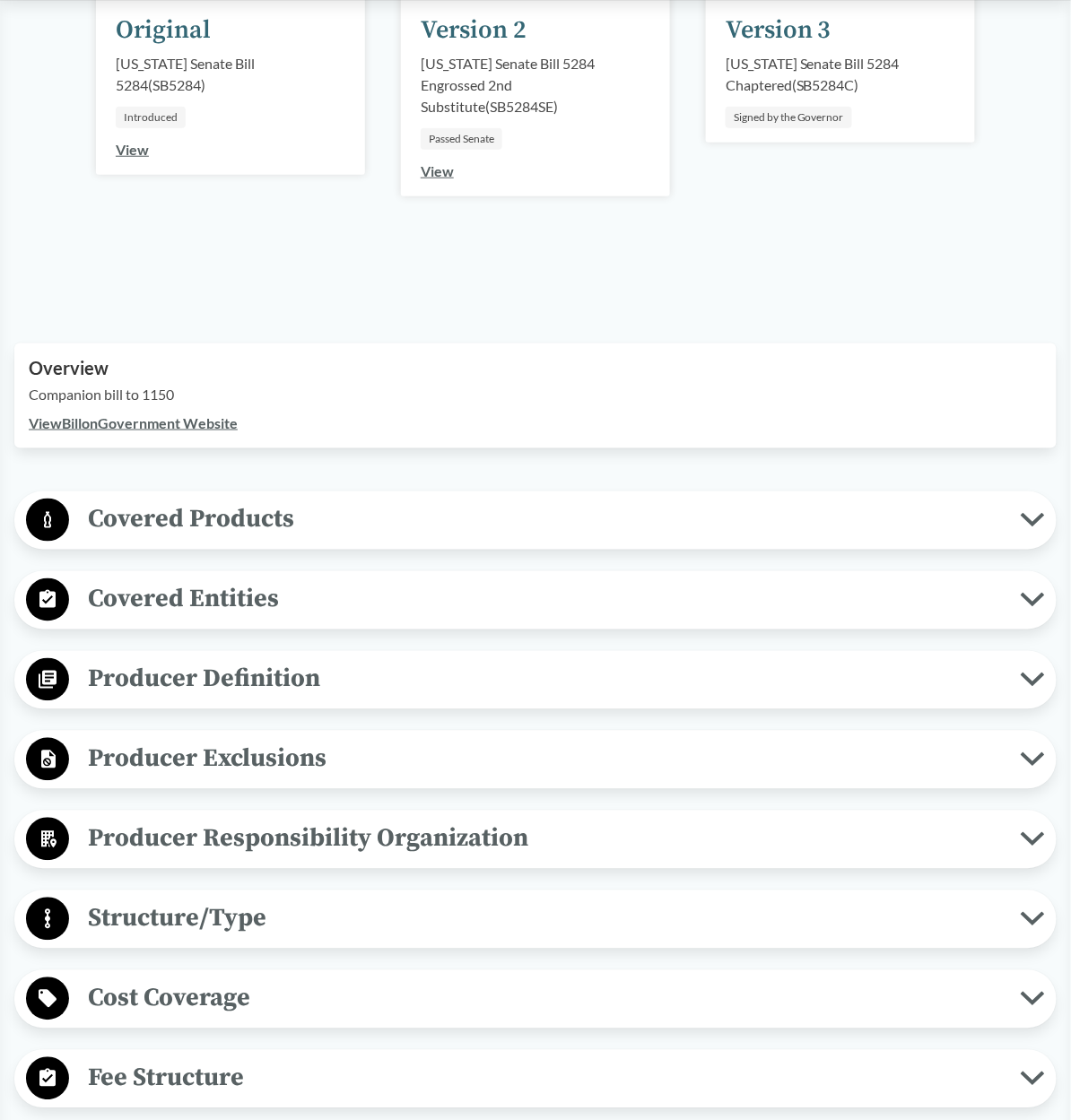
scroll to position [316, 0]
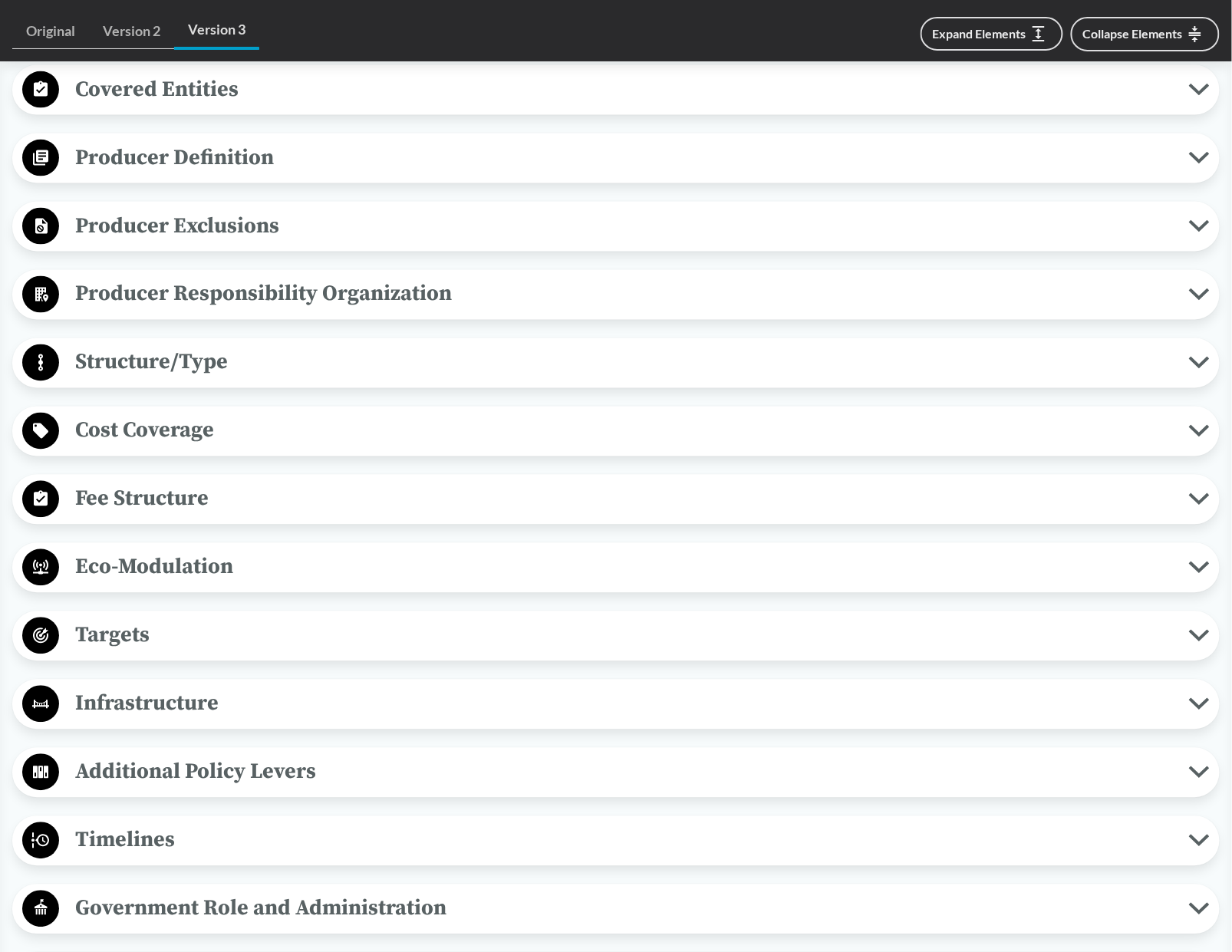
scroll to position [734, 0]
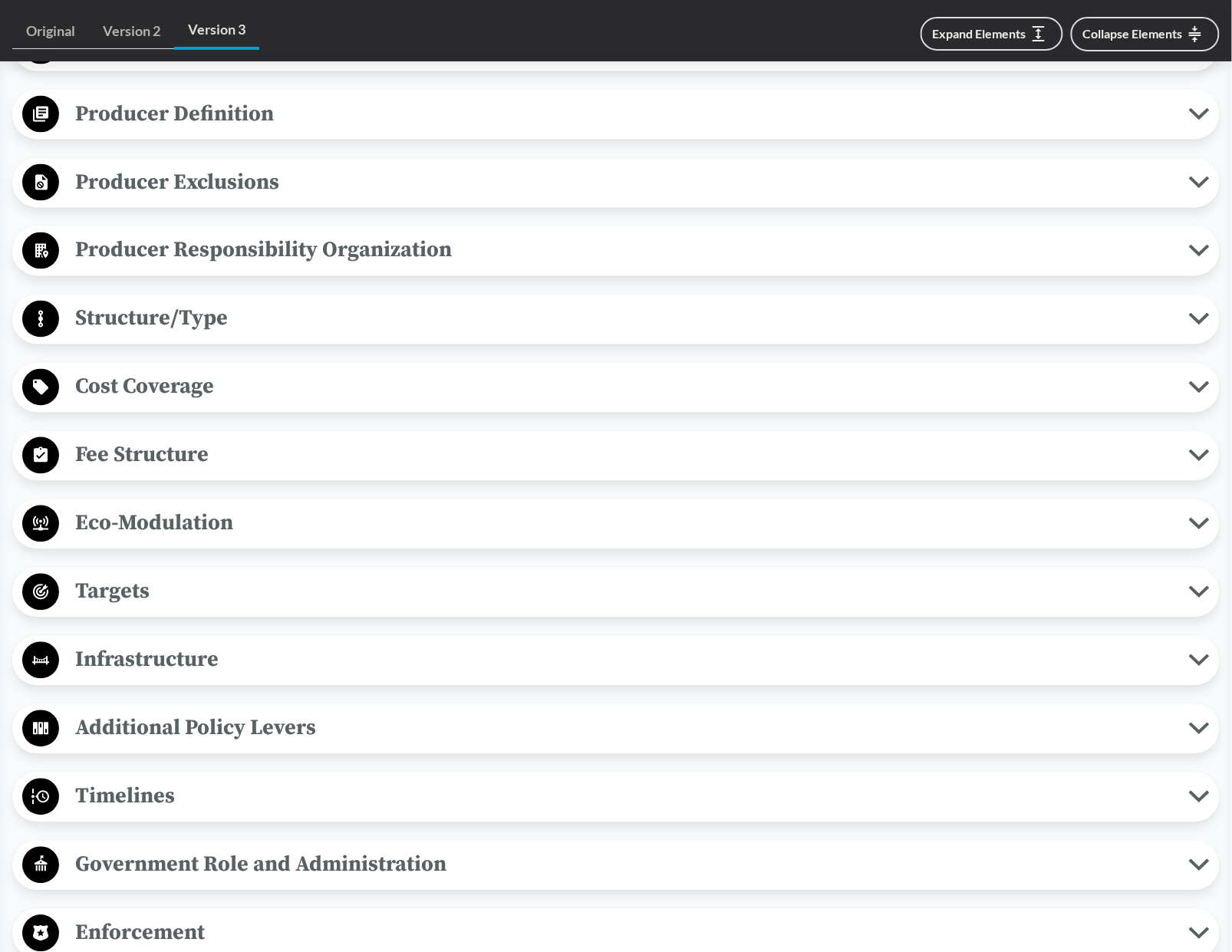
click at [86, 609] on span "Targets" at bounding box center [624, 591] width 1130 height 35
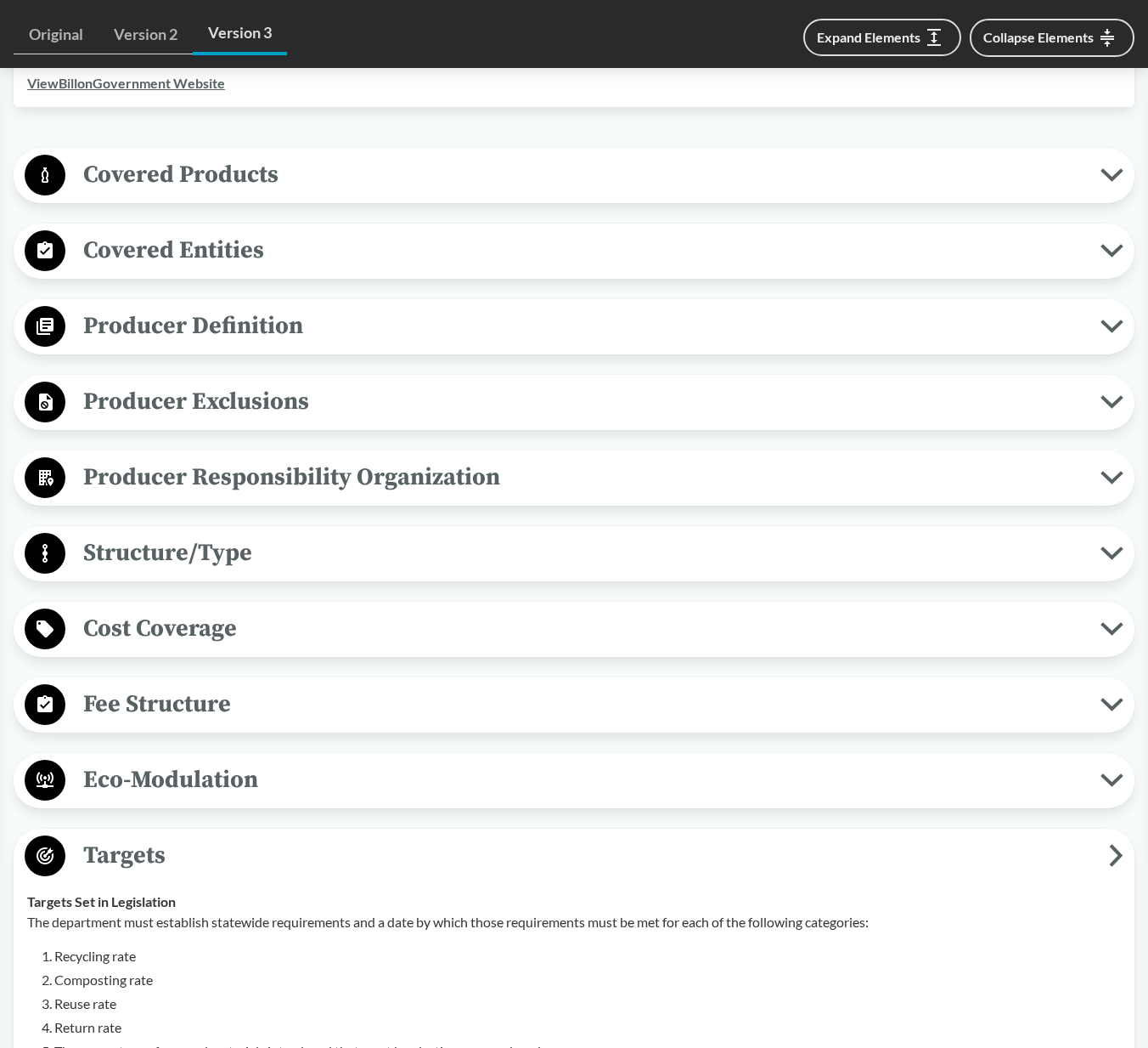
scroll to position [600, 0]
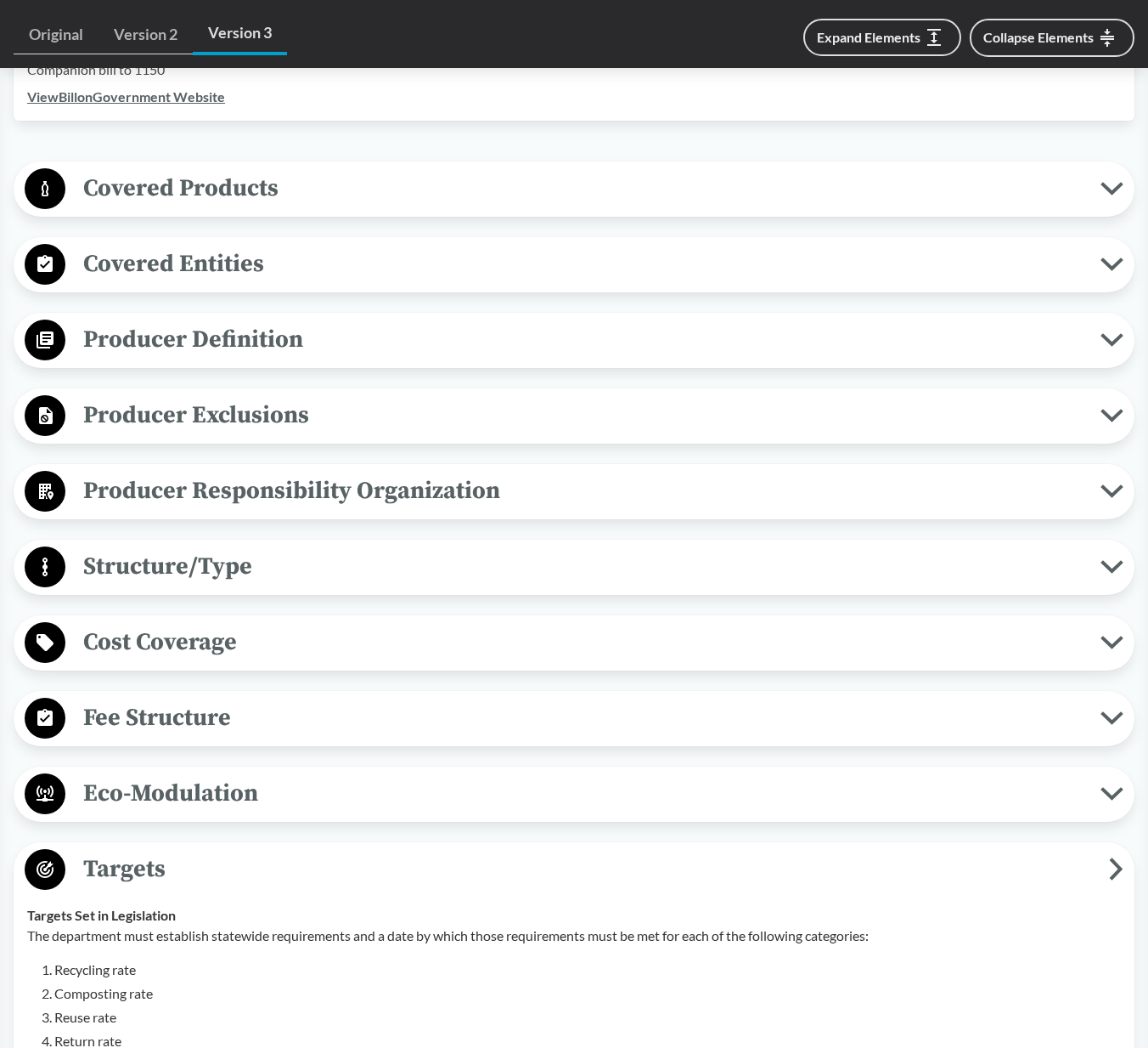
click at [127, 190] on span "Covered Products" at bounding box center [583, 188] width 1036 height 38
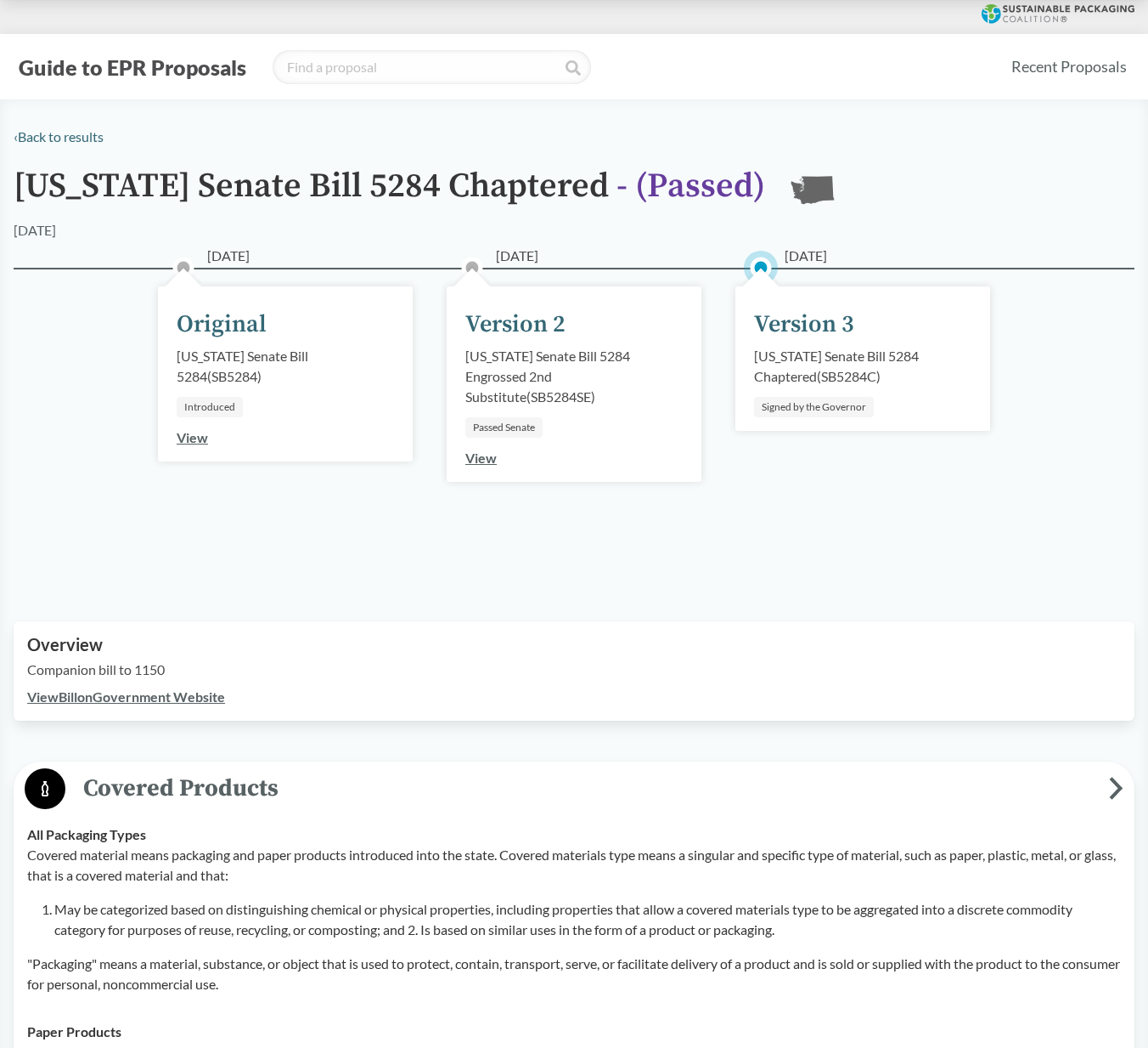
scroll to position [0, 0]
